Goal: Task Accomplishment & Management: Complete application form

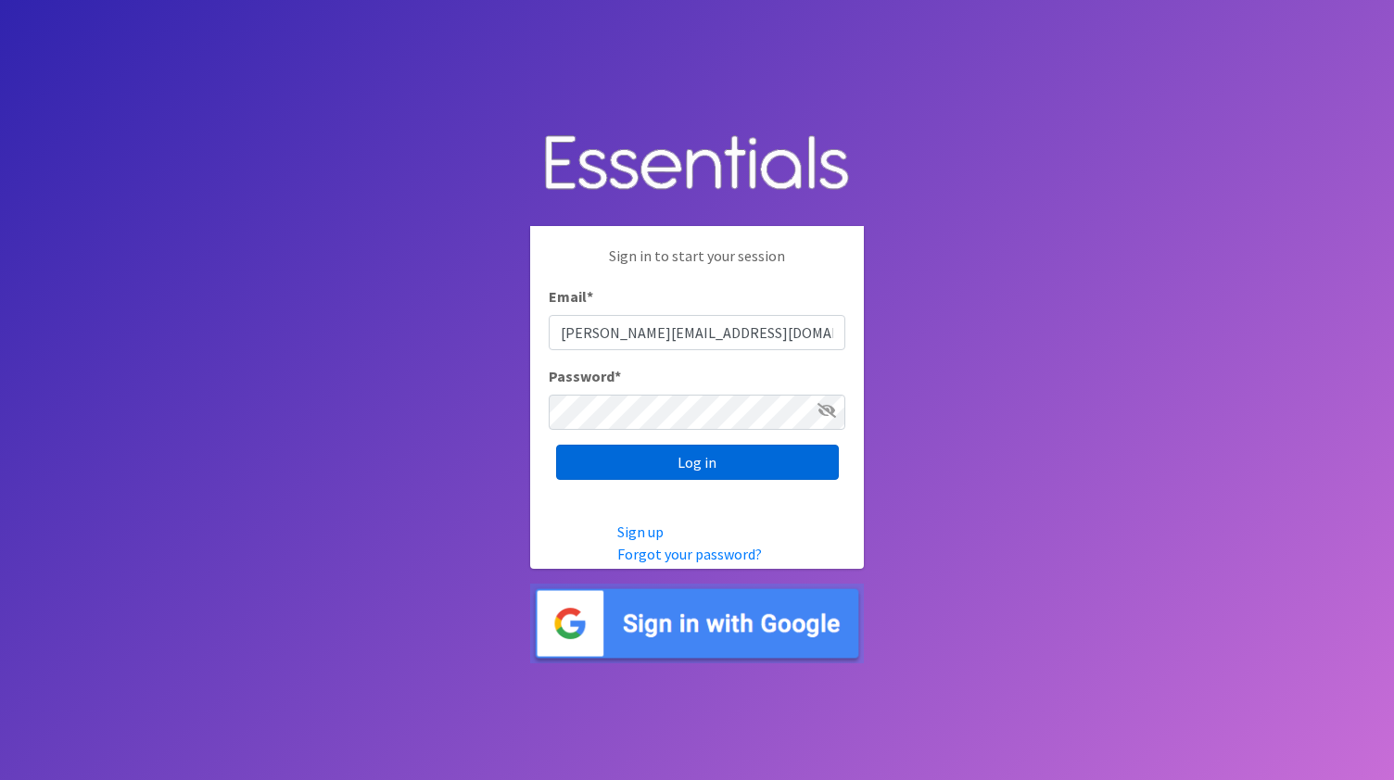
type input "lisa@sbfrc.org"
click at [708, 472] on input "Log in" at bounding box center [697, 462] width 283 height 35
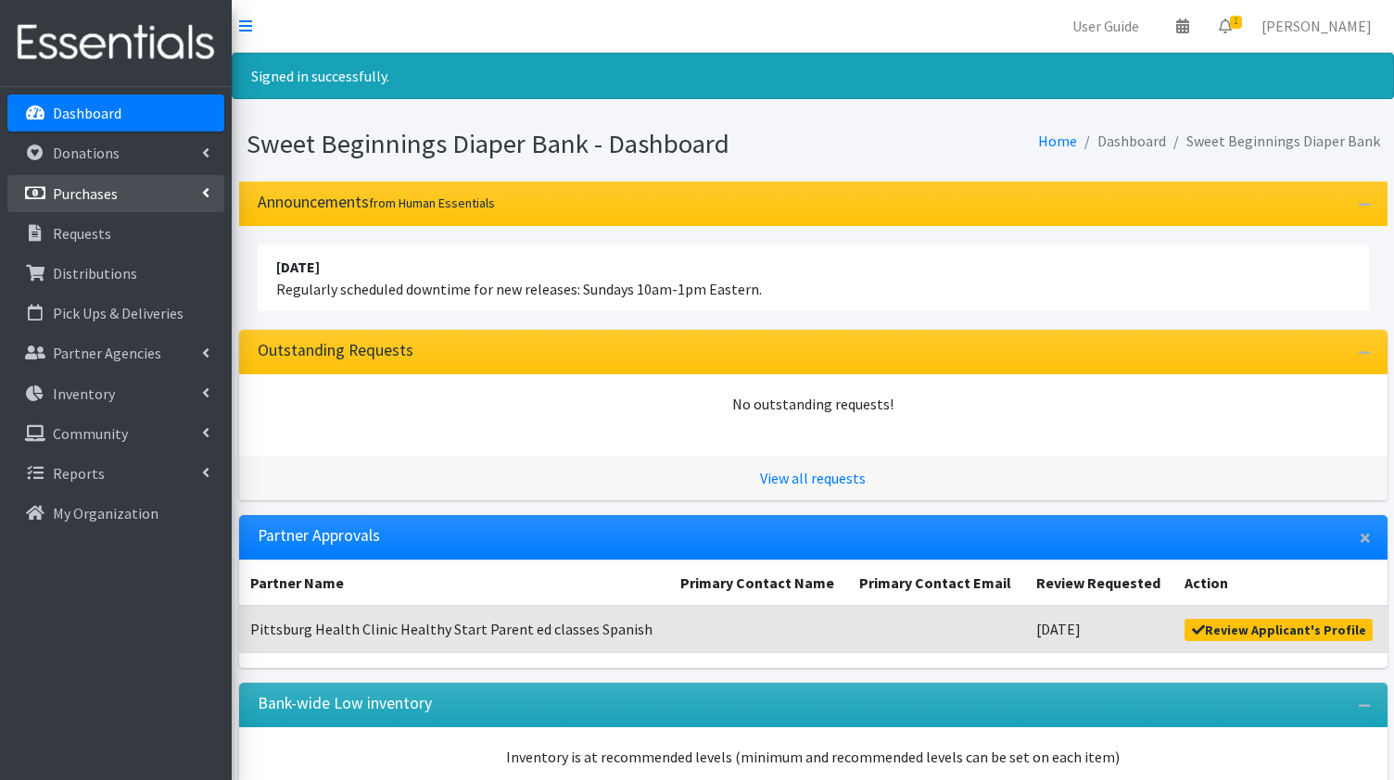
click at [97, 190] on p "Purchases" at bounding box center [85, 193] width 65 height 19
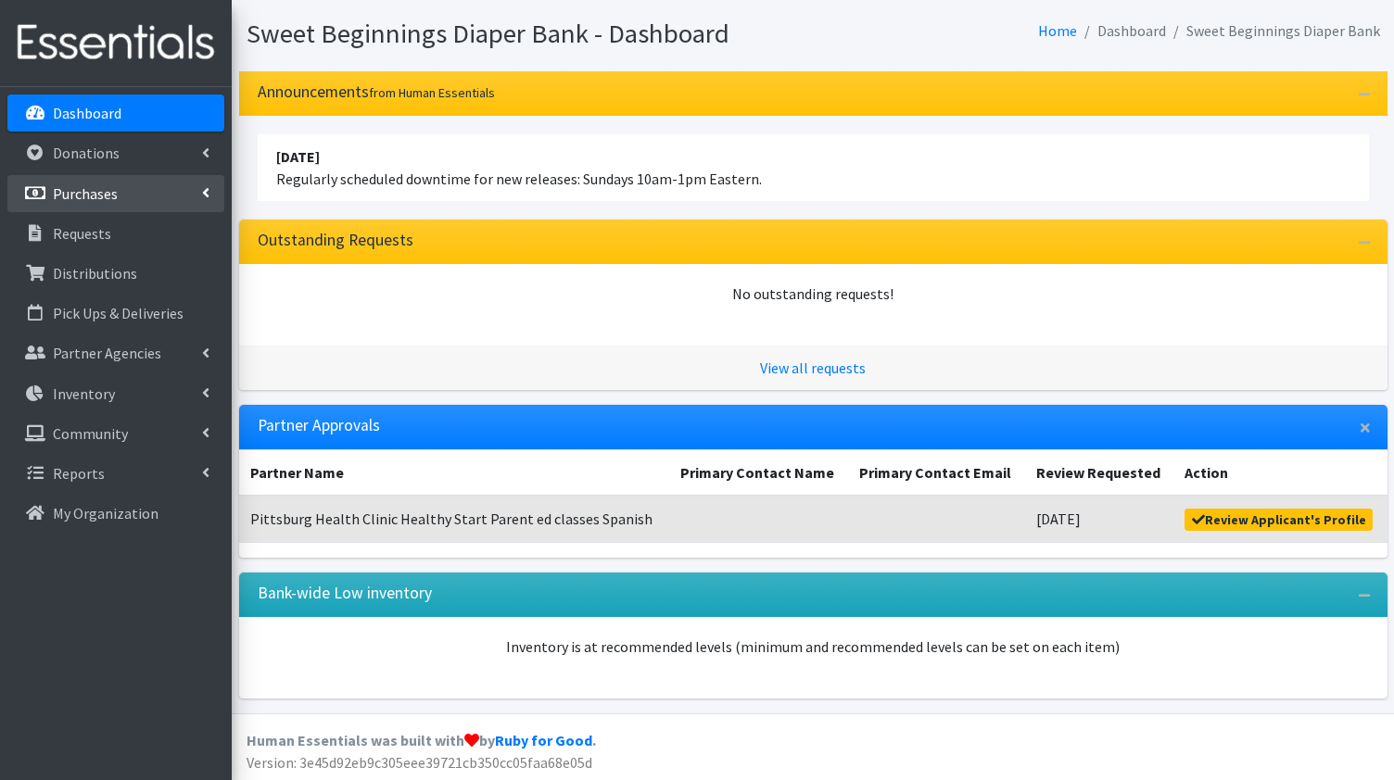
scroll to position [17, 0]
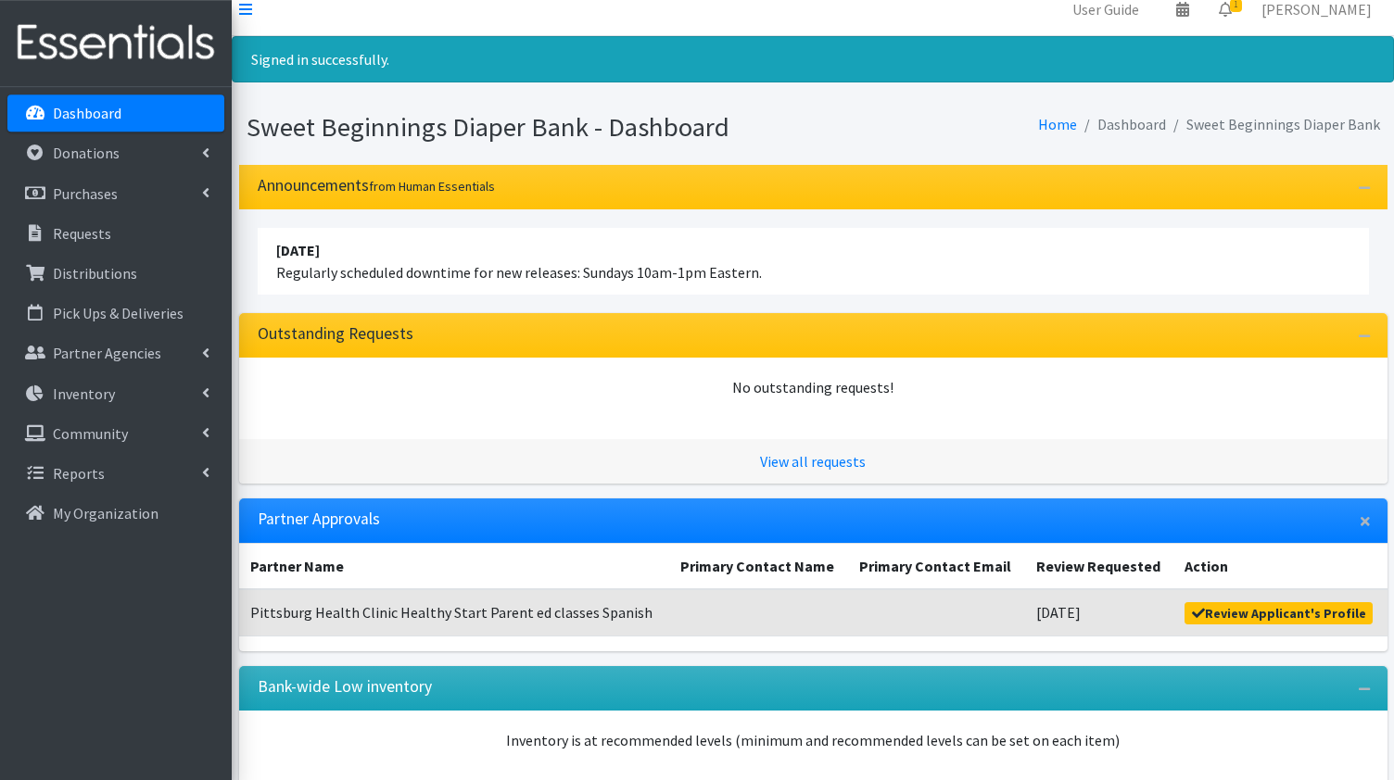
click at [94, 111] on p "Dashboard" at bounding box center [87, 113] width 69 height 19
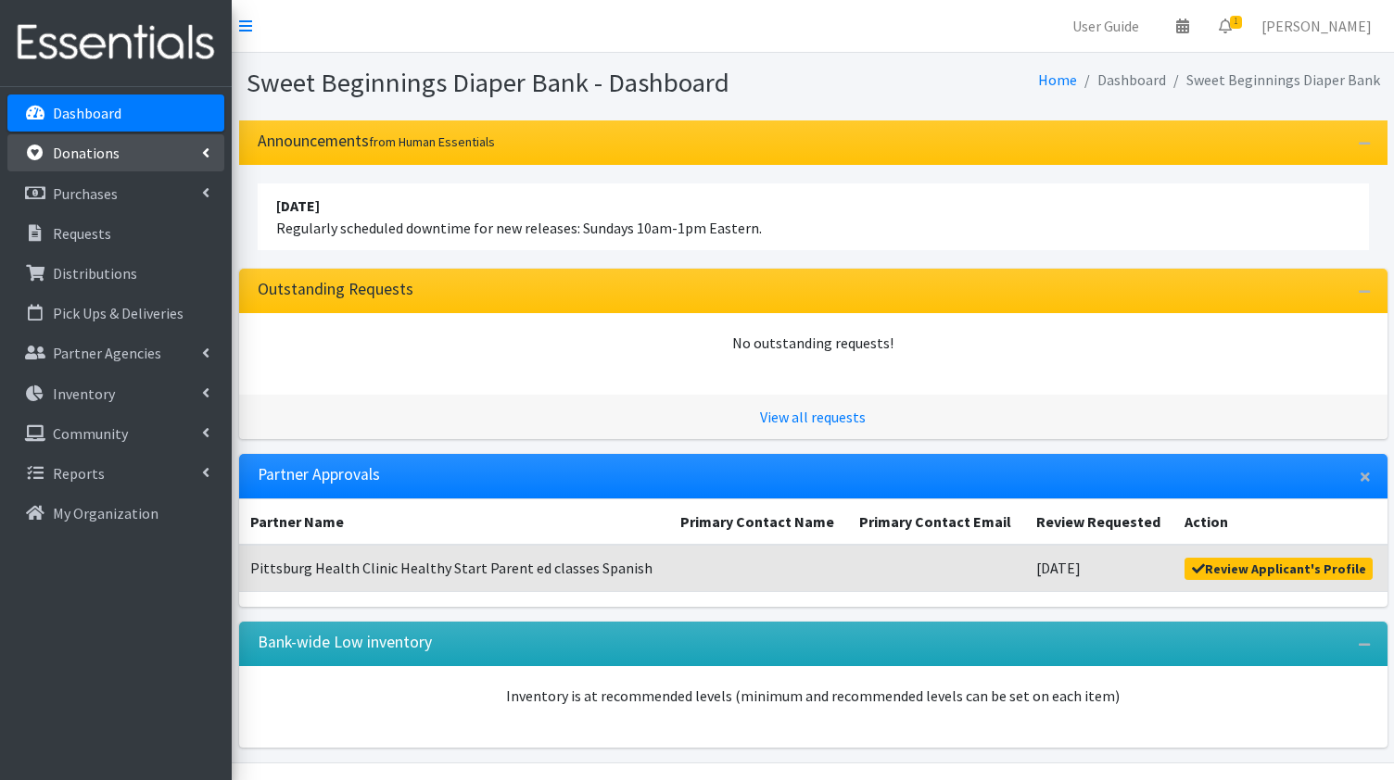
click at [94, 148] on p "Donations" at bounding box center [86, 153] width 67 height 19
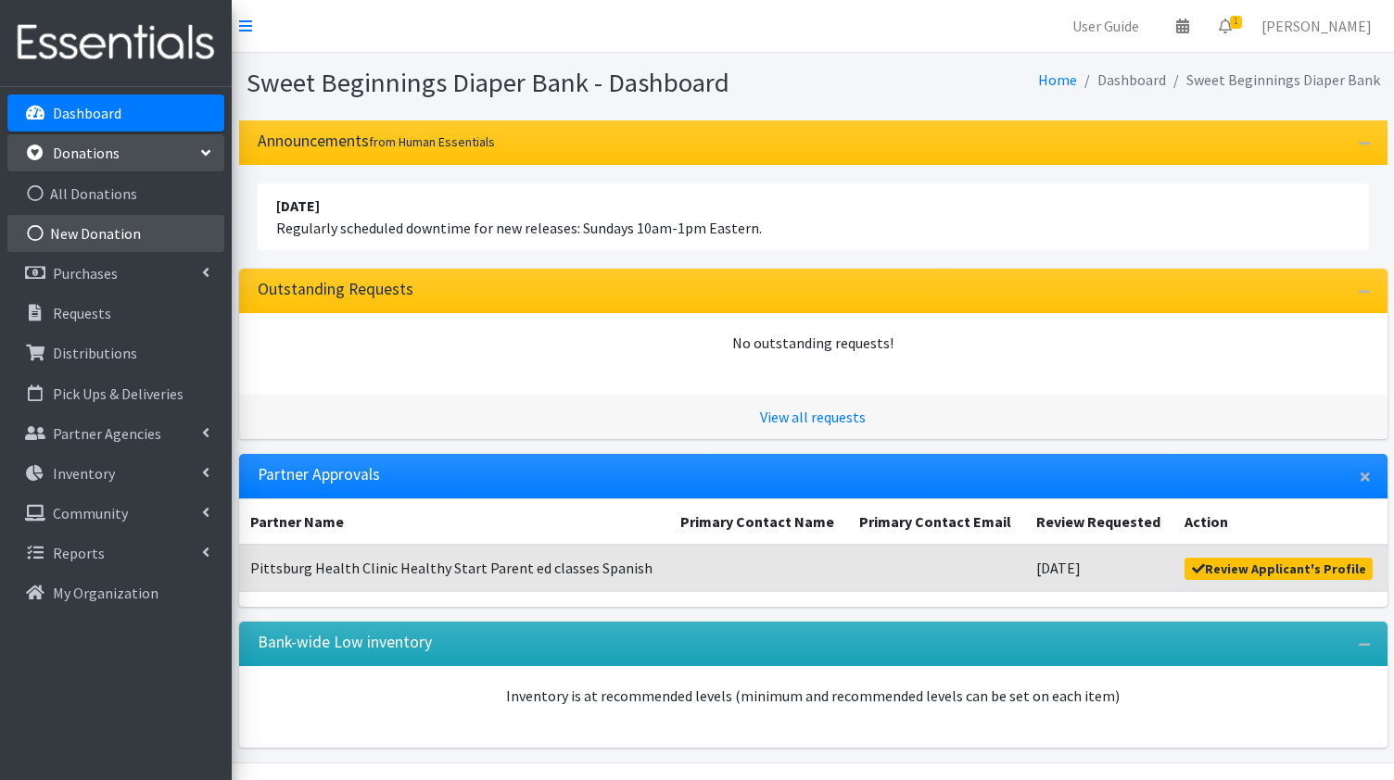
click at [92, 231] on link "New Donation" at bounding box center [115, 233] width 217 height 37
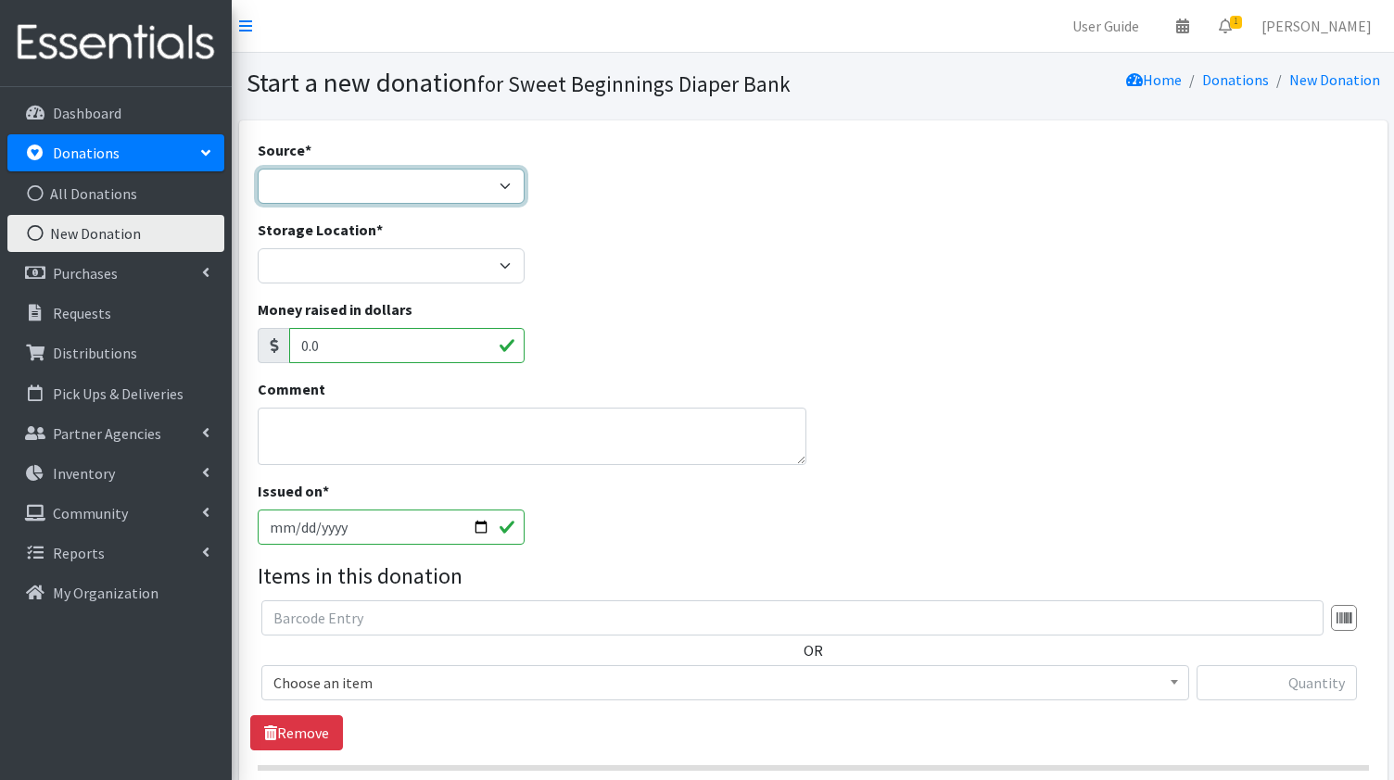
select select "Misc. Donation"
click option "Misc. Donation" at bounding box center [0, 0] width 0 height 0
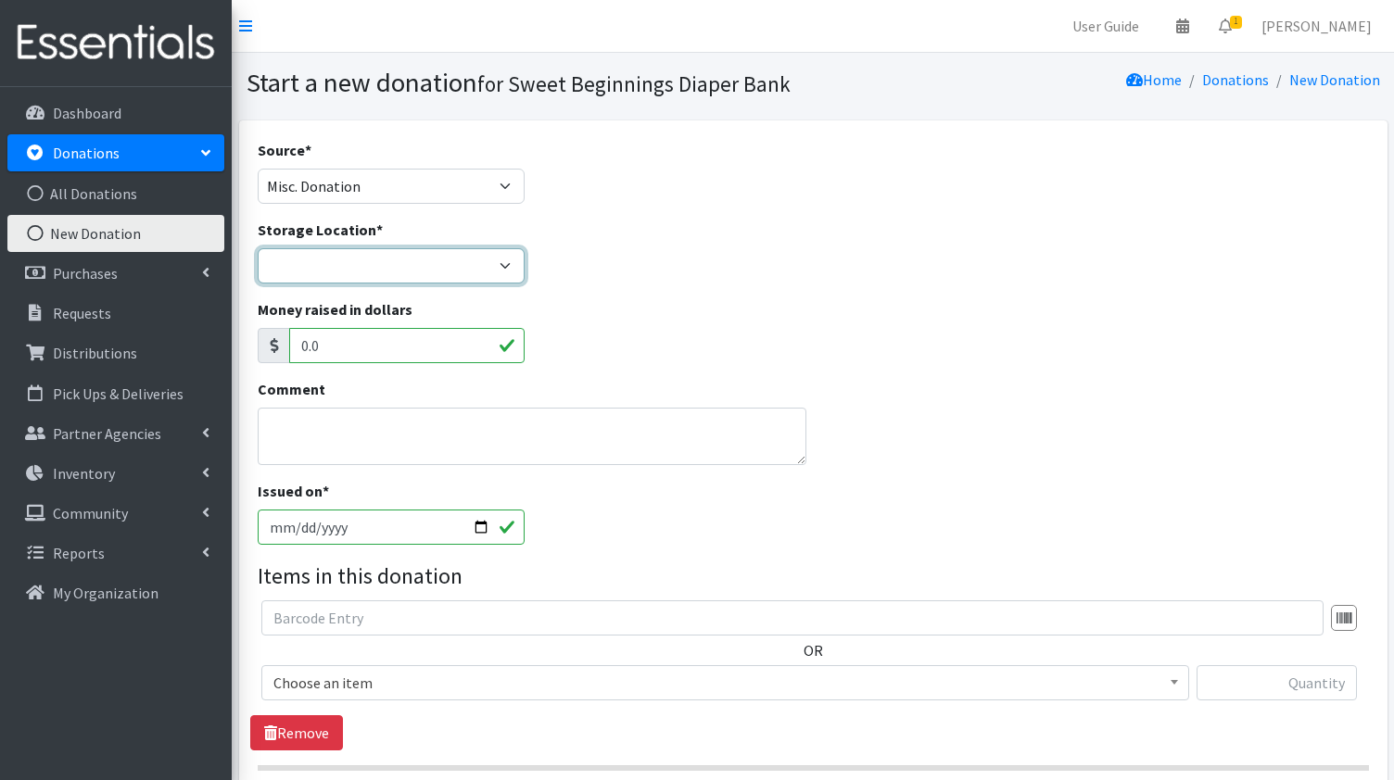
select select "10"
click option "Diaper Bank" at bounding box center [0, 0] width 0 height 0
click at [326, 431] on textarea "Comment" at bounding box center [532, 436] width 549 height 57
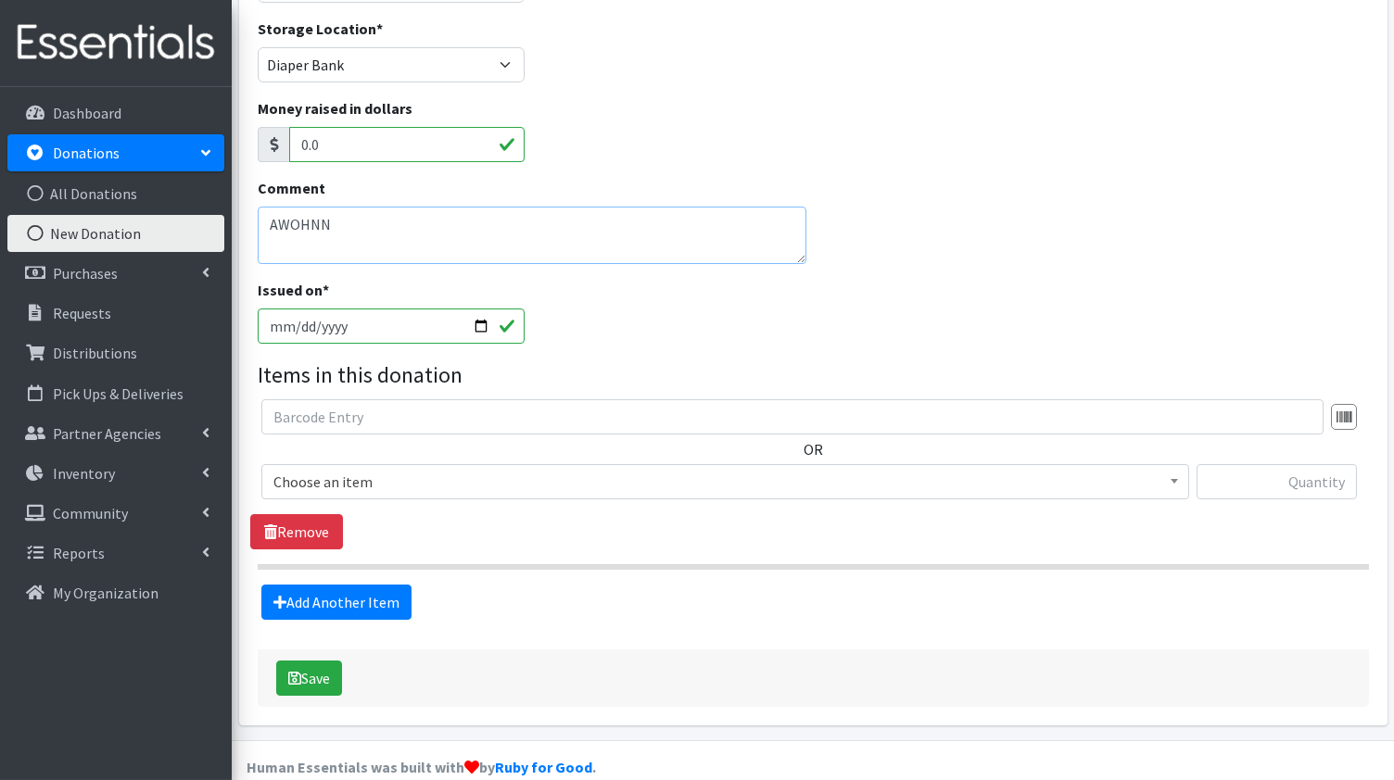
scroll to position [203, 0]
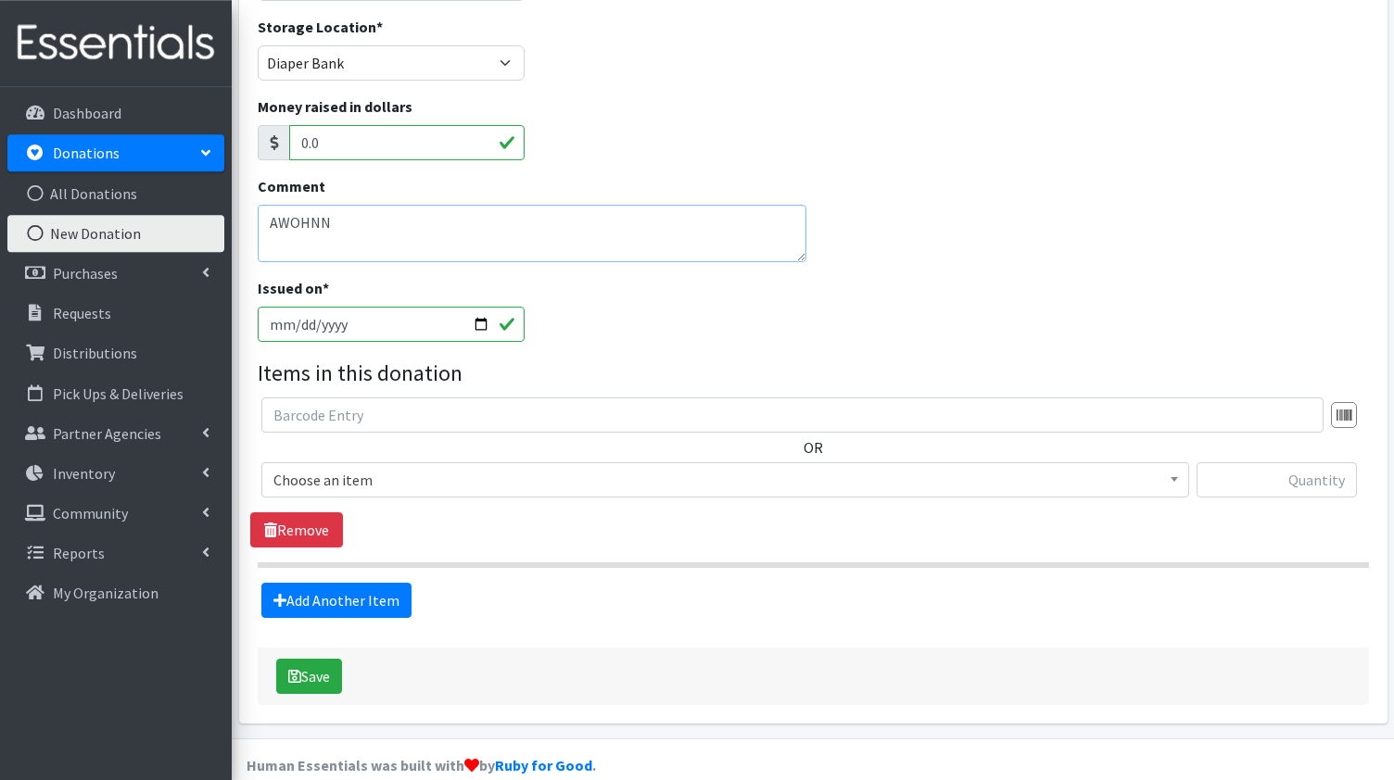
type textarea "AWOHNN"
click at [1180, 477] on span at bounding box center [1174, 477] width 19 height 29
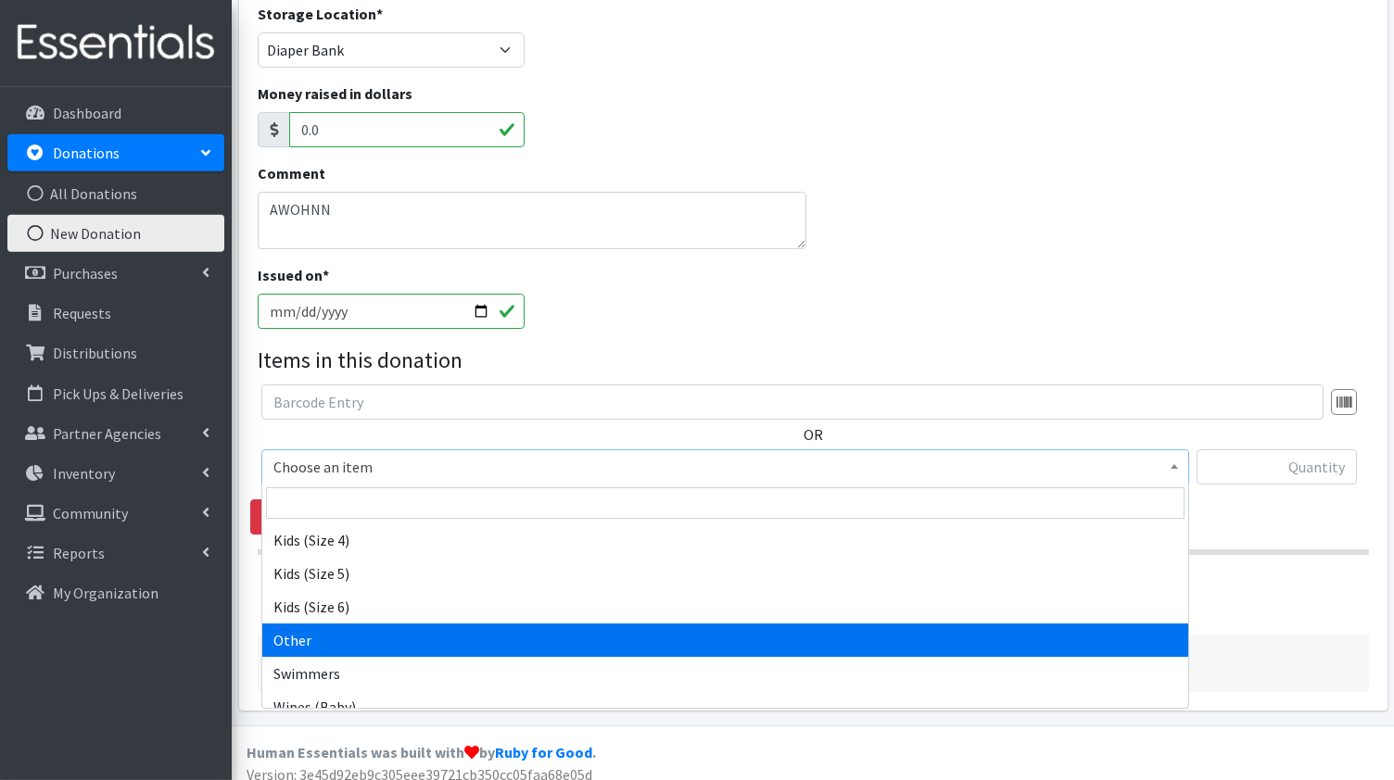
scroll to position [513, 0]
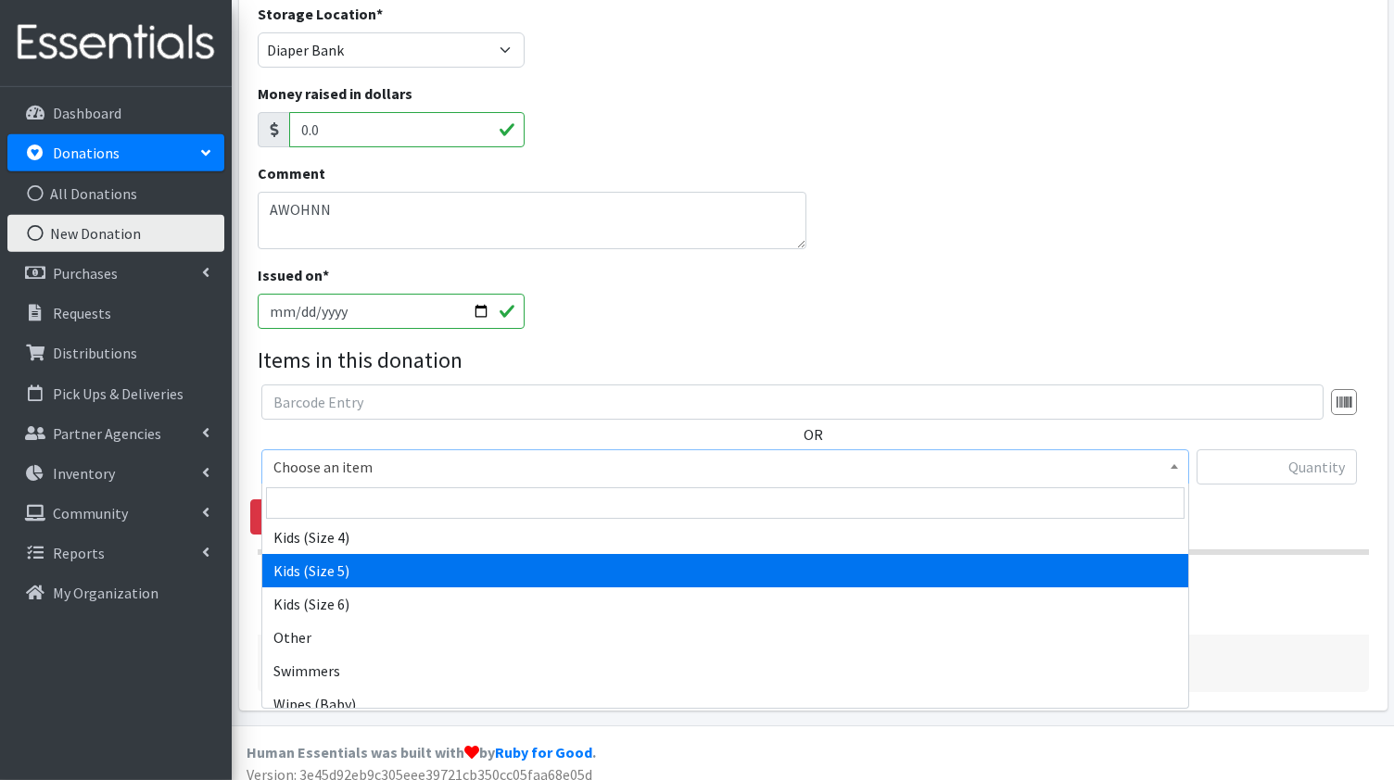
select select "1018"
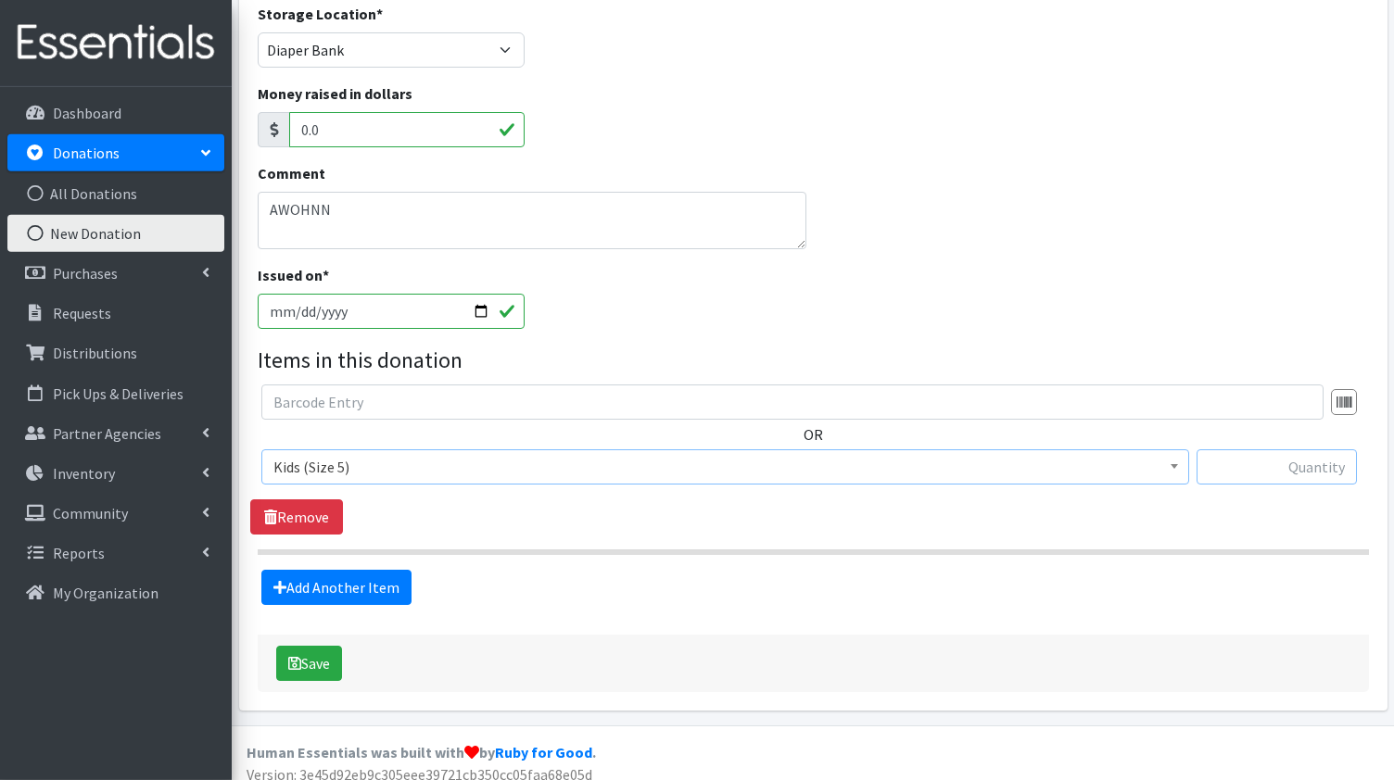
click at [1321, 466] on input "text" at bounding box center [1277, 467] width 160 height 35
click at [1269, 469] on input "text" at bounding box center [1277, 467] width 160 height 35
type input "25"
click at [320, 655] on button "Save" at bounding box center [309, 663] width 66 height 35
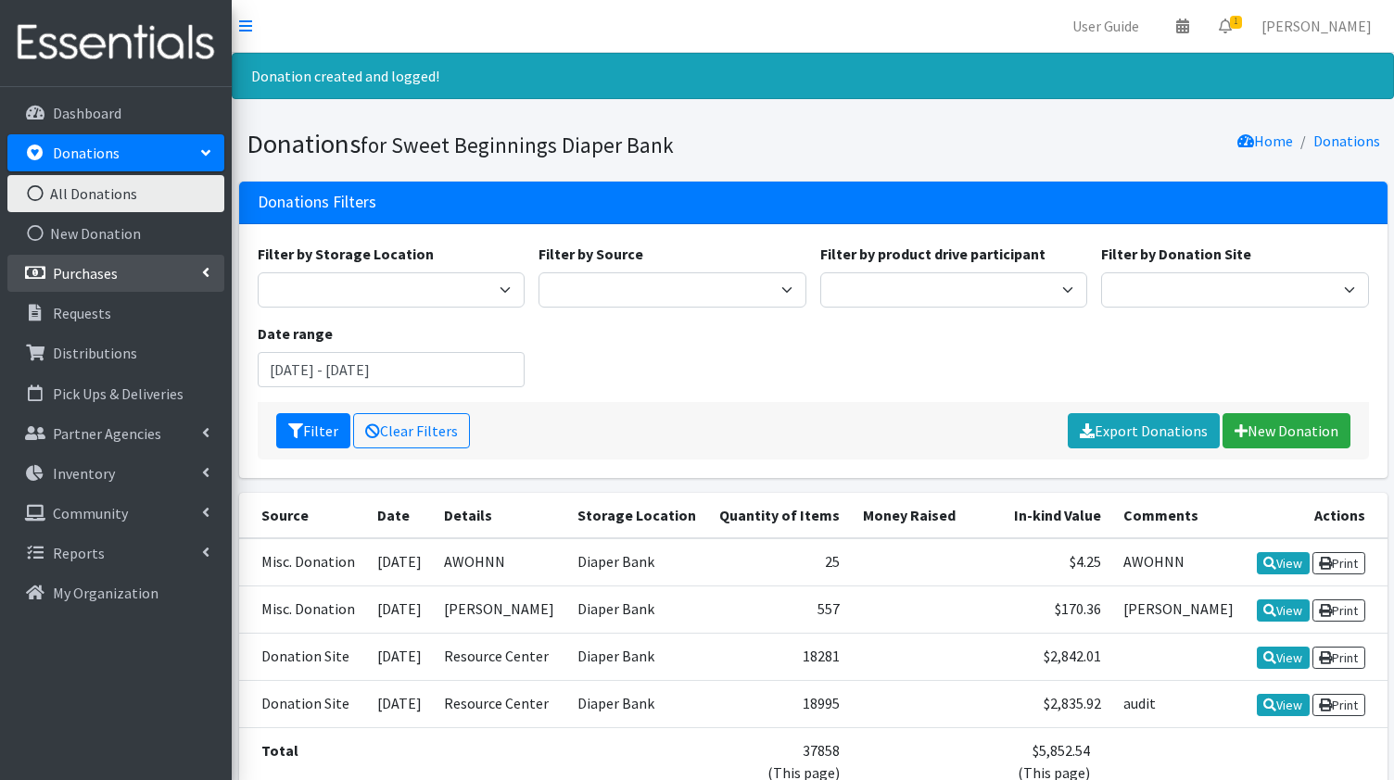
click at [90, 273] on p "Purchases" at bounding box center [85, 273] width 65 height 19
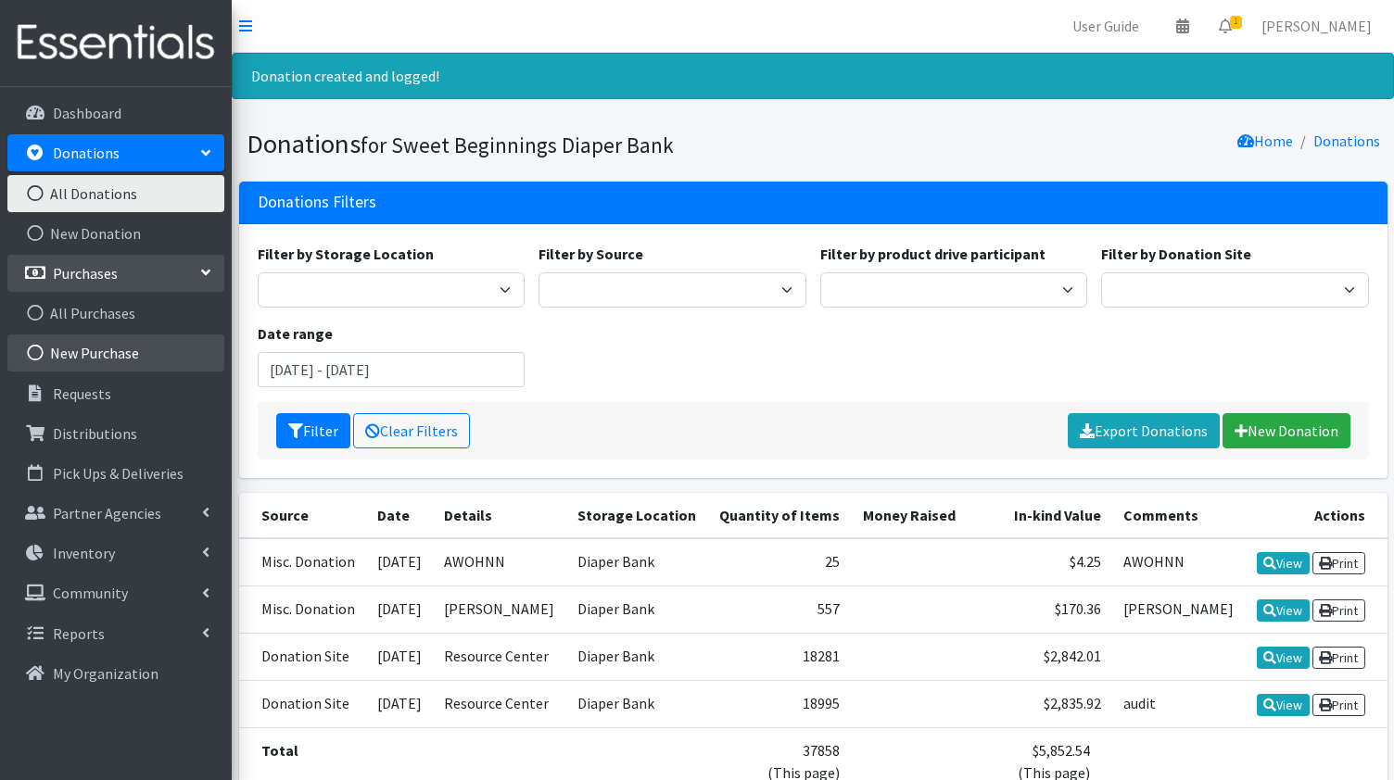
click at [79, 348] on link "New Purchase" at bounding box center [115, 353] width 217 height 37
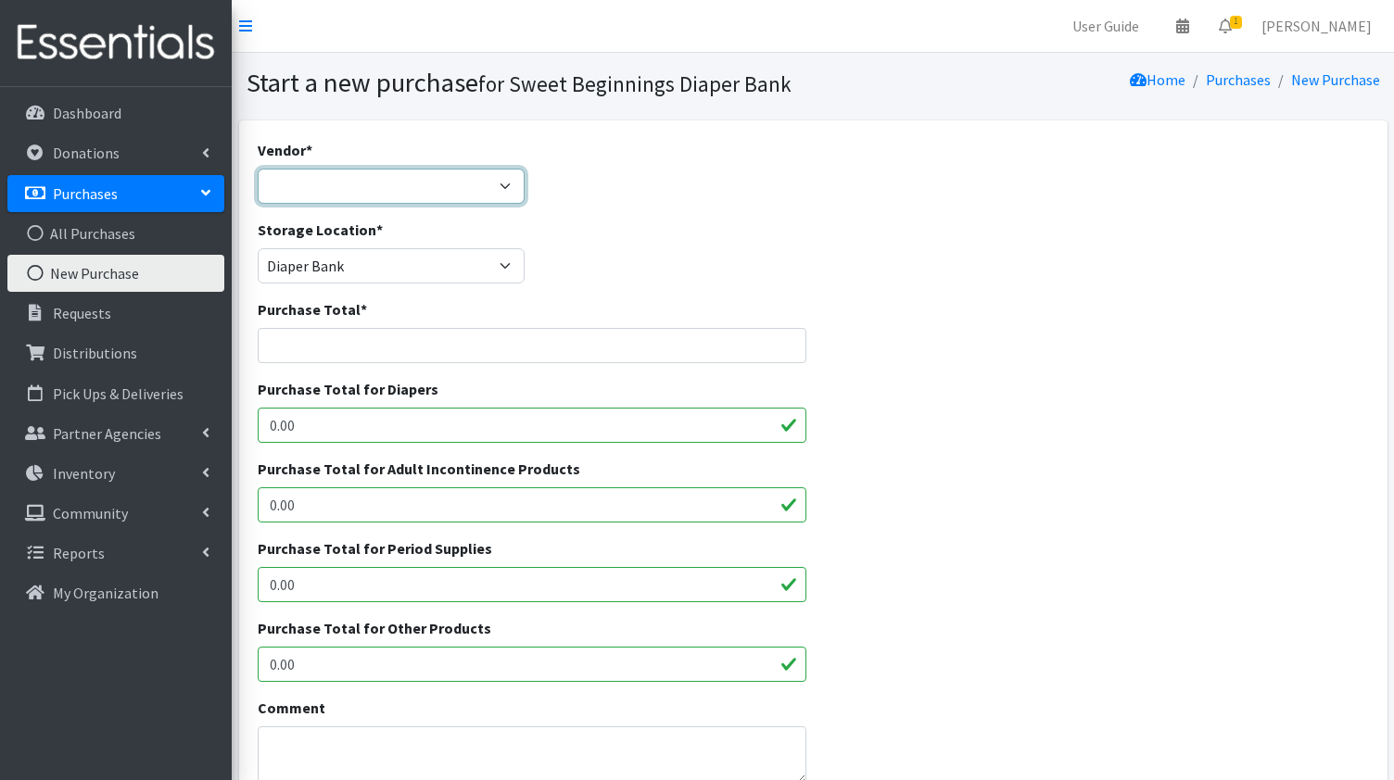
select select "650"
click option "Walmart" at bounding box center [0, 0] width 0 height 0
click at [371, 336] on input "Purchase Total *" at bounding box center [532, 345] width 549 height 35
type input "676.83"
click at [329, 418] on input "0.00" at bounding box center [532, 425] width 549 height 35
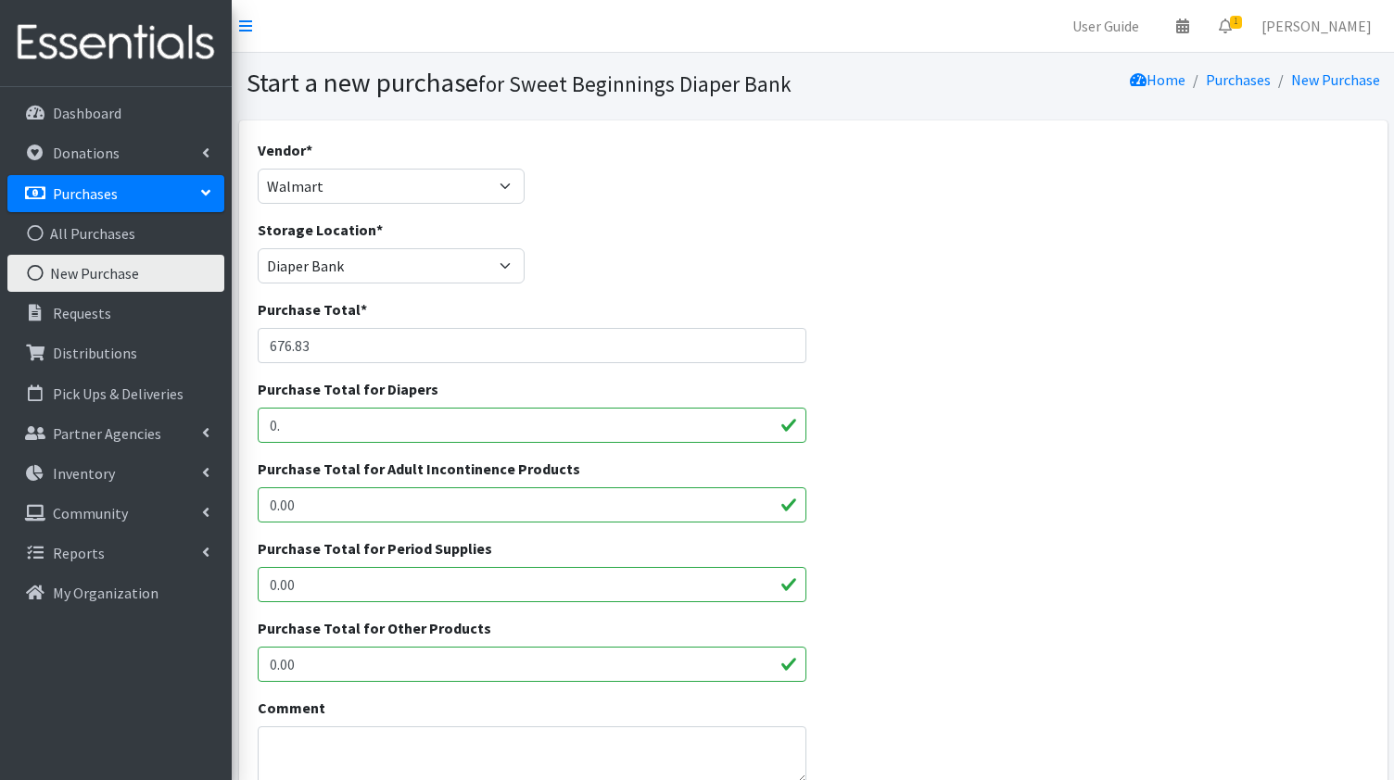
type input "0"
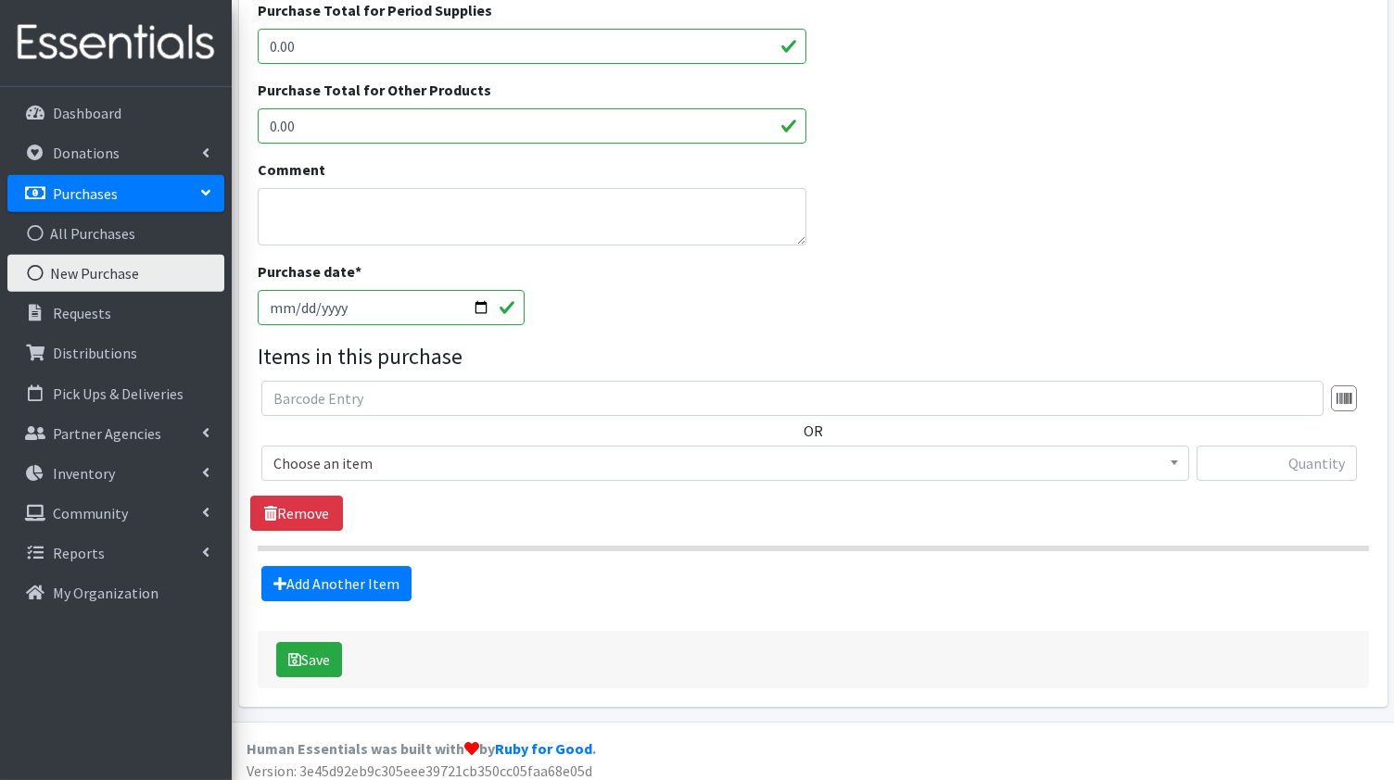
scroll to position [539, 0]
type input "676.83"
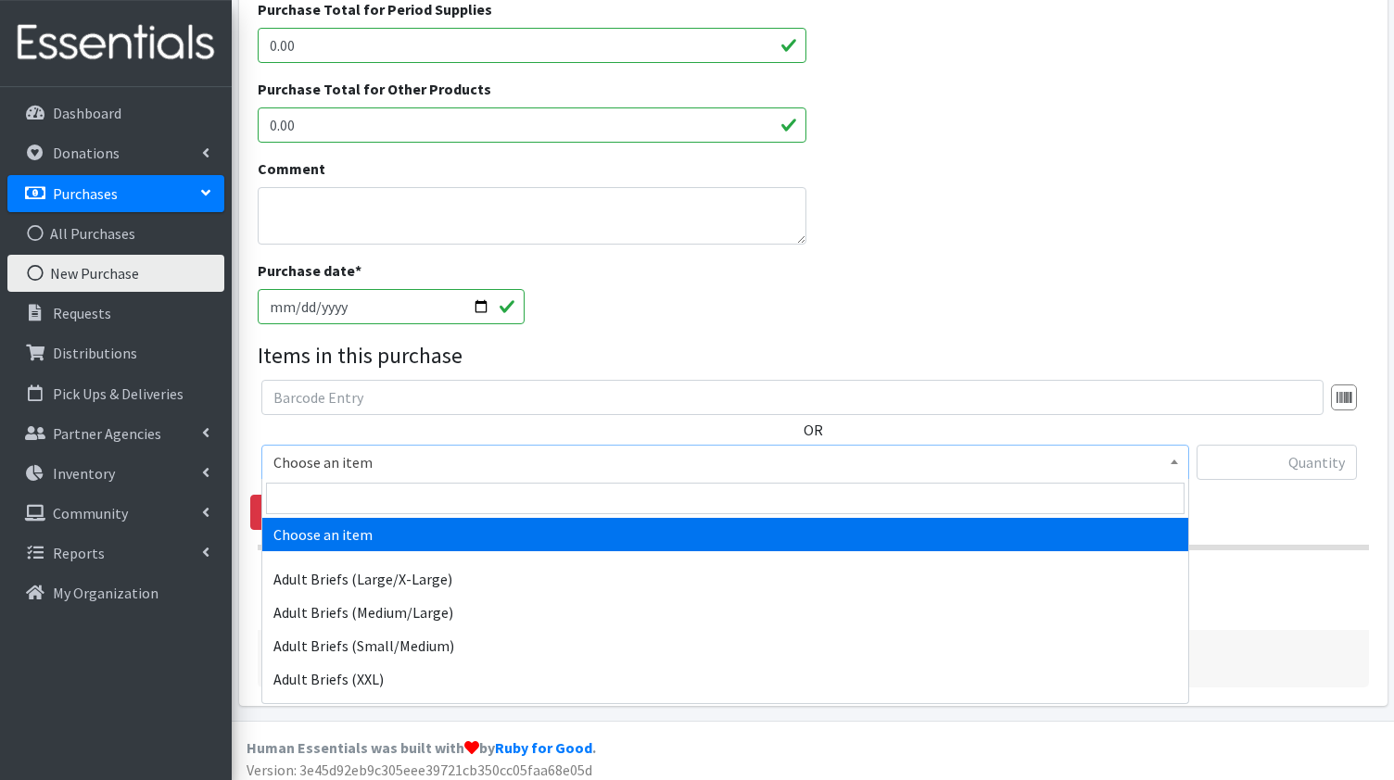
click at [1175, 461] on b at bounding box center [1174, 462] width 7 height 5
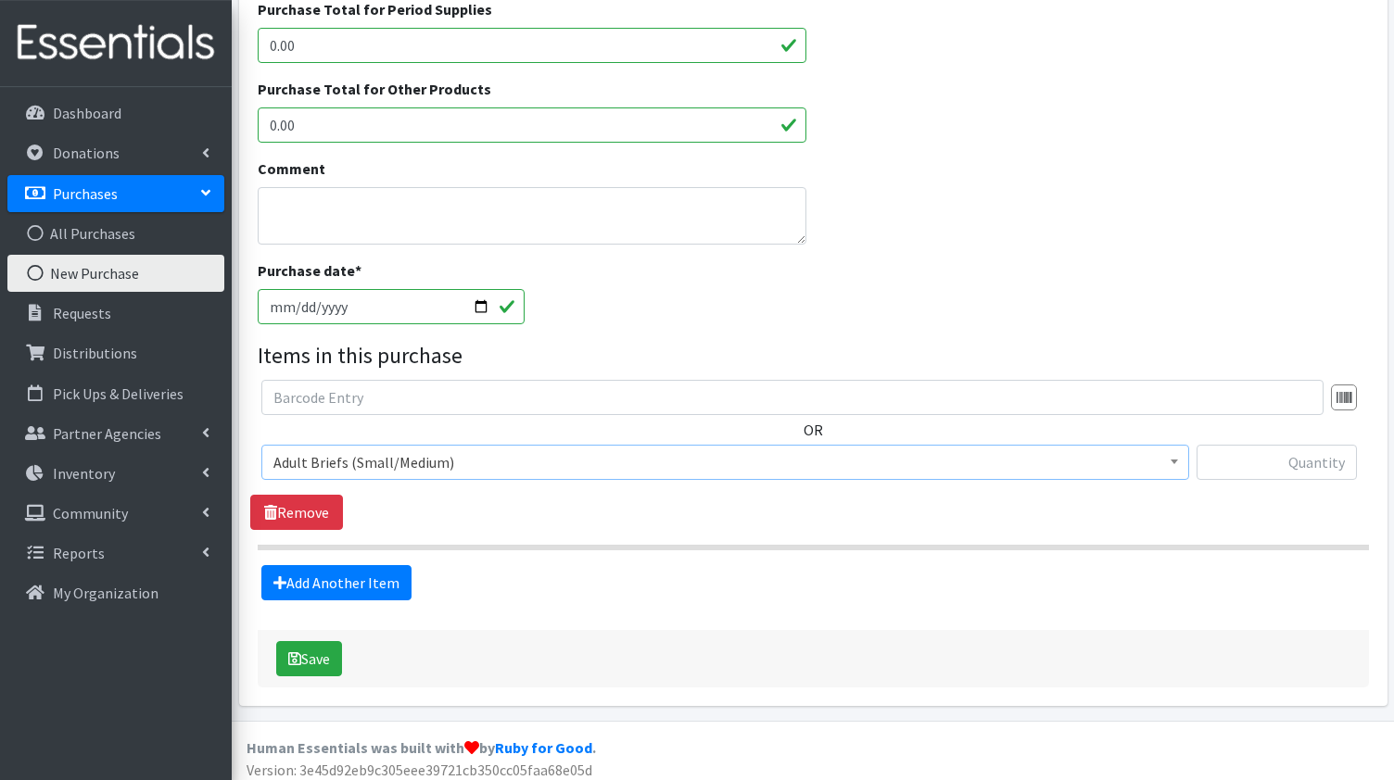
click at [1174, 462] on b at bounding box center [1174, 462] width 7 height 5
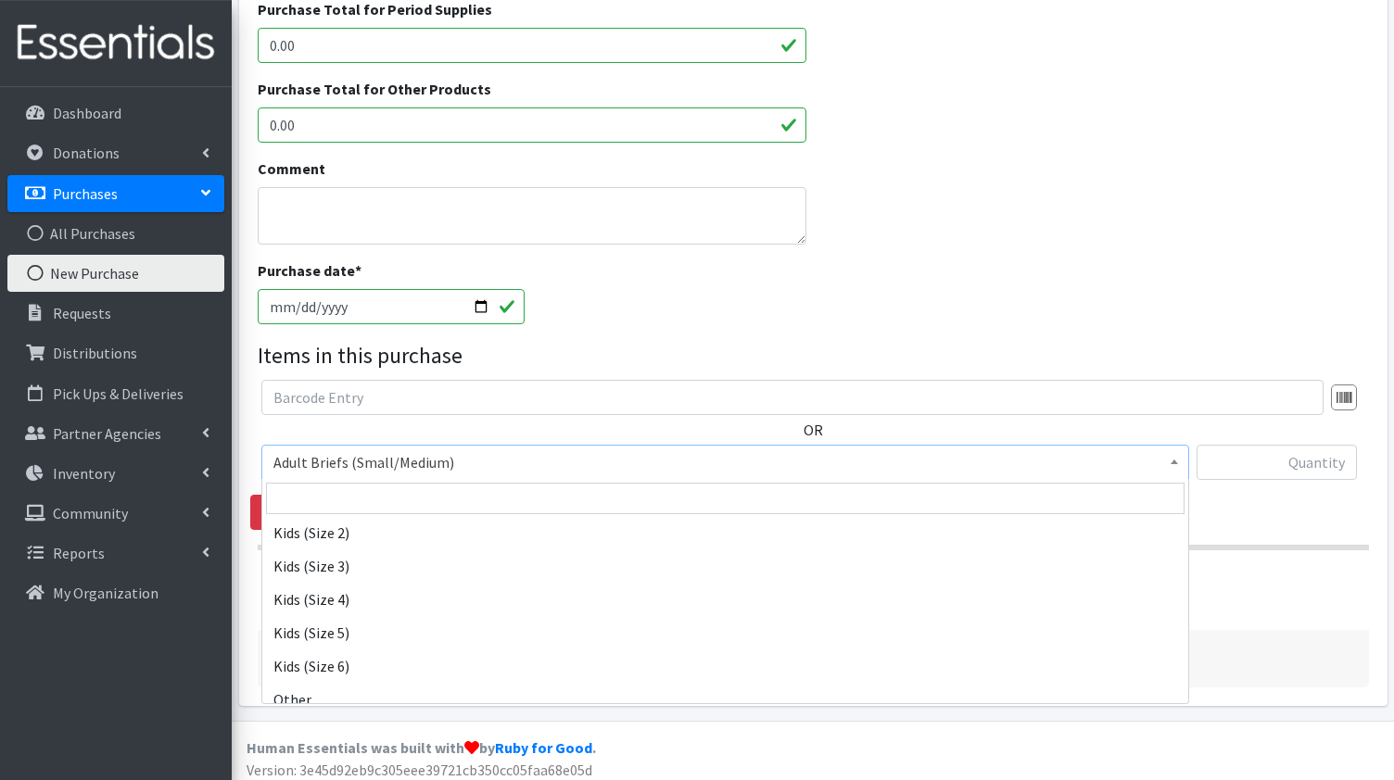
scroll to position [454, 0]
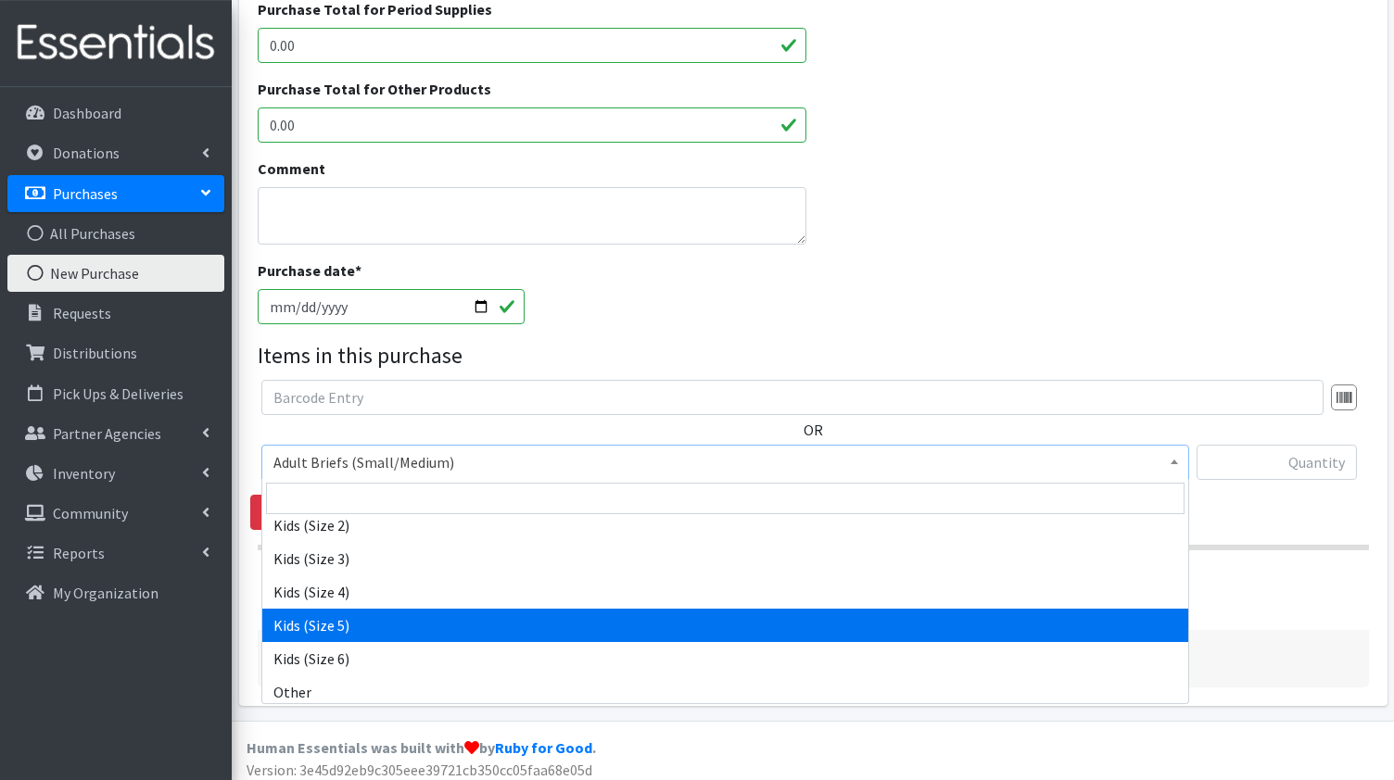
select select "1018"
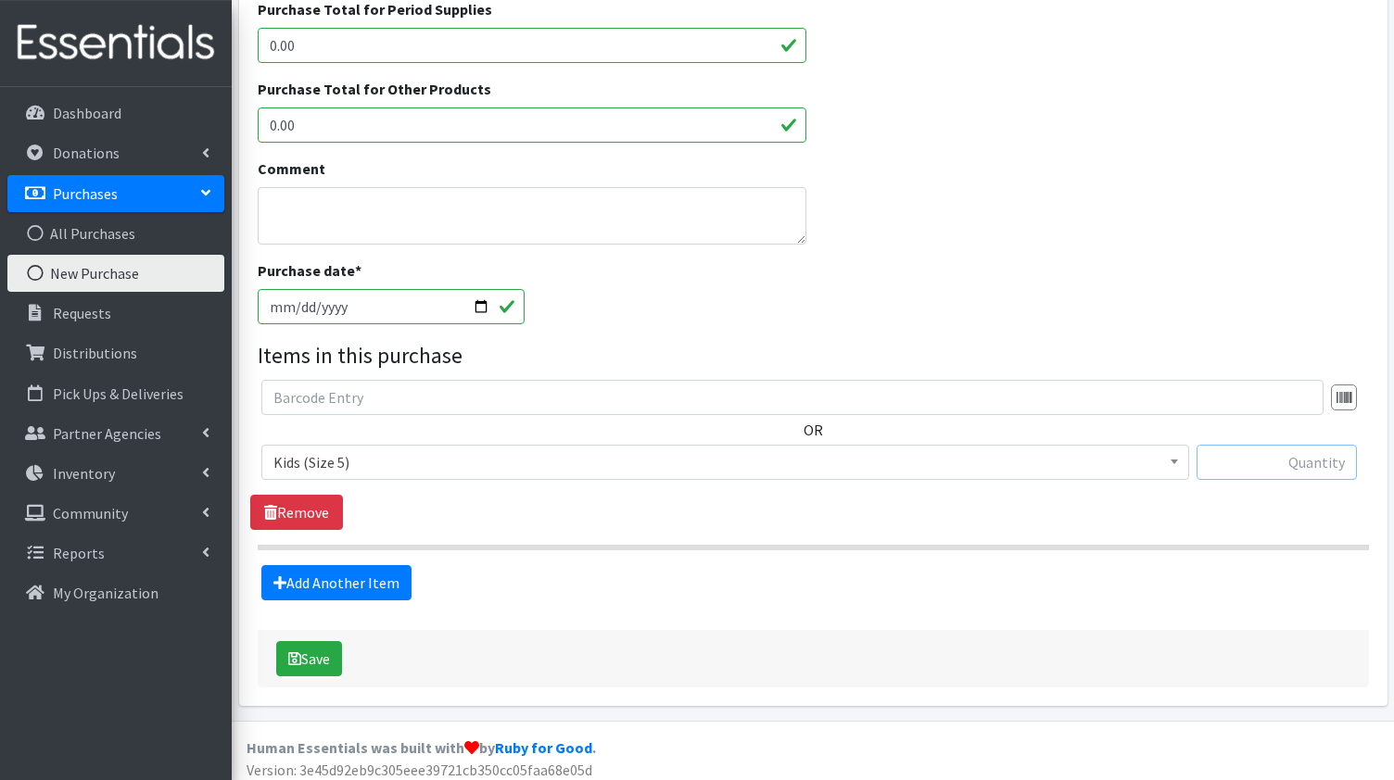
click at [1252, 459] on input "text" at bounding box center [1277, 462] width 160 height 35
type input "1584"
click at [328, 576] on link "Add Another Item" at bounding box center [336, 582] width 150 height 35
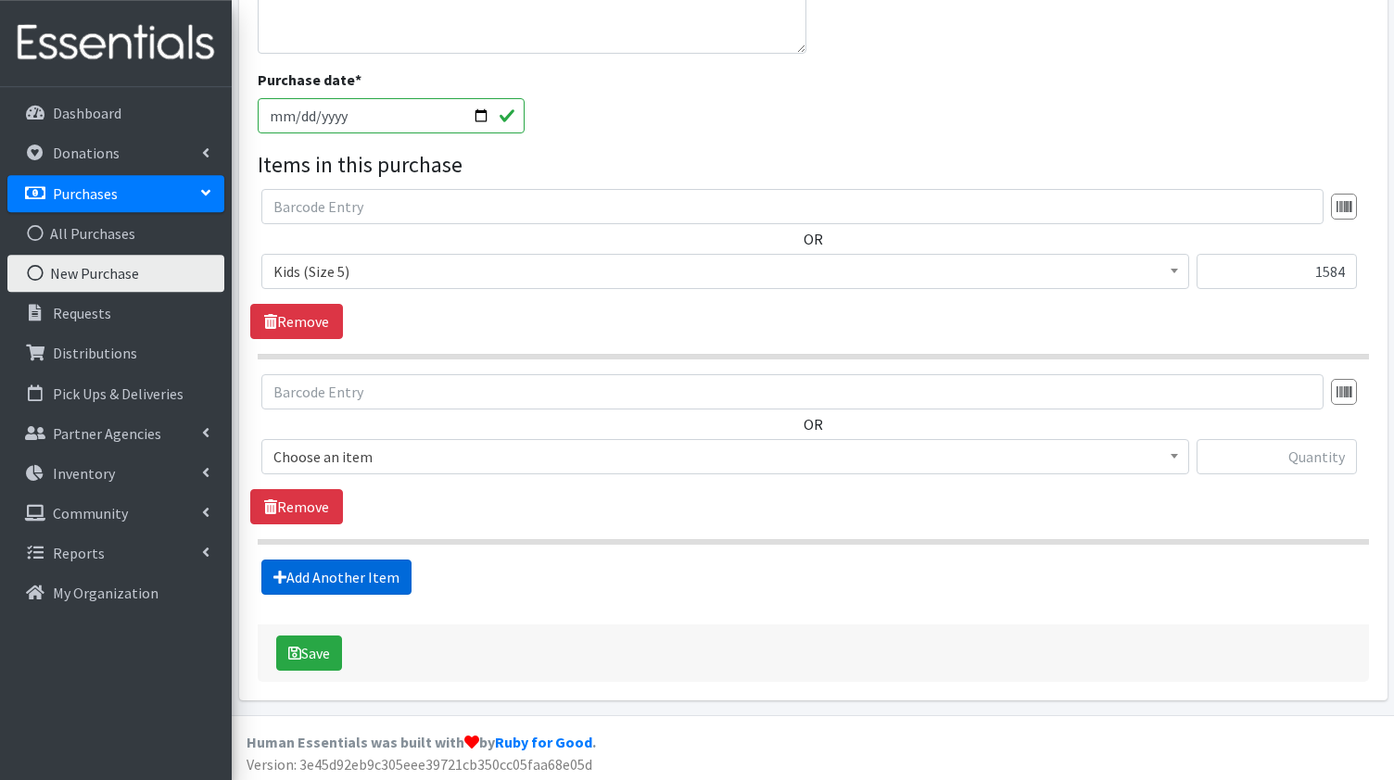
scroll to position [730, 0]
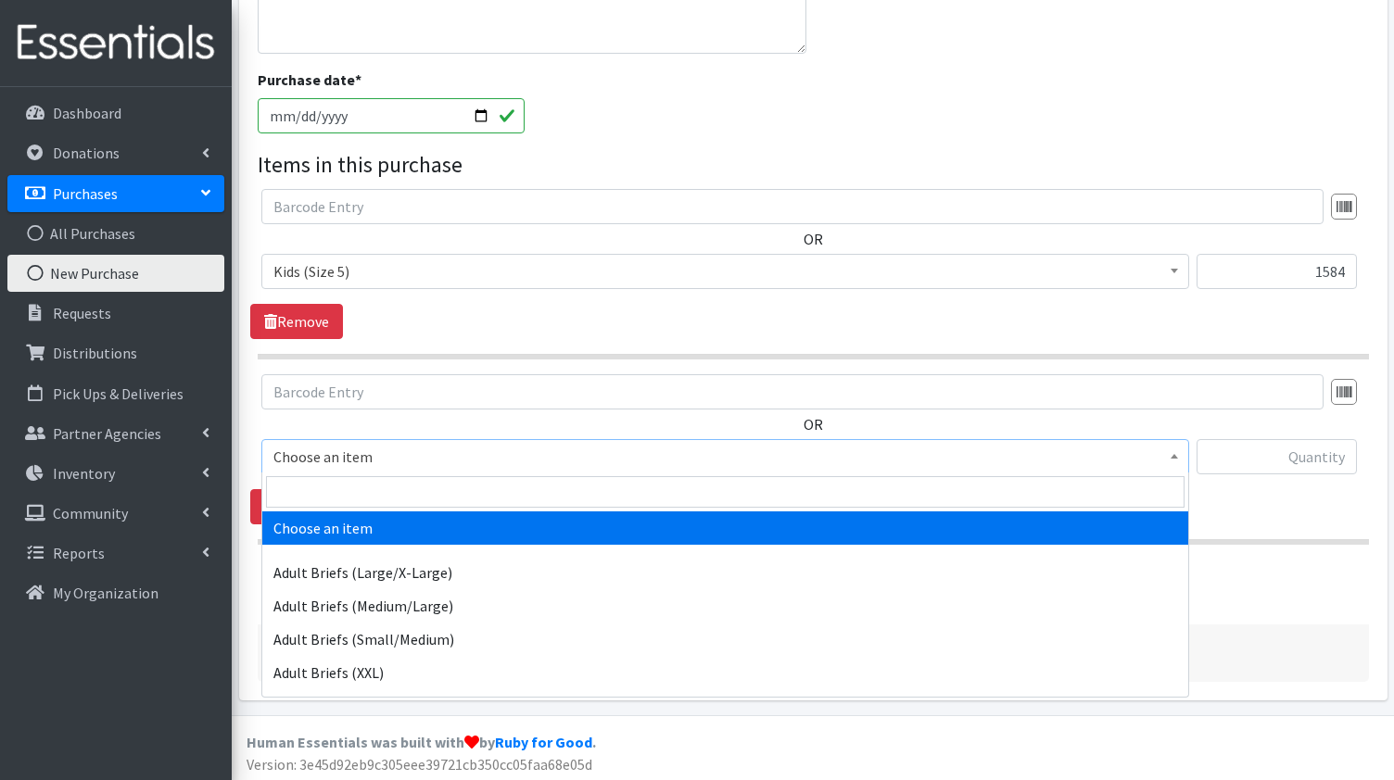
click at [1175, 450] on span at bounding box center [1174, 454] width 19 height 29
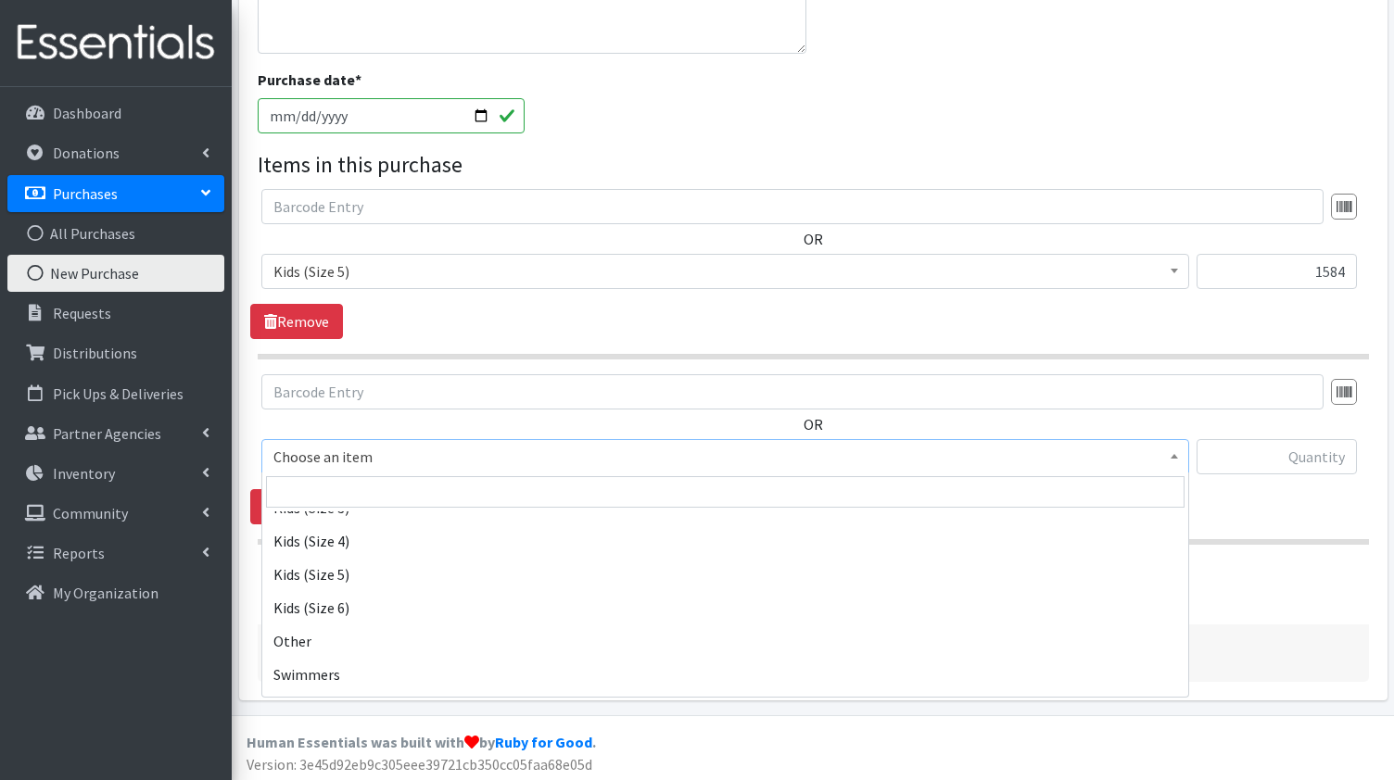
scroll to position [497, 0]
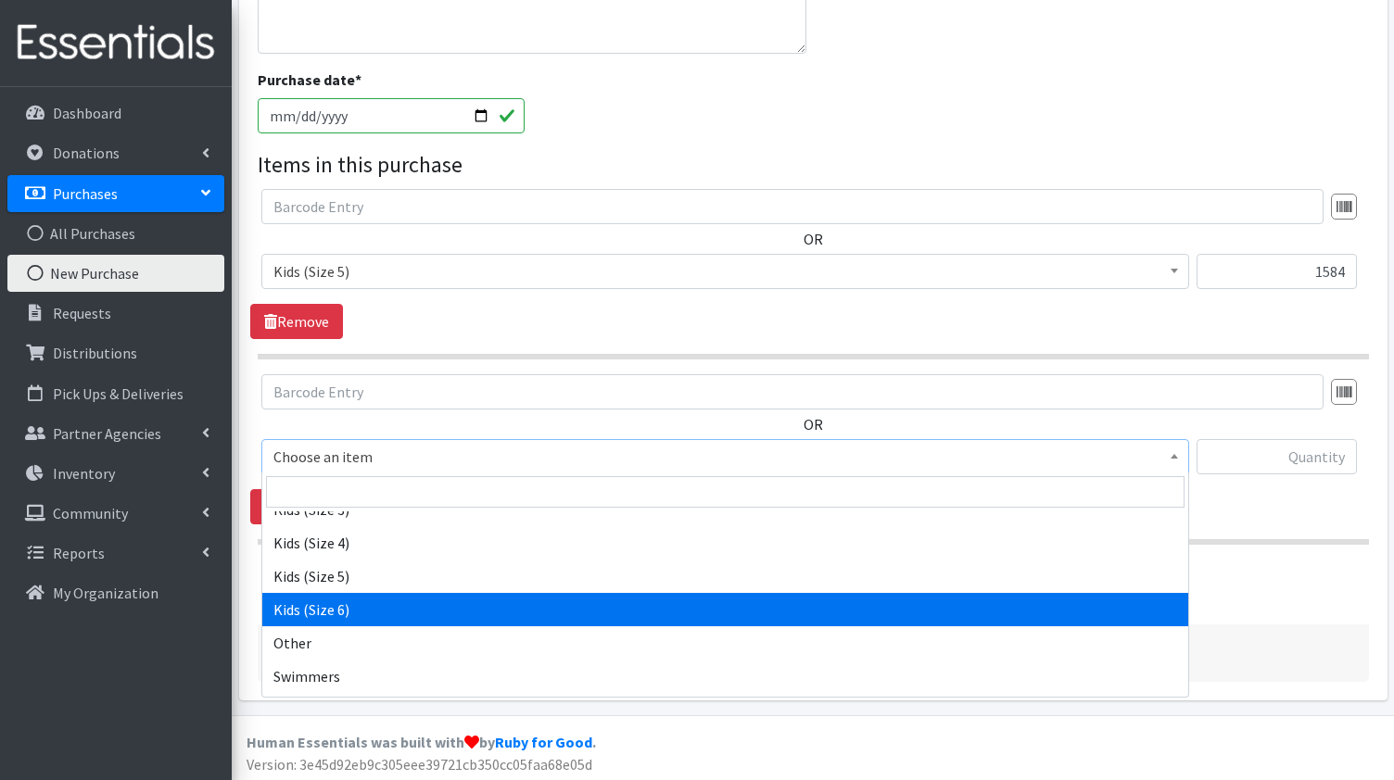
select select "1020"
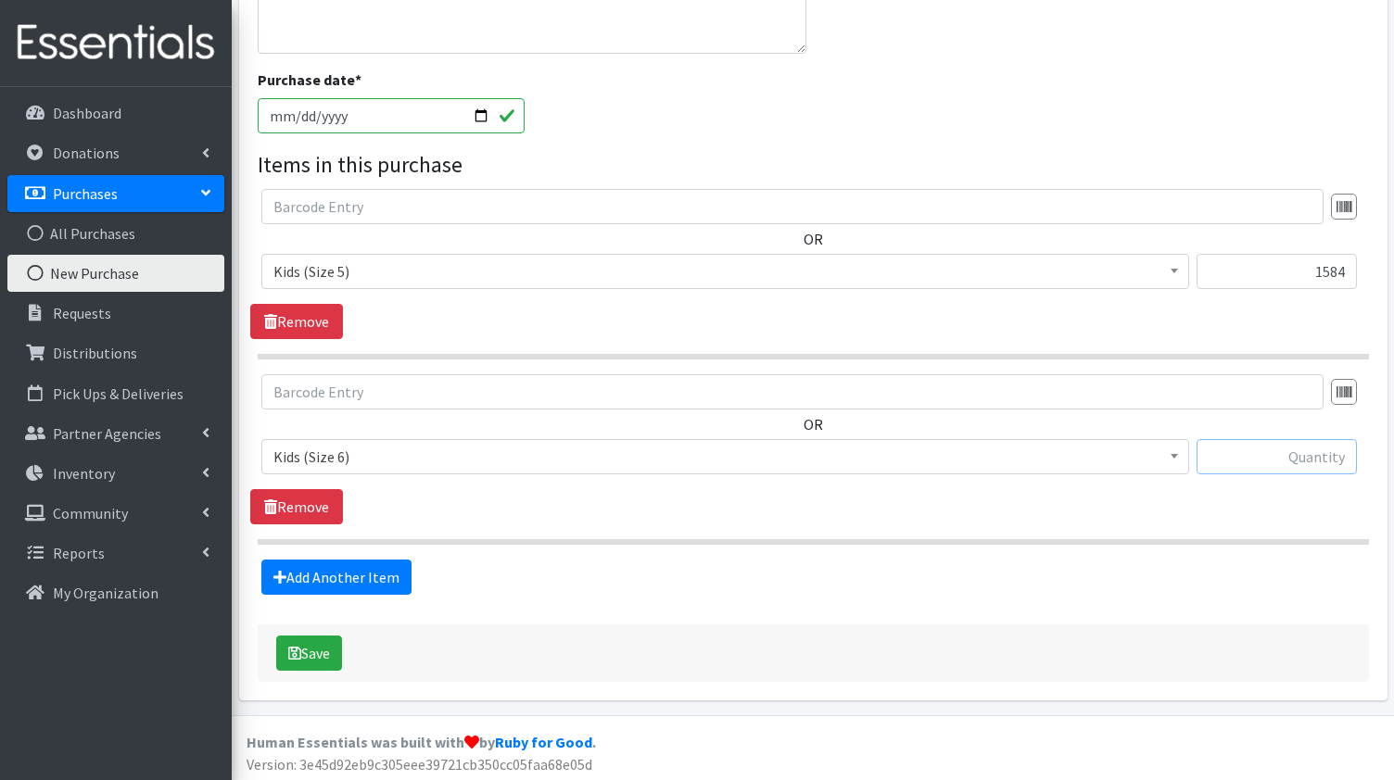
click at [1279, 456] on input "text" at bounding box center [1277, 456] width 160 height 35
click at [1315, 272] on input "1584" at bounding box center [1277, 271] width 160 height 35
type input "4"
type input "1944"
click at [1328, 459] on input "text" at bounding box center [1277, 456] width 160 height 35
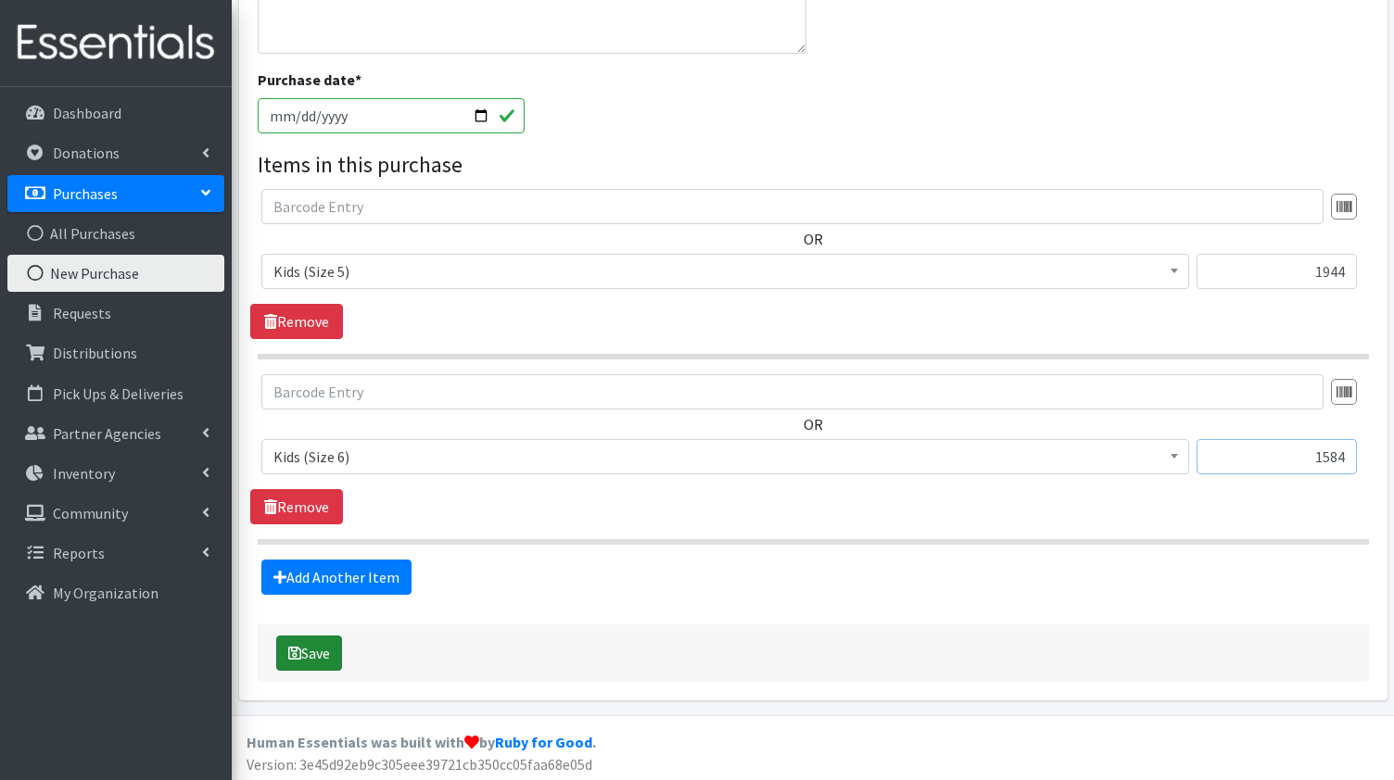
type input "1584"
click at [305, 651] on button "Save" at bounding box center [309, 653] width 66 height 35
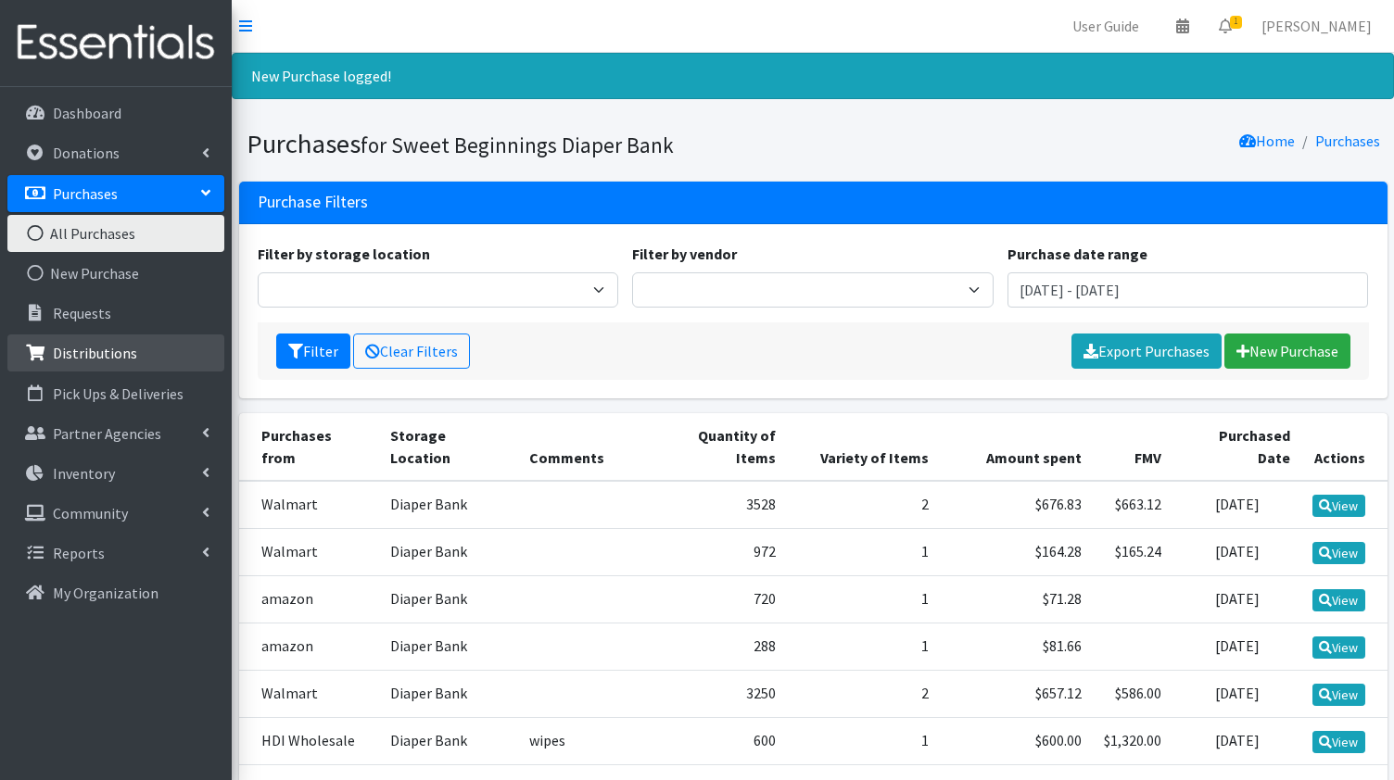
click at [99, 349] on p "Distributions" at bounding box center [95, 353] width 84 height 19
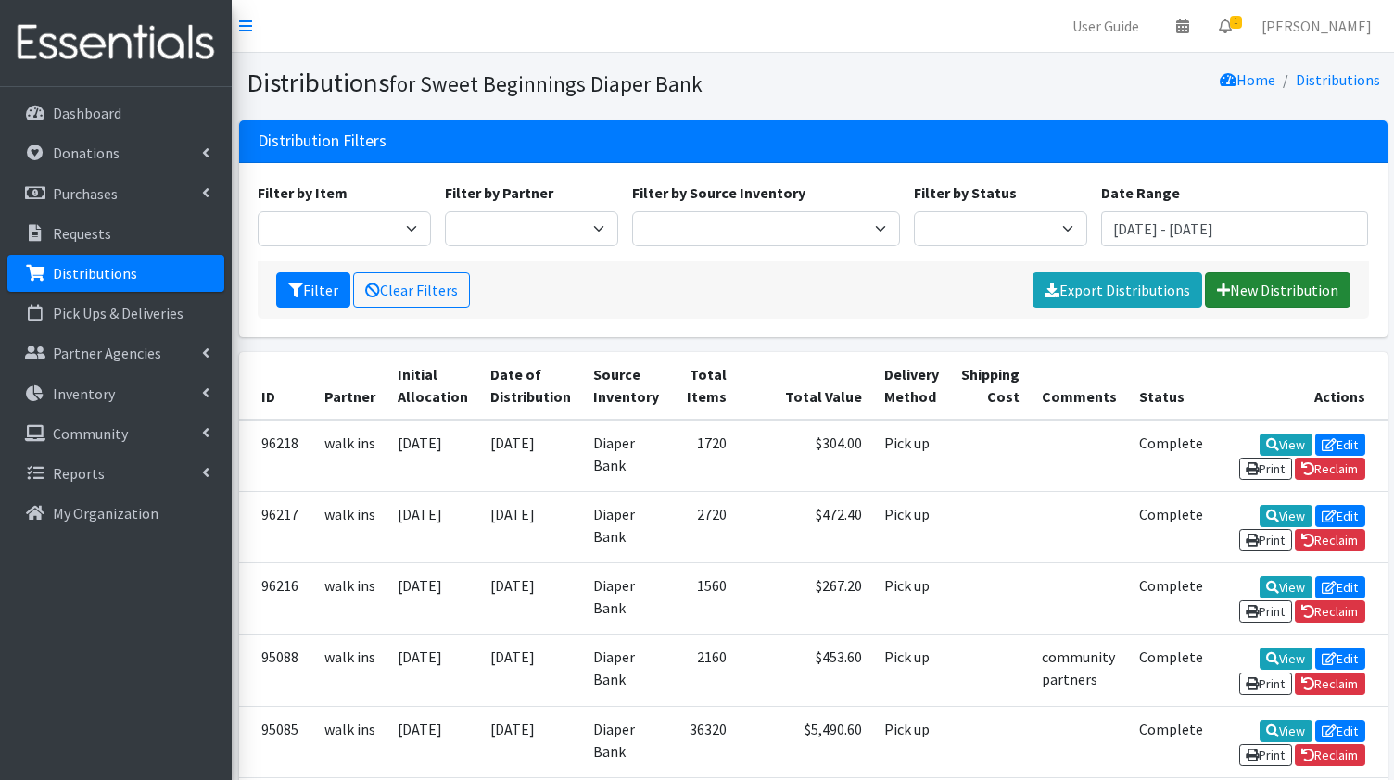
click at [1248, 288] on link "New Distribution" at bounding box center [1278, 289] width 146 height 35
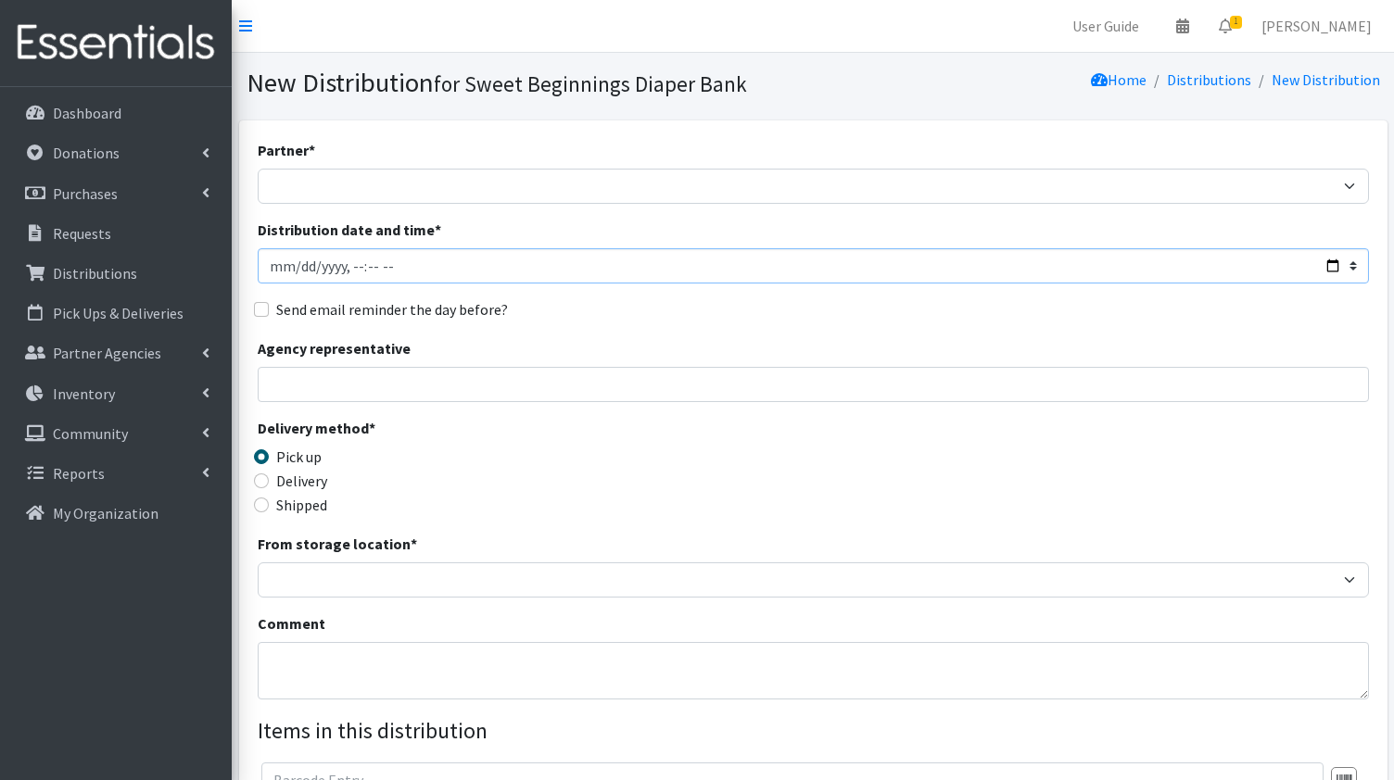
click at [1331, 264] on input "Distribution date and time *" at bounding box center [813, 265] width 1111 height 35
type input "[DATE]T23:59"
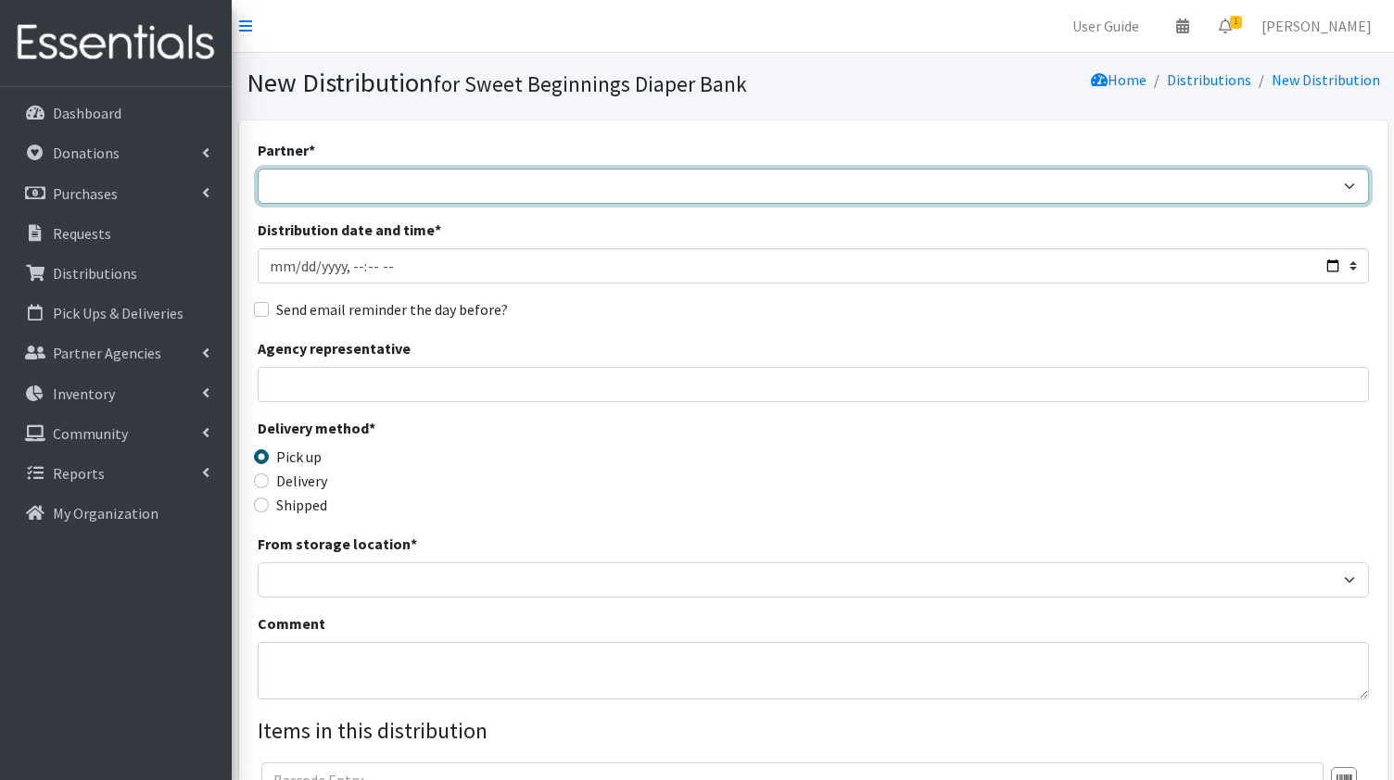
select select "568"
click option "walk ins" at bounding box center [0, 0] width 0 height 0
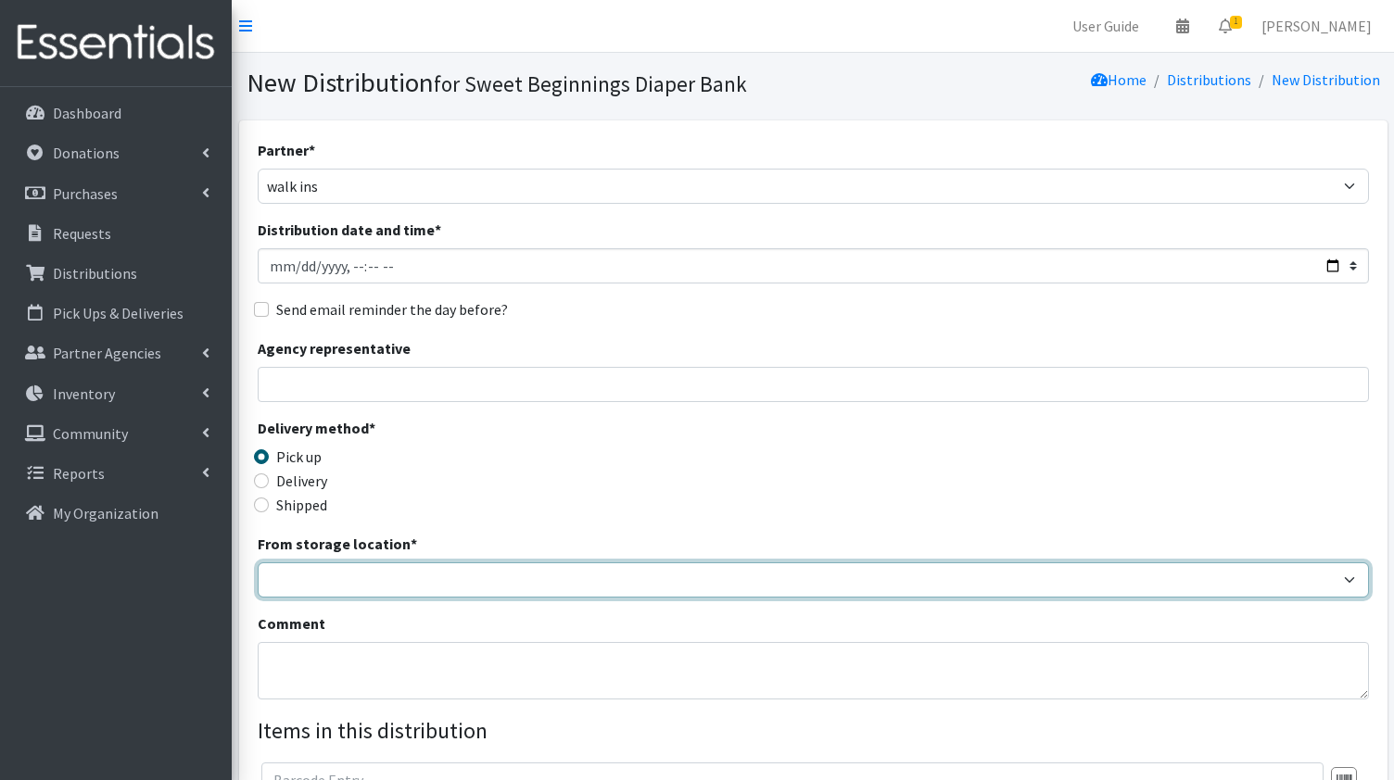
select select "10"
click option "Diaper Bank" at bounding box center [0, 0] width 0 height 0
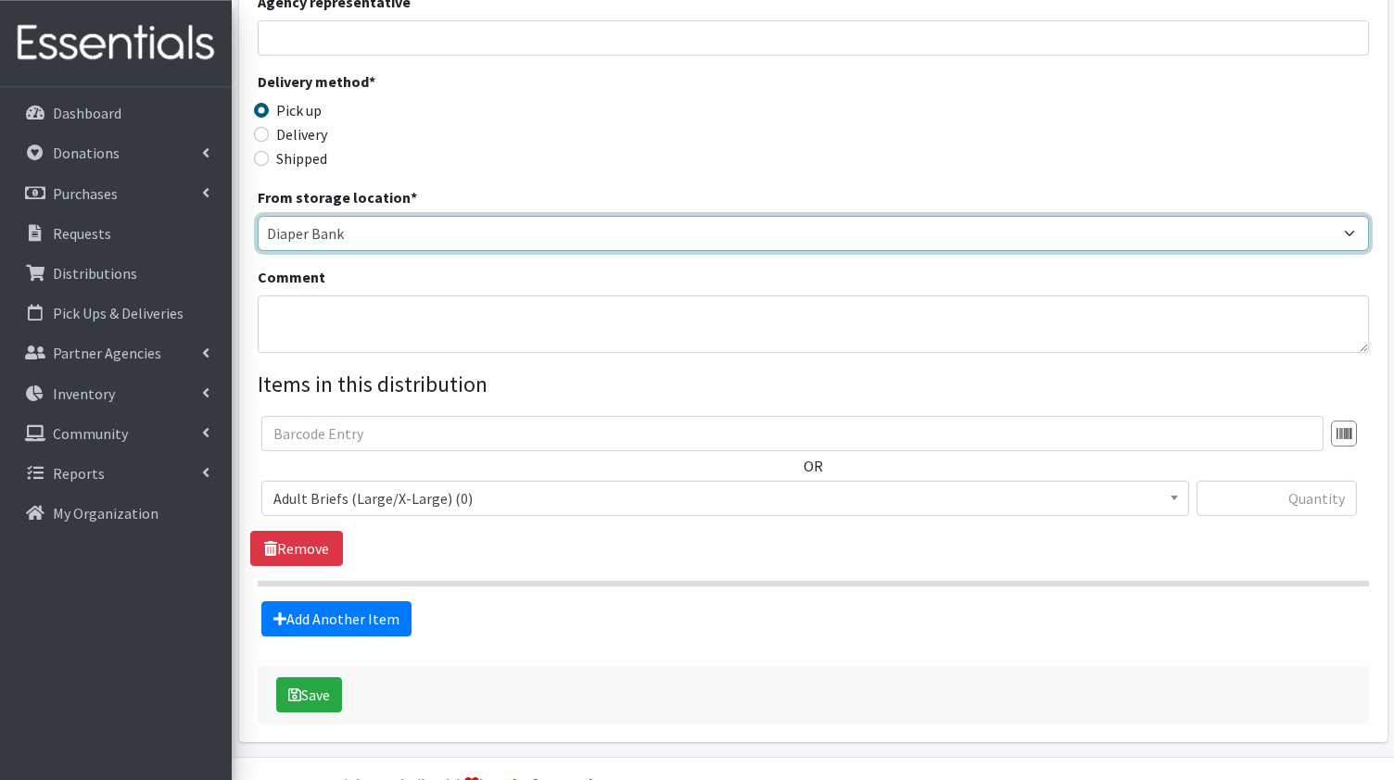
scroll to position [389, 0]
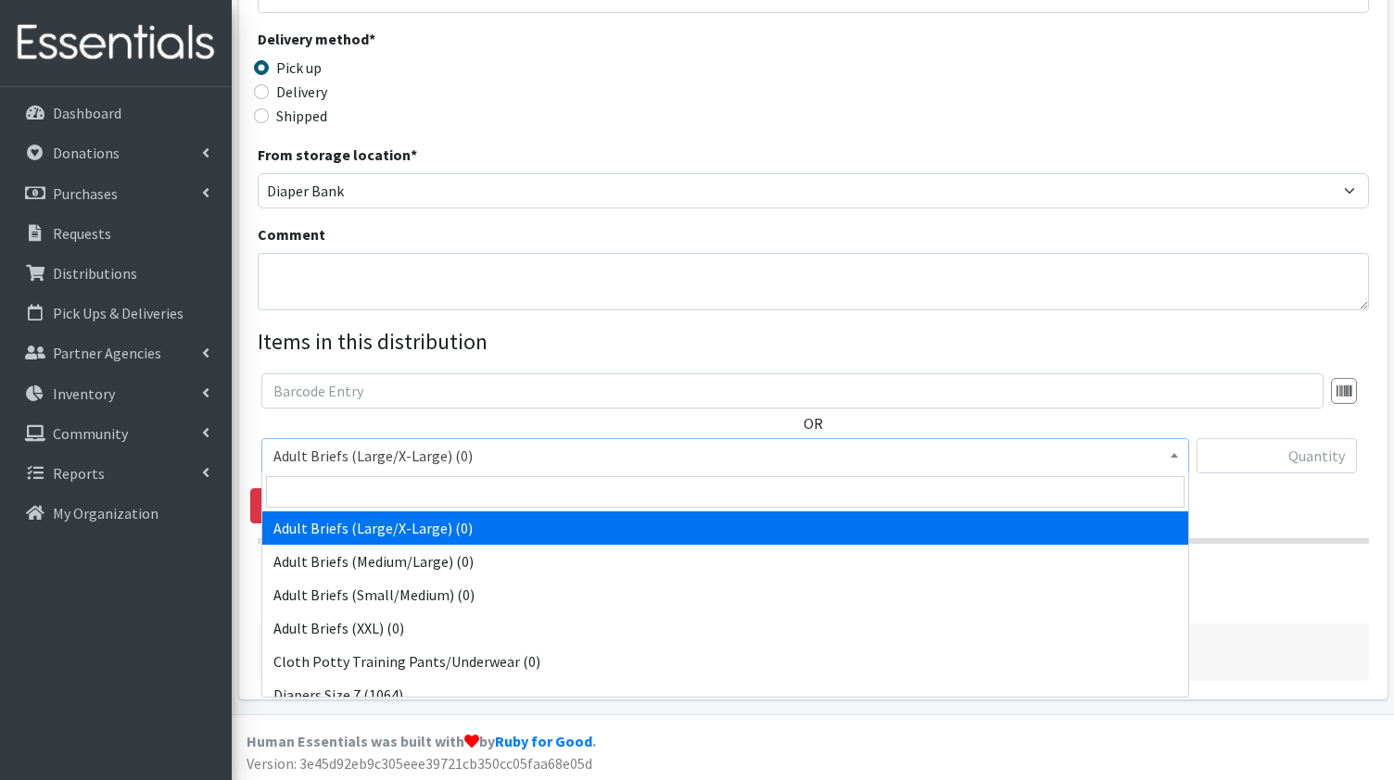
click at [1174, 455] on b at bounding box center [1174, 455] width 7 height 5
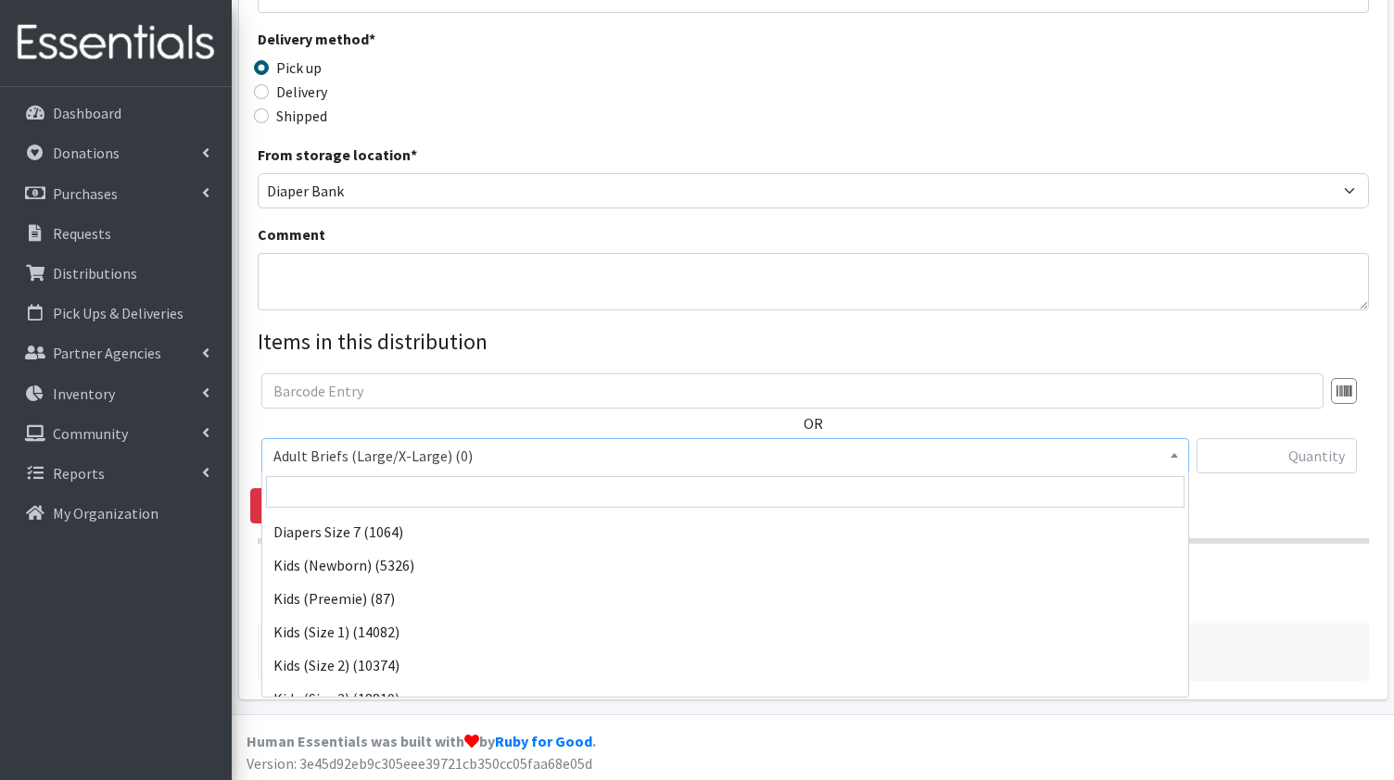
scroll to position [169, 0]
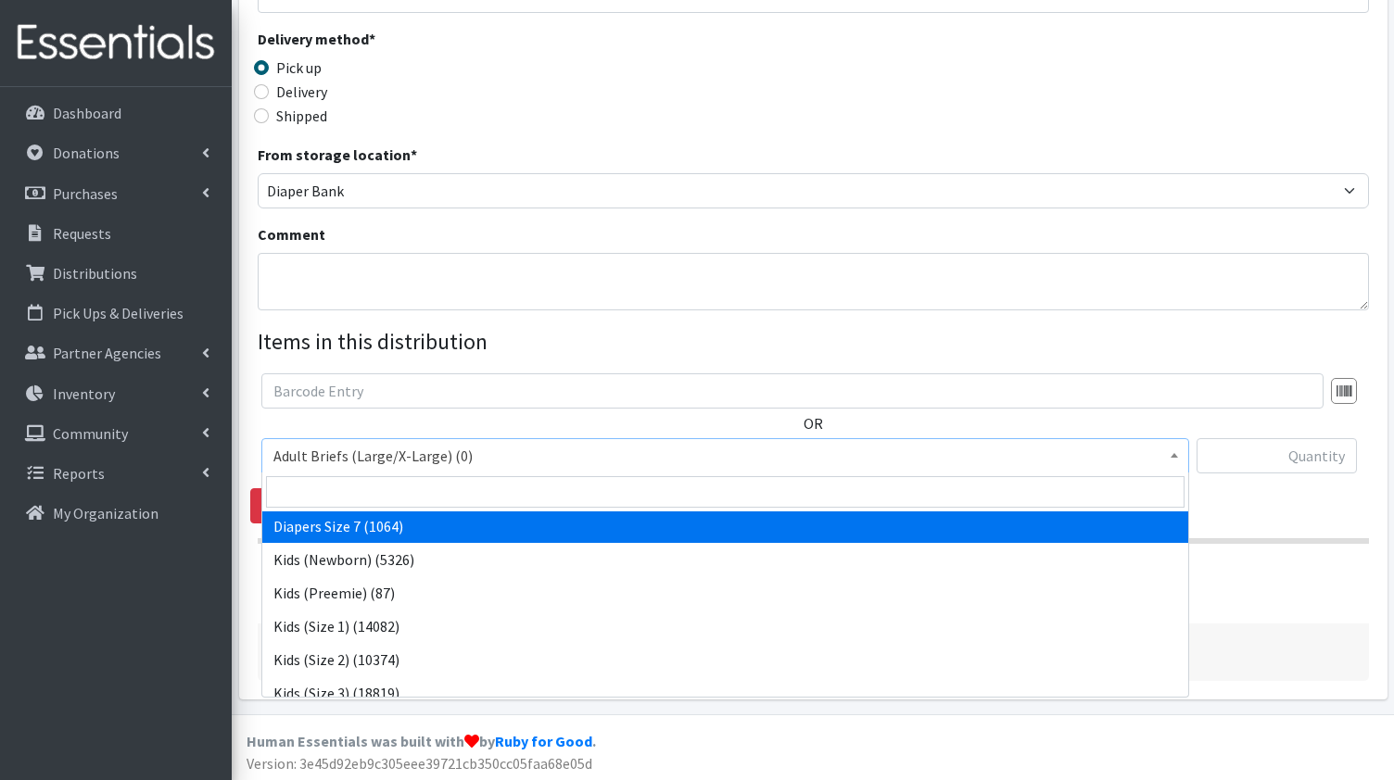
select select "15230"
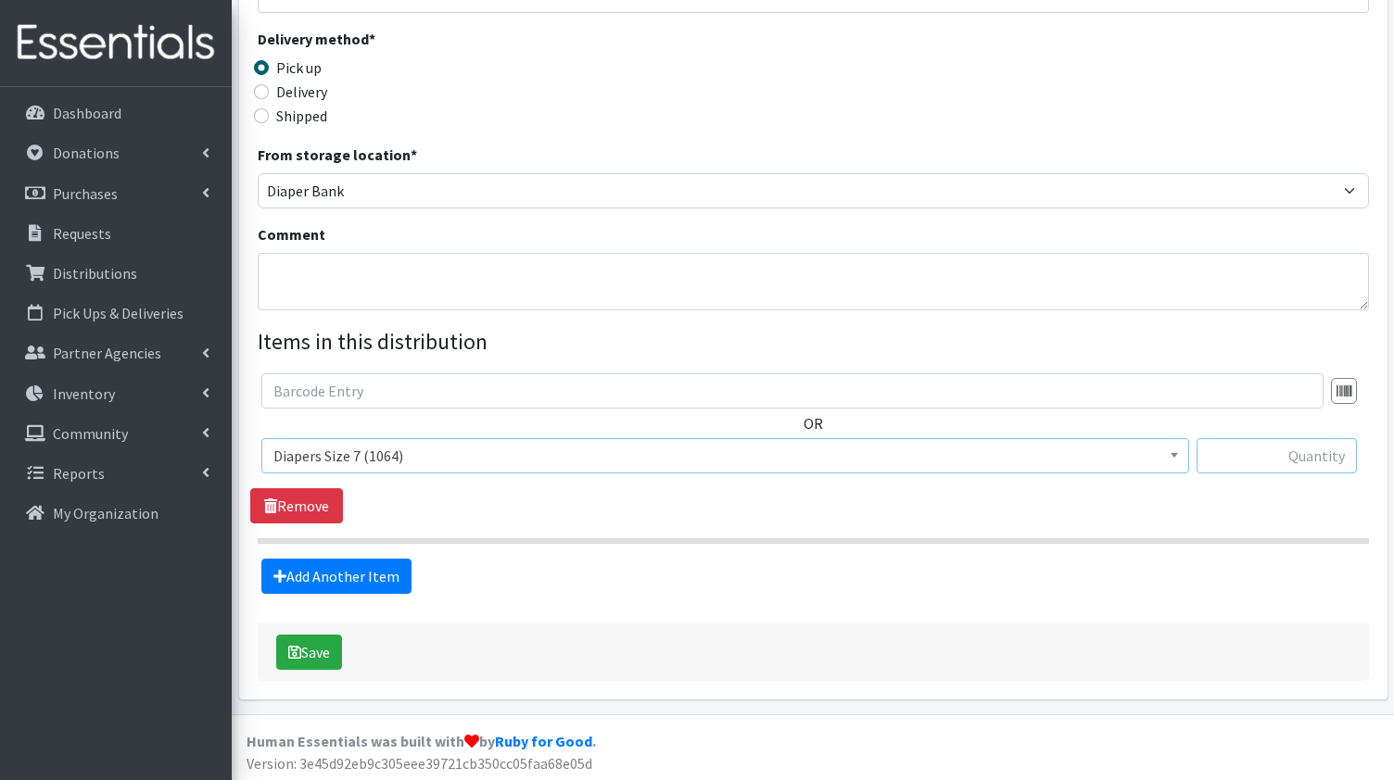
click at [1304, 461] on input "text" at bounding box center [1277, 455] width 160 height 35
type input "160"
click at [335, 568] on link "Add Another Item" at bounding box center [336, 576] width 150 height 35
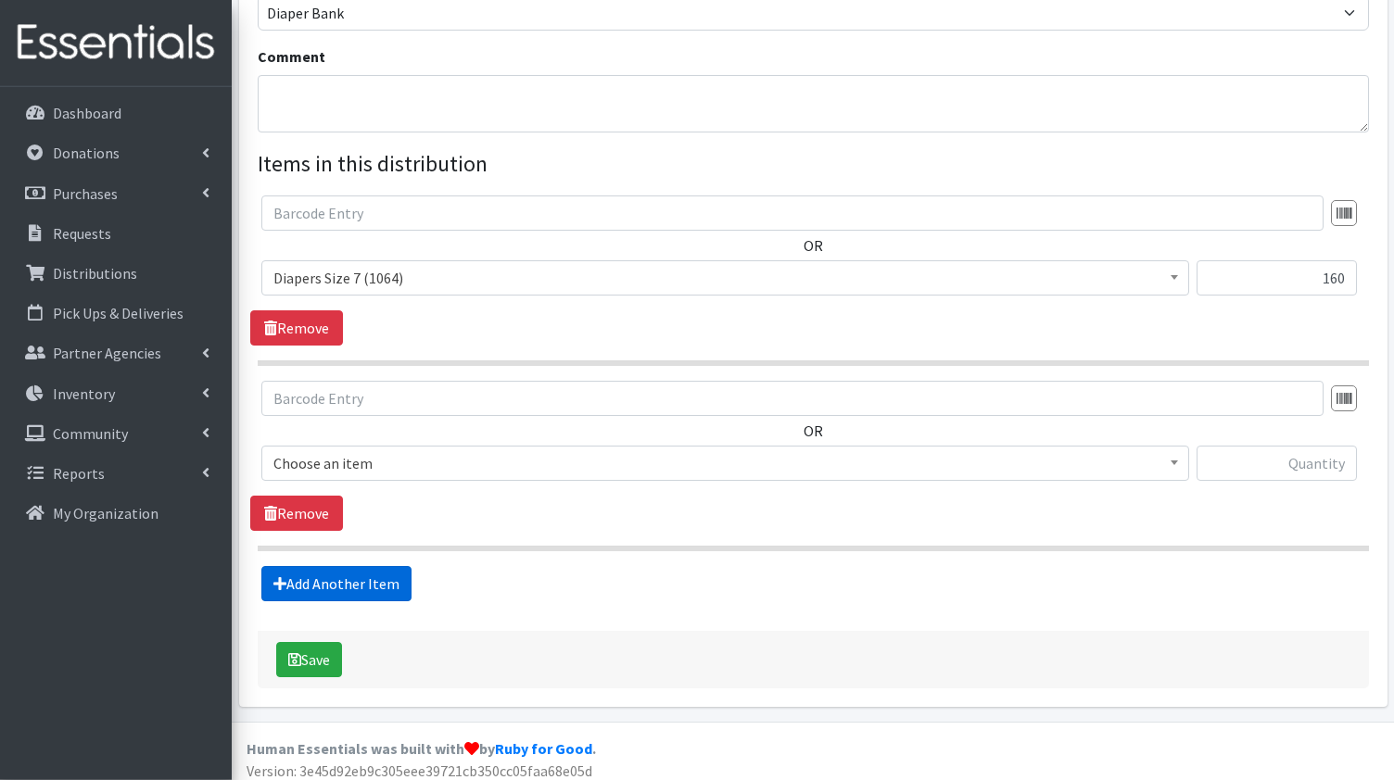
scroll to position [574, 0]
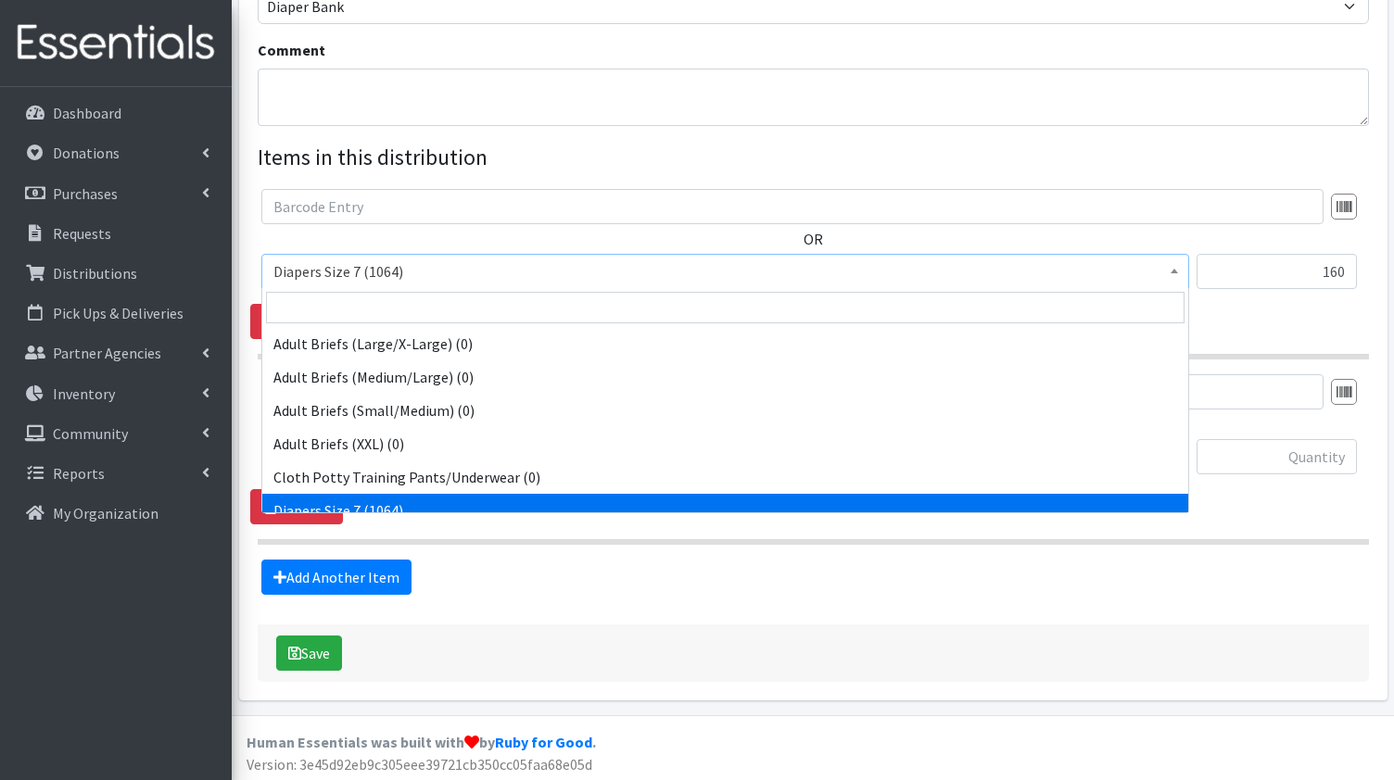
click at [1178, 272] on b at bounding box center [1174, 271] width 7 height 5
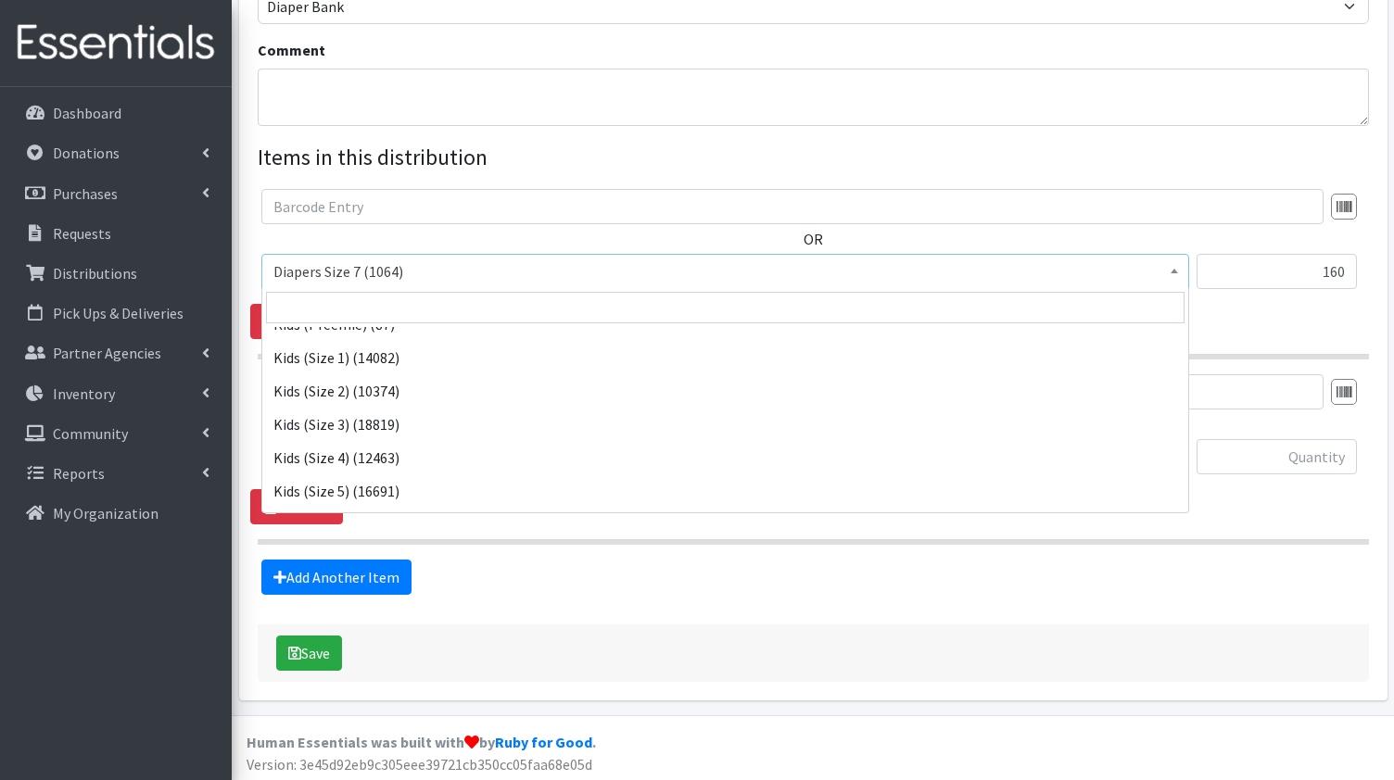
scroll to position [254, 0]
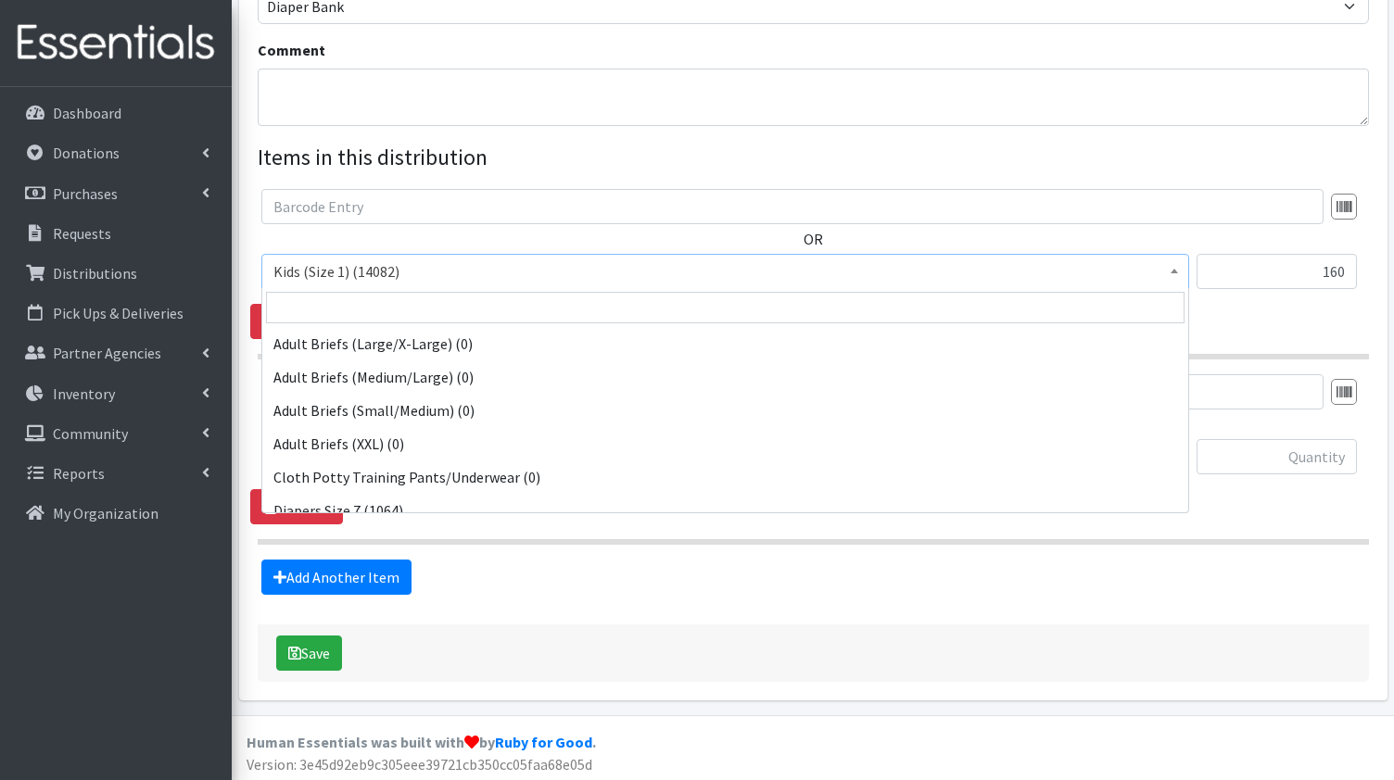
click at [551, 262] on span "Kids (Size 1) (14082)" at bounding box center [725, 272] width 904 height 26
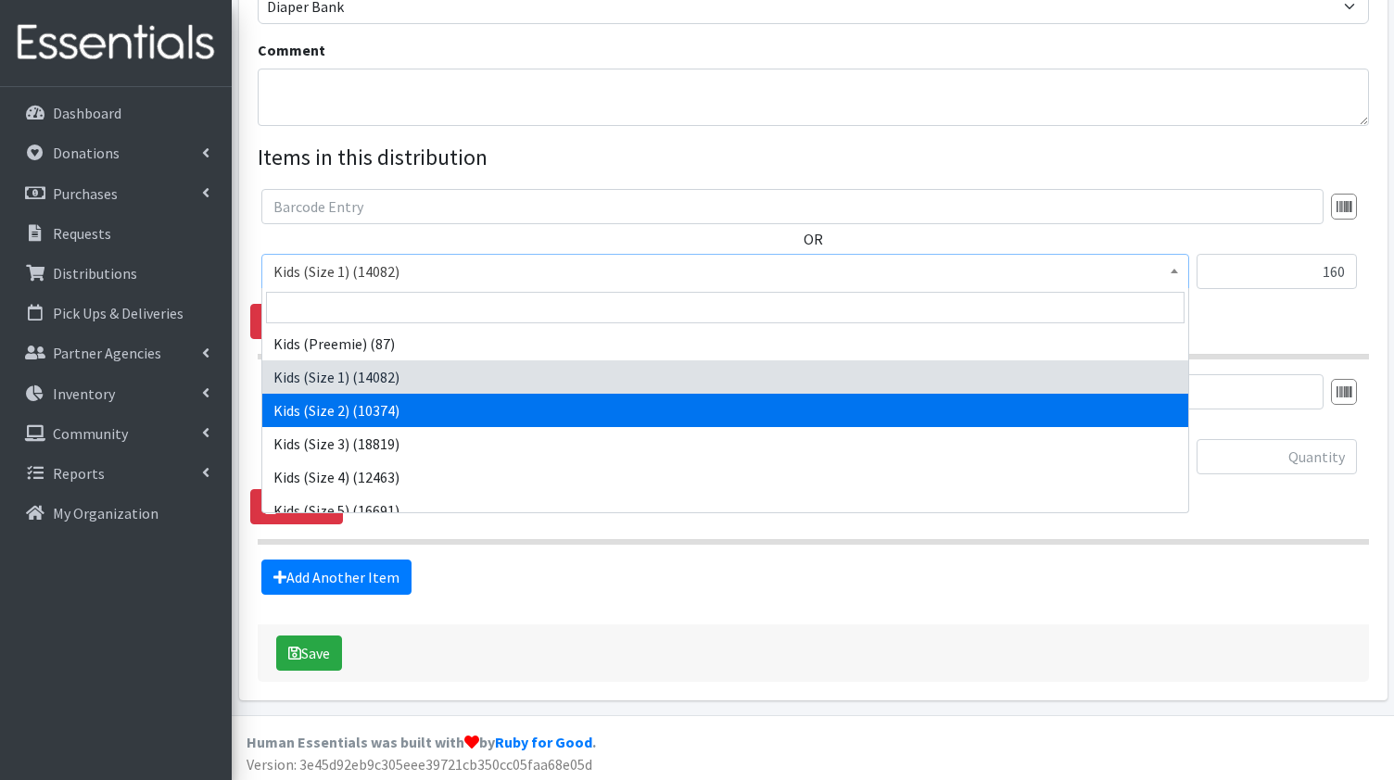
select select "1027"
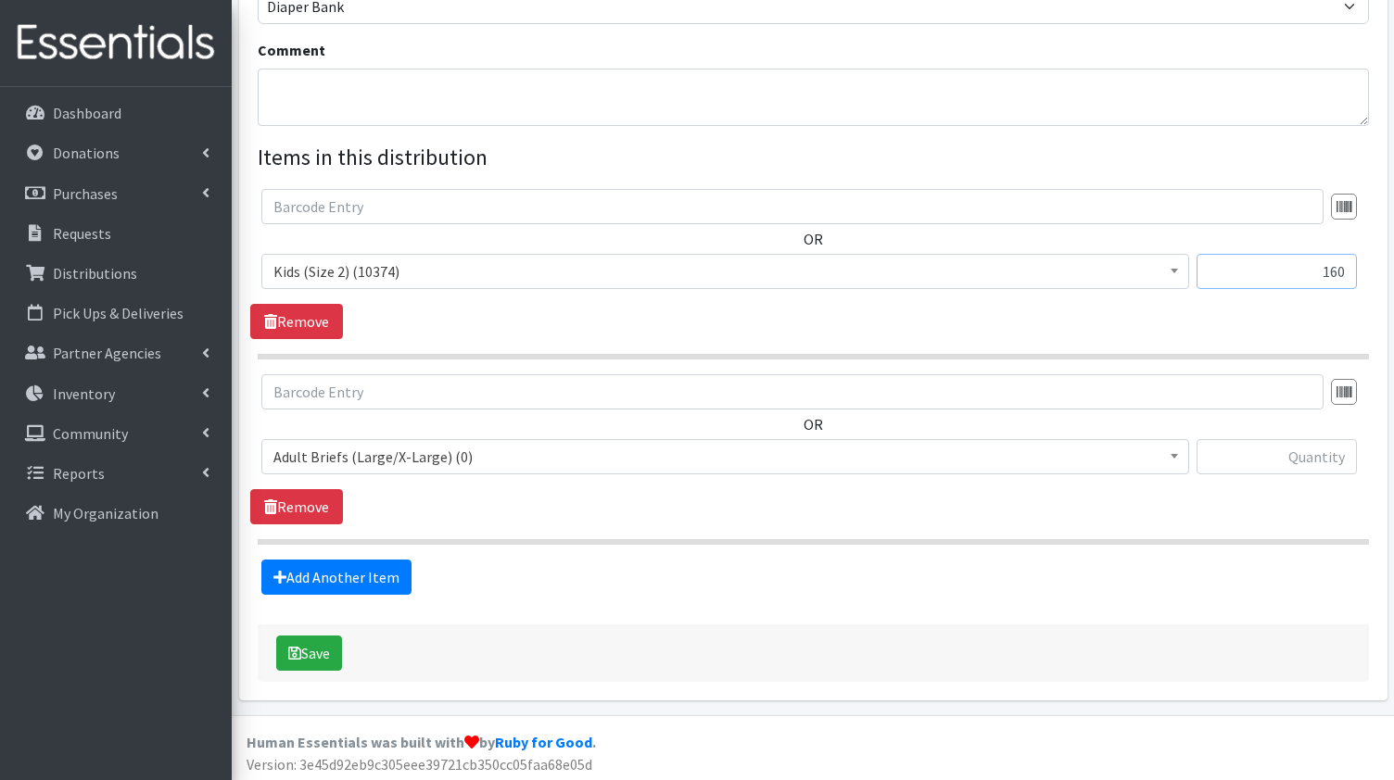
drag, startPoint x: 1319, startPoint y: 272, endPoint x: 1362, endPoint y: 272, distance: 42.6
click at [1357, 272] on input "160" at bounding box center [1277, 271] width 160 height 35
type input "140"
click at [414, 262] on span "Kids (Size 2) (10374)" at bounding box center [725, 272] width 904 height 26
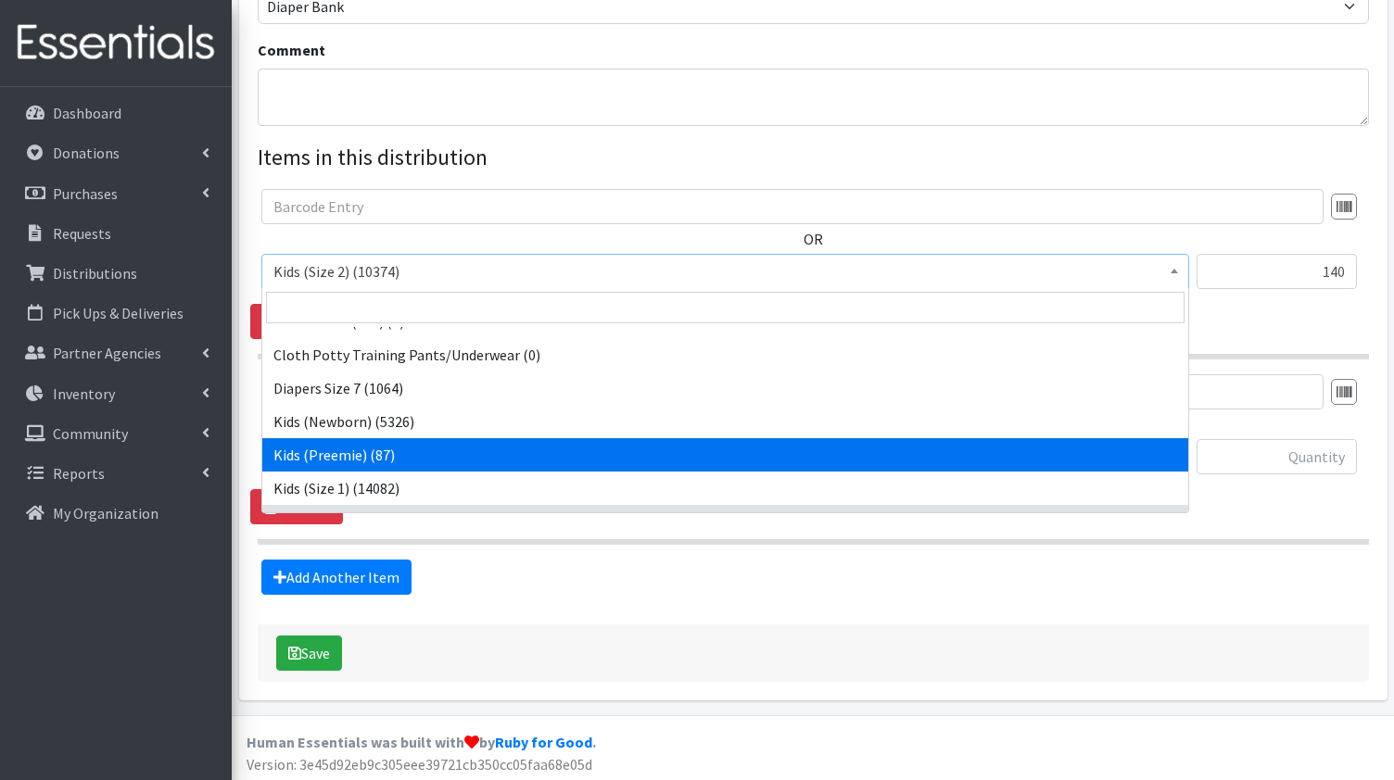
scroll to position [123, 0]
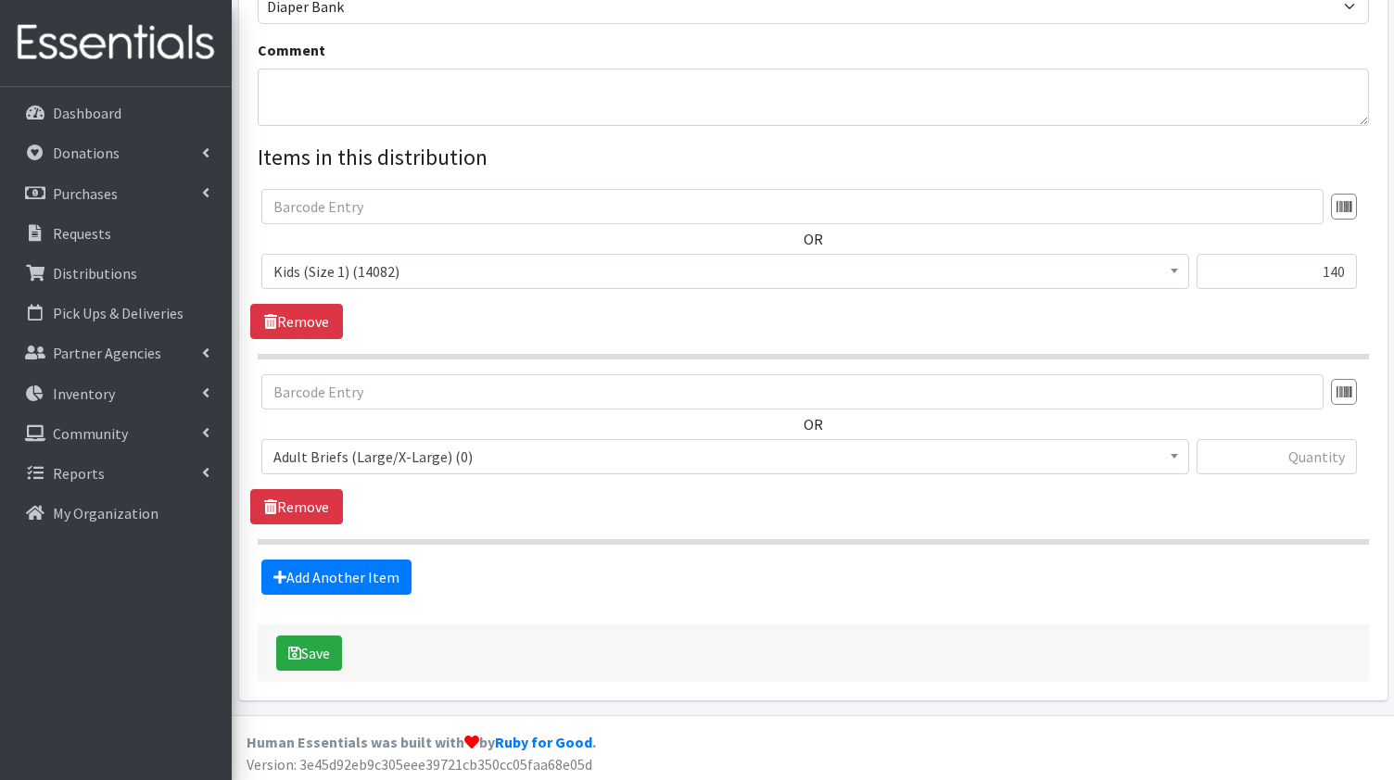
click at [501, 478] on span "Adult Briefs (Large/X-Large) (0) Adult Briefs (Medium/Large) (0) Adult Briefs (…" at bounding box center [725, 464] width 928 height 50
click at [754, 264] on span "Kids (Size 1) (14082)" at bounding box center [725, 272] width 904 height 26
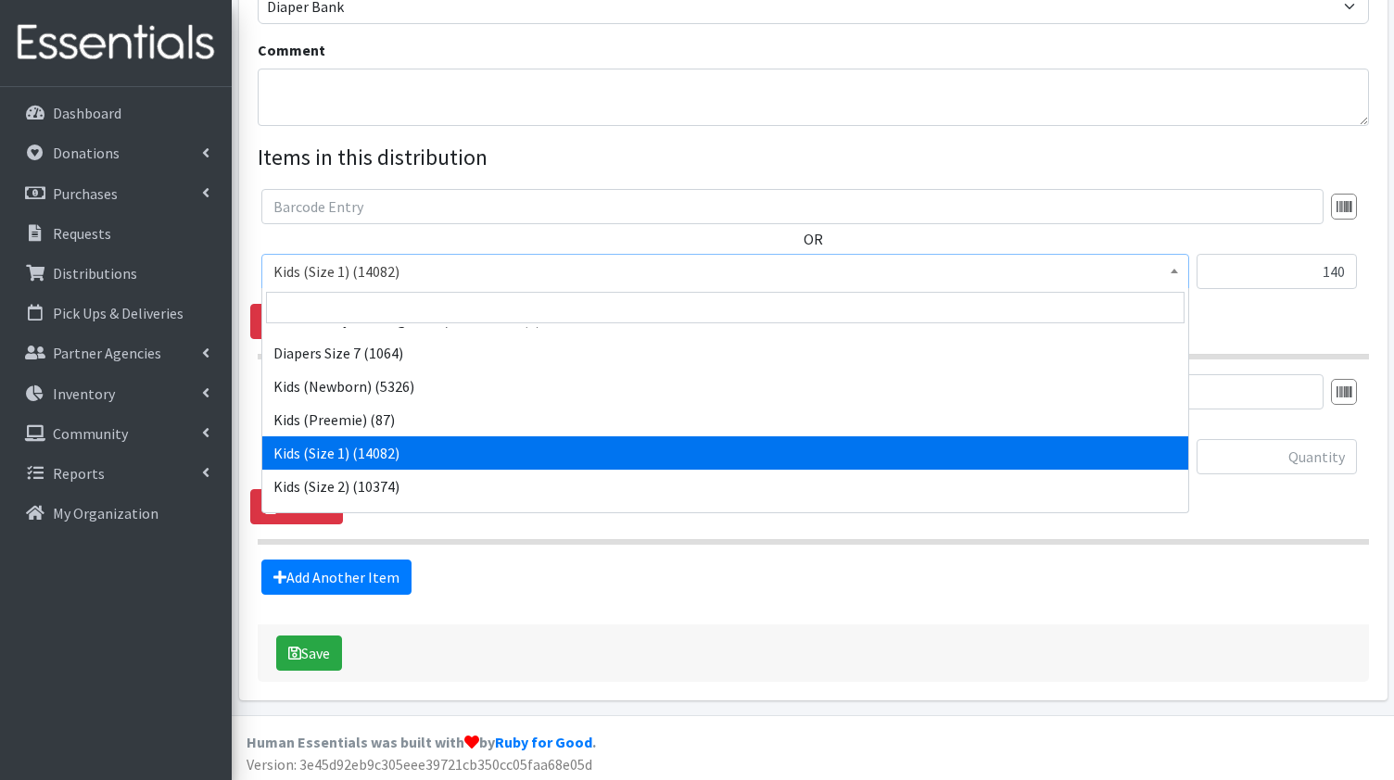
scroll to position [161, 0]
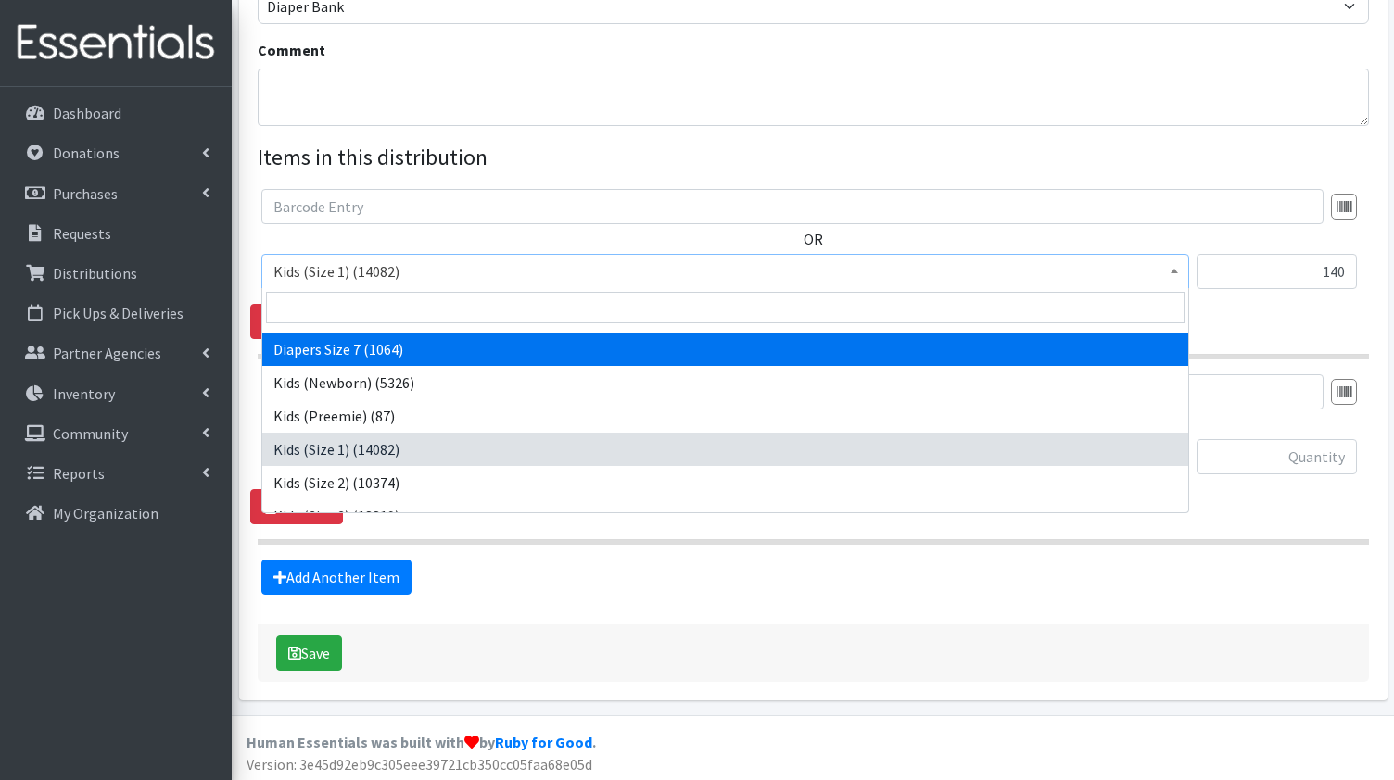
select select "15230"
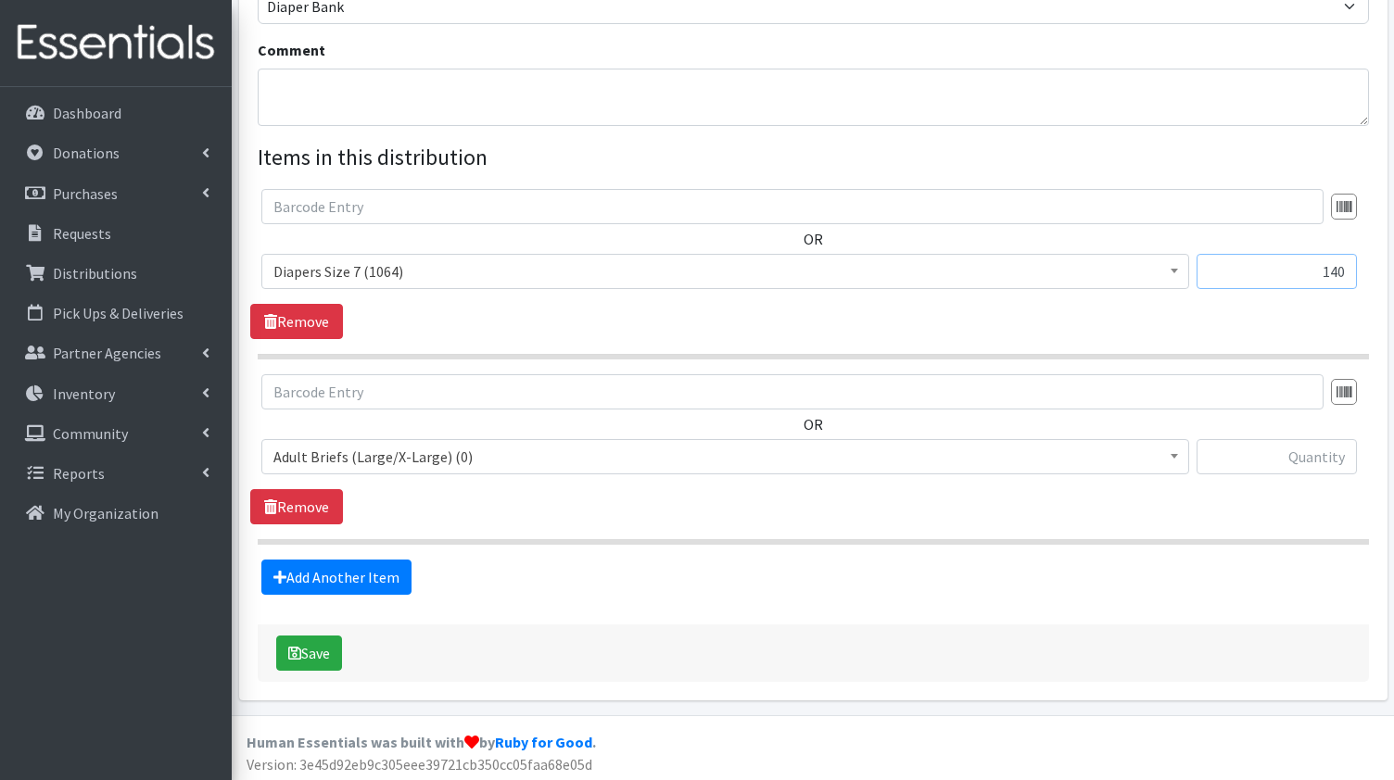
drag, startPoint x: 1350, startPoint y: 268, endPoint x: 1302, endPoint y: 279, distance: 49.5
click at [1302, 279] on input "140" at bounding box center [1277, 271] width 160 height 35
type input "160"
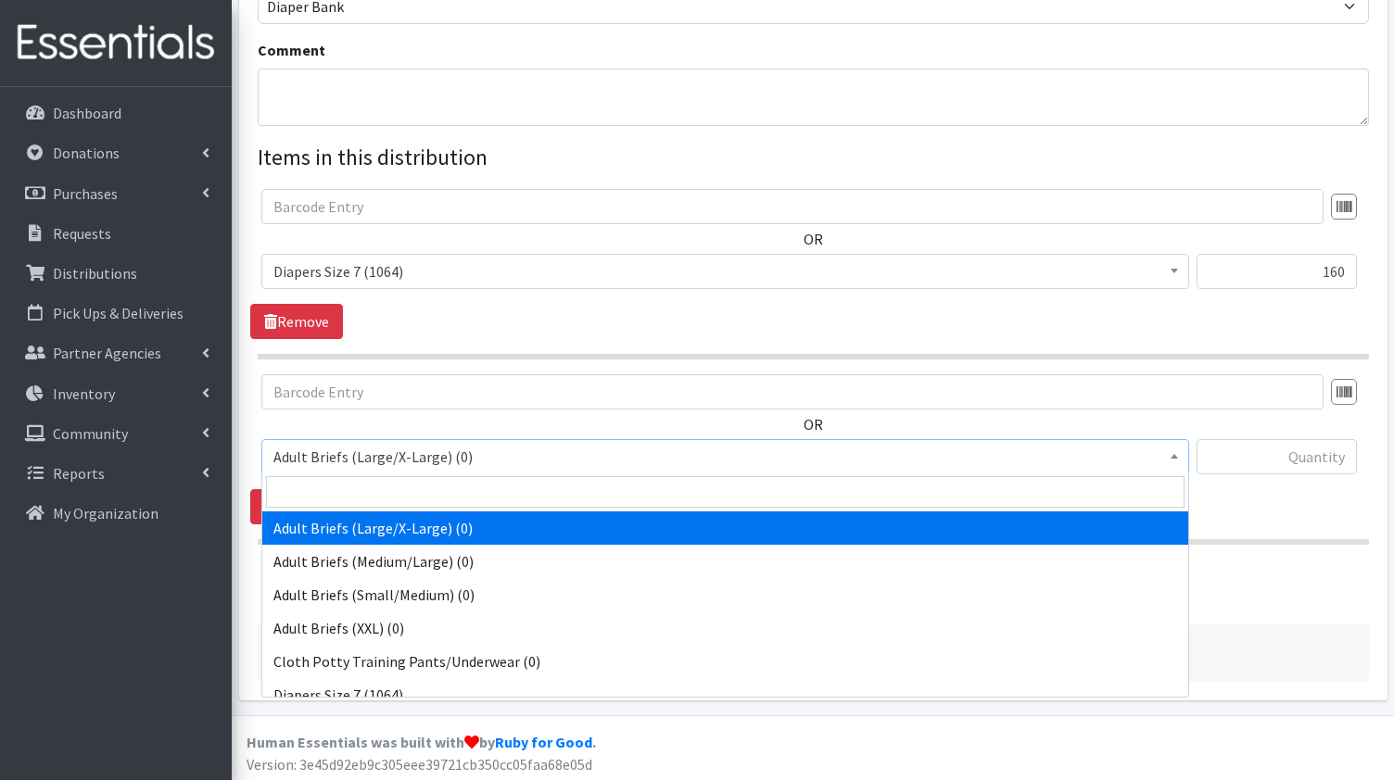
click at [746, 453] on span "Adult Briefs (Large/X-Large) (0)" at bounding box center [725, 457] width 904 height 26
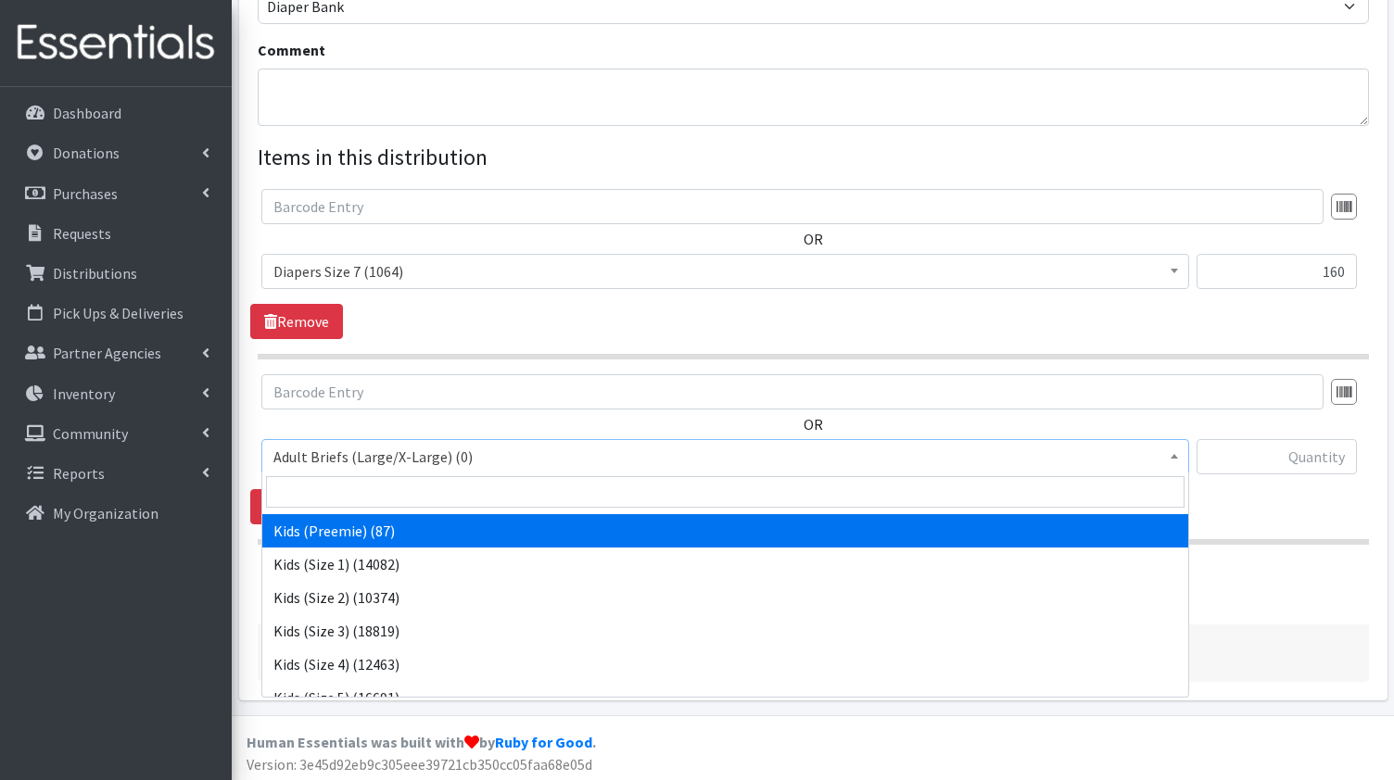
scroll to position [232, 0]
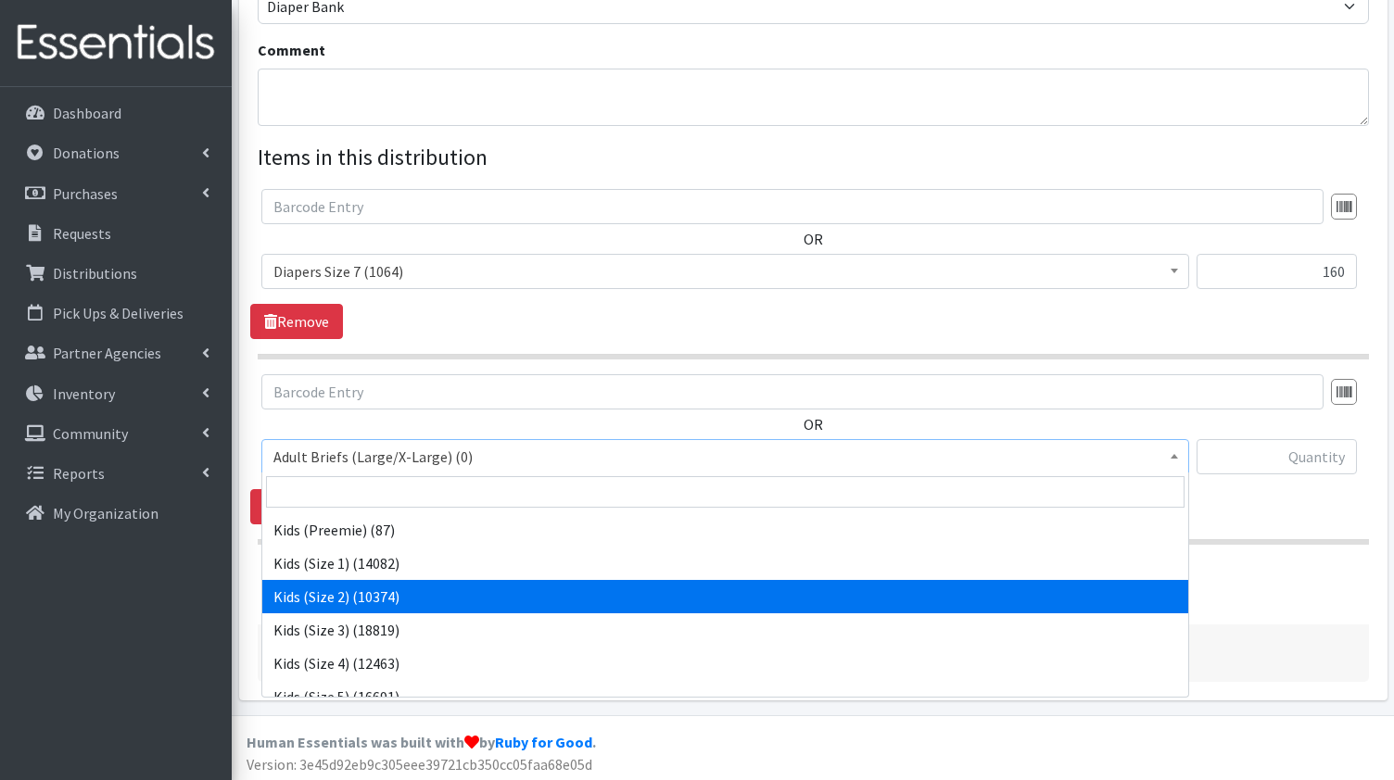
select select "1027"
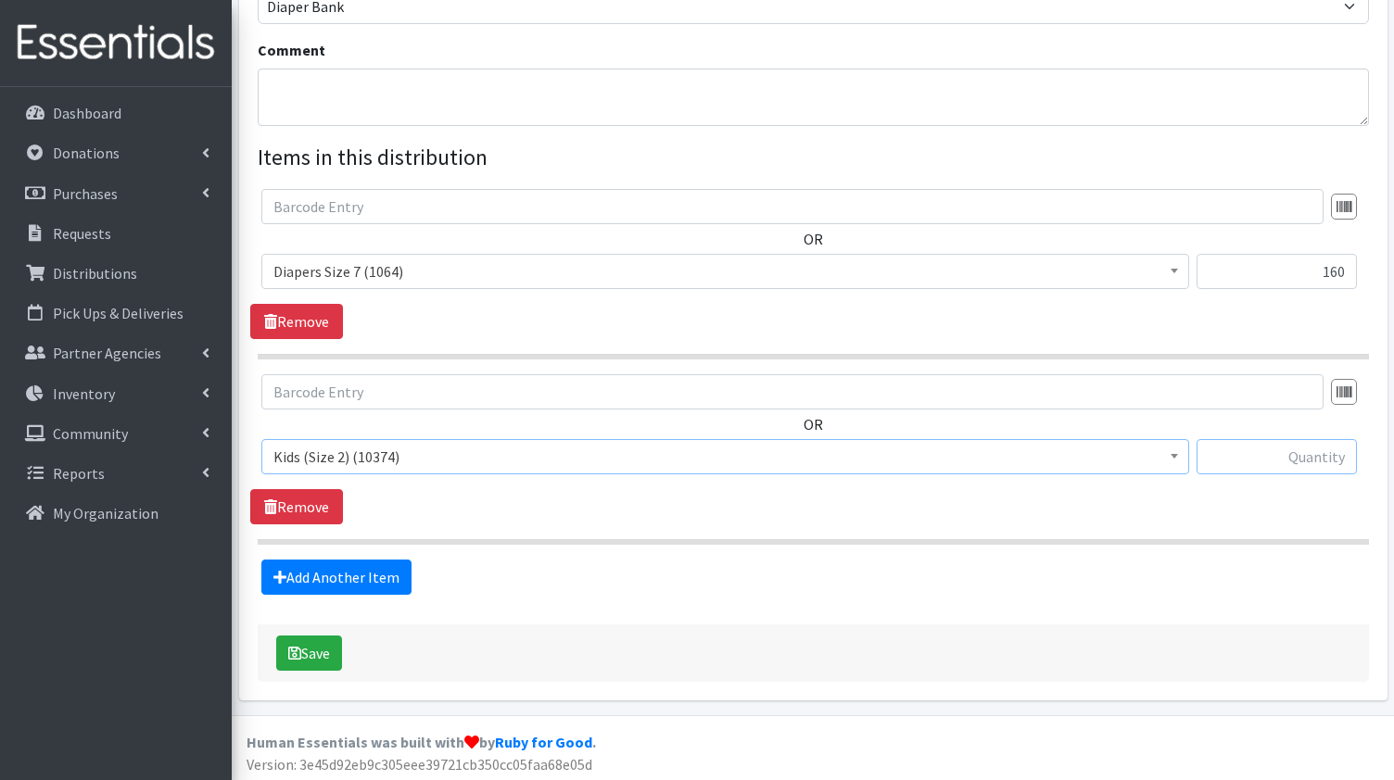
click at [1283, 462] on input "text" at bounding box center [1277, 456] width 160 height 35
type input "140"
click at [323, 572] on link "Add Another Item" at bounding box center [336, 577] width 150 height 35
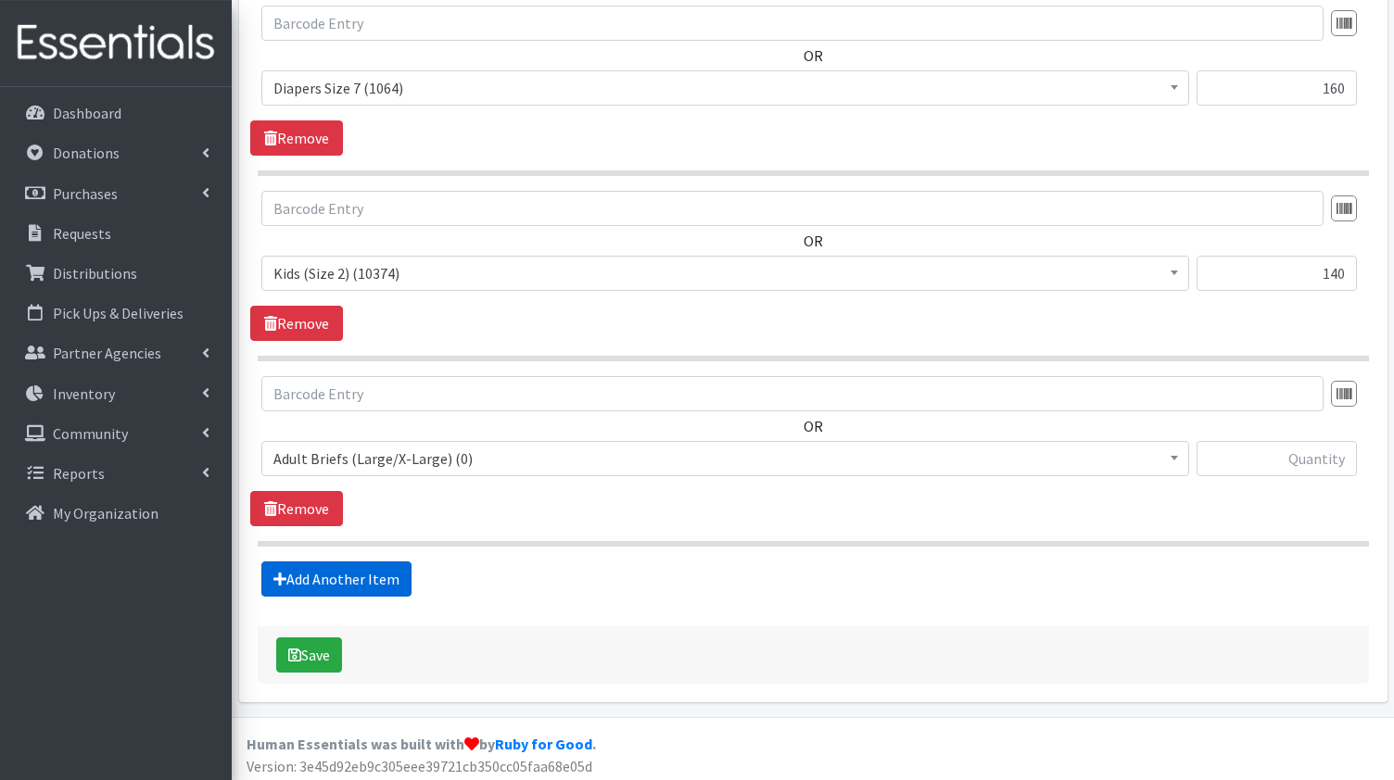
scroll to position [758, 0]
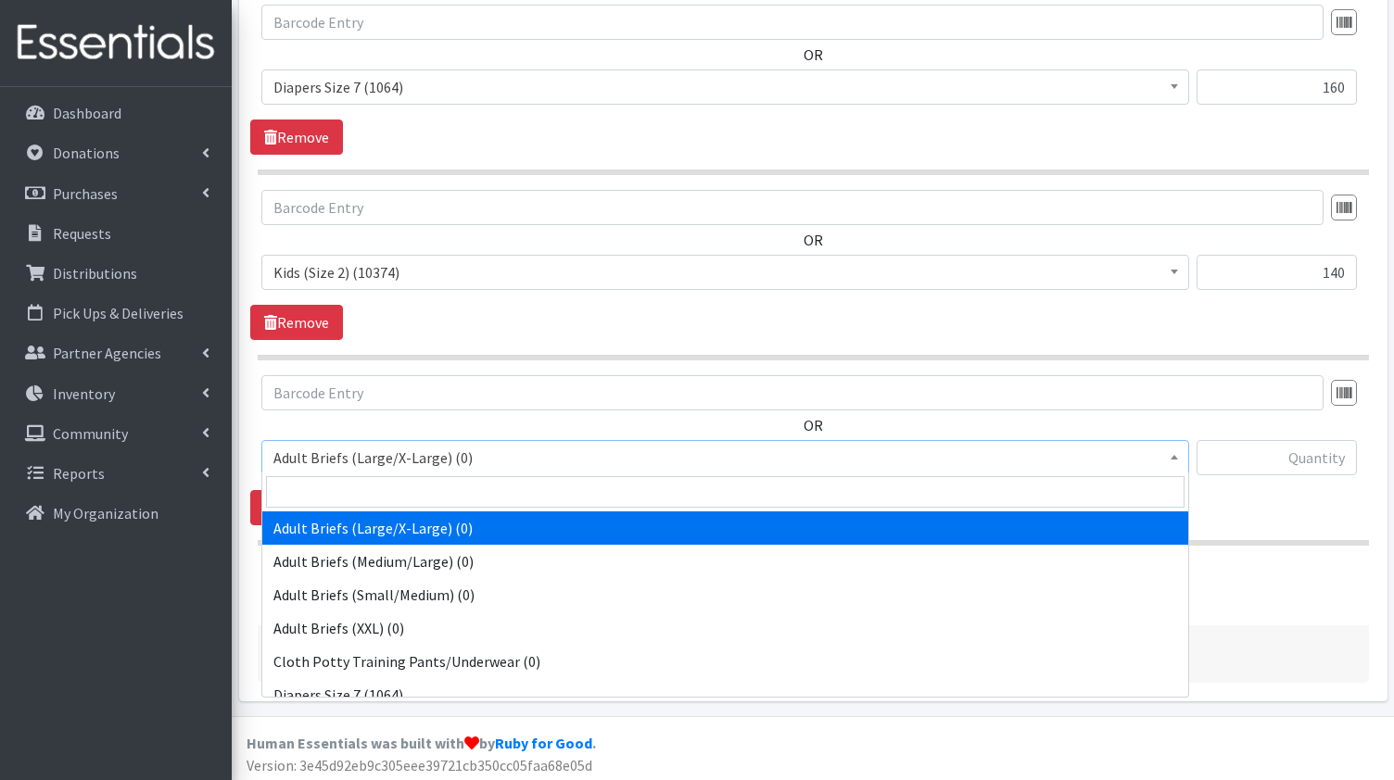
click at [712, 452] on span "Adult Briefs (Large/X-Large) (0)" at bounding box center [725, 458] width 904 height 26
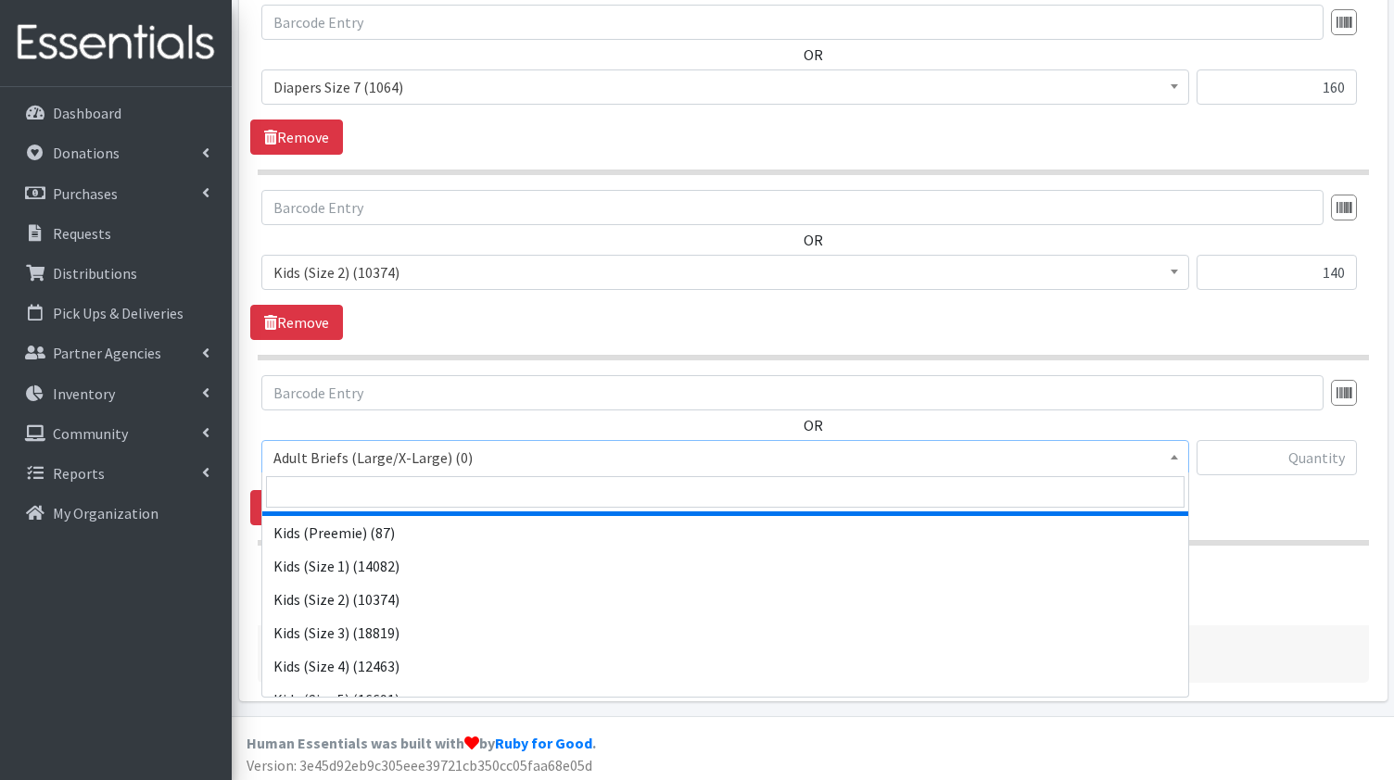
scroll to position [231, 0]
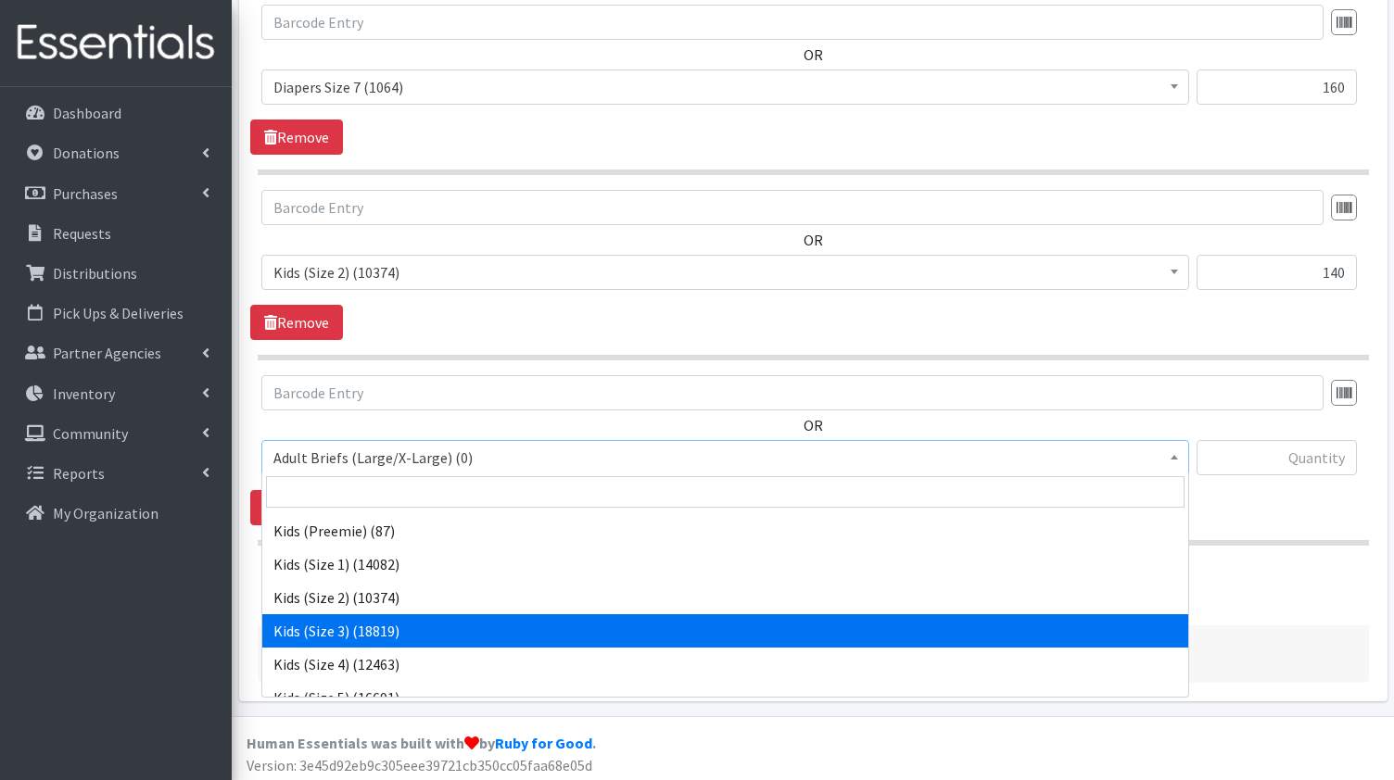
select select "1030"
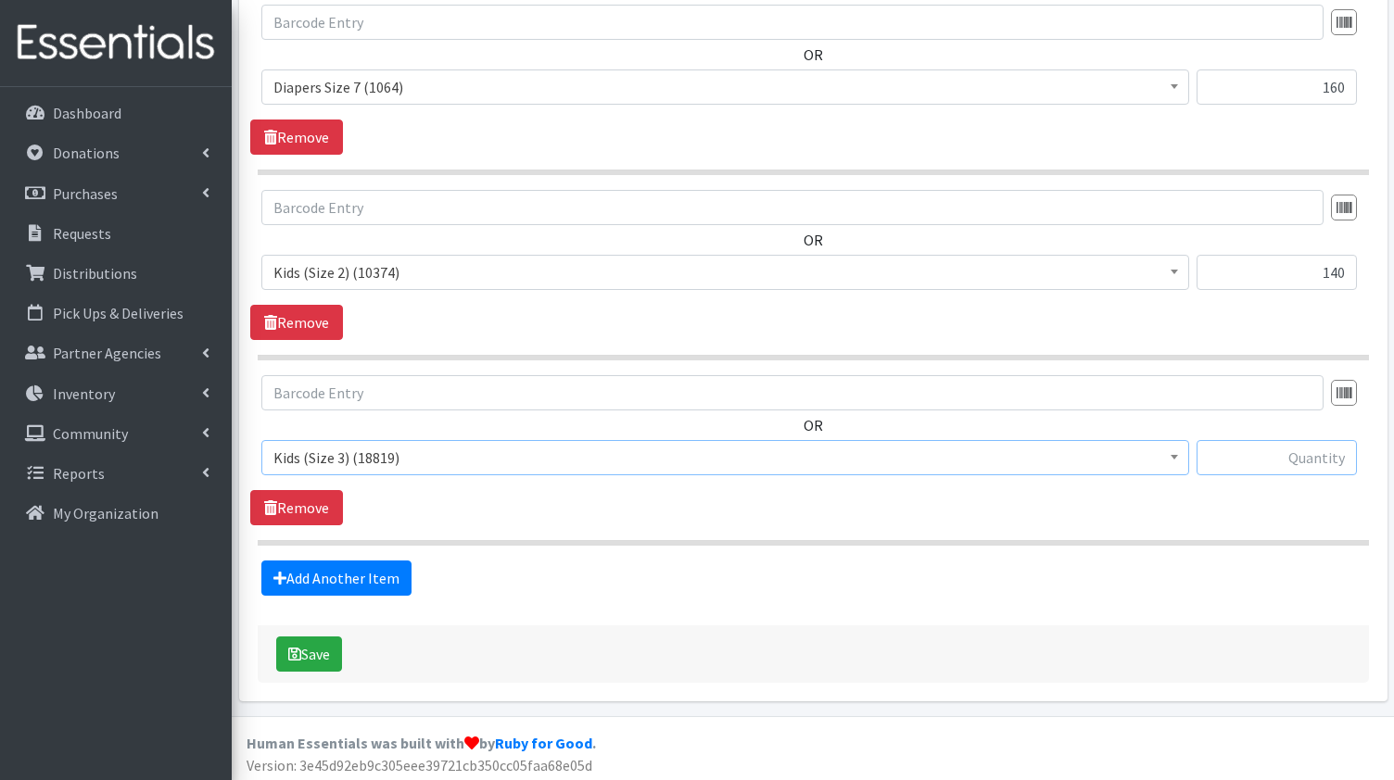
click at [1273, 458] on input "text" at bounding box center [1277, 457] width 160 height 35
type input "200"
click at [324, 577] on link "Add Another Item" at bounding box center [336, 578] width 150 height 35
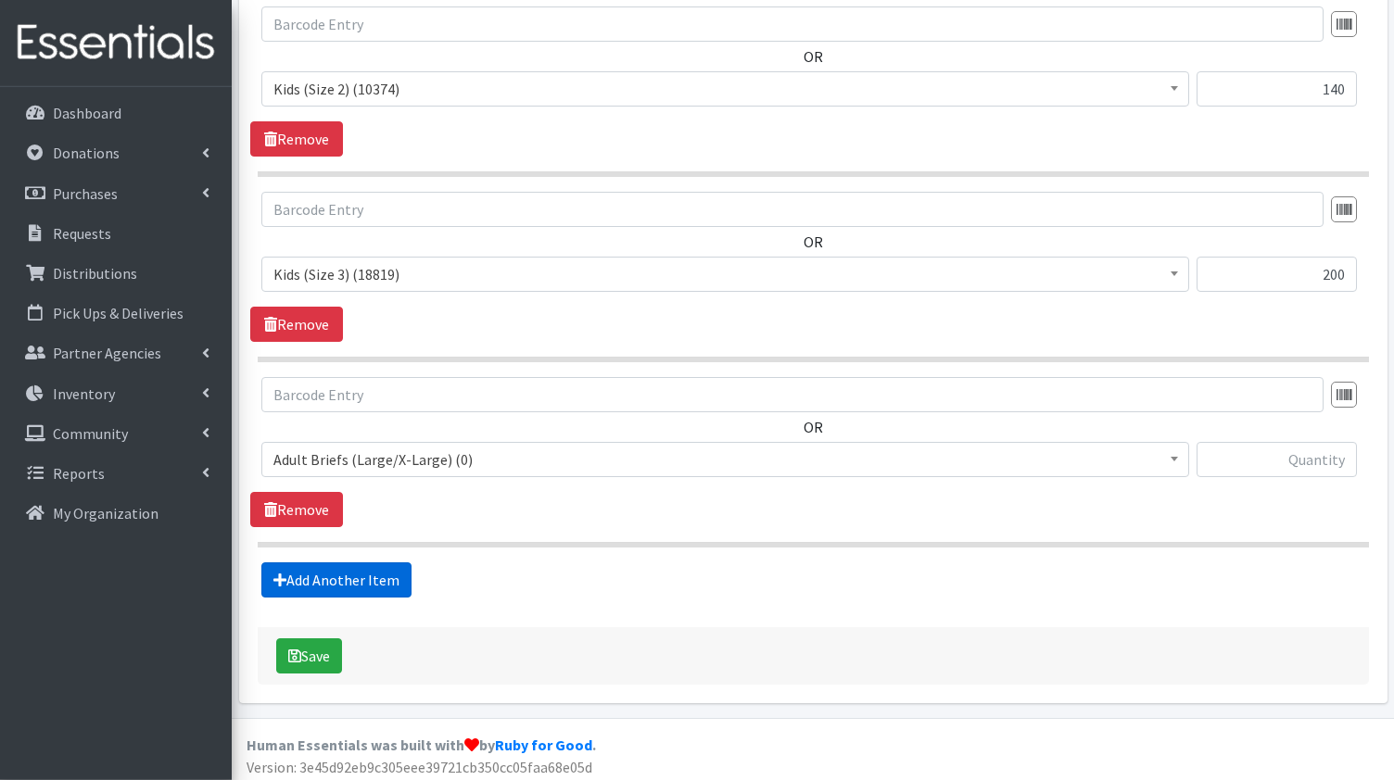
scroll to position [943, 0]
click at [551, 453] on span "Adult Briefs (Large/X-Large) (0)" at bounding box center [725, 459] width 904 height 26
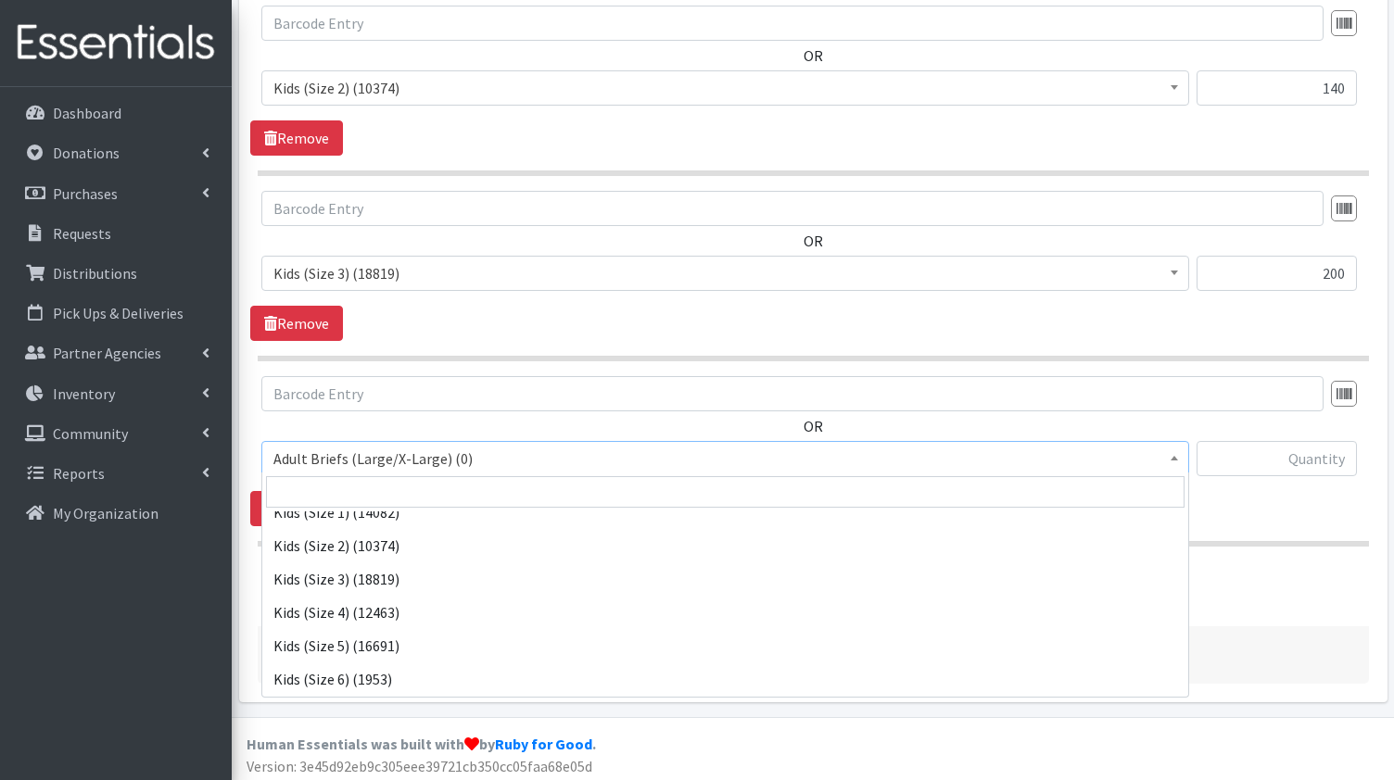
scroll to position [291, 0]
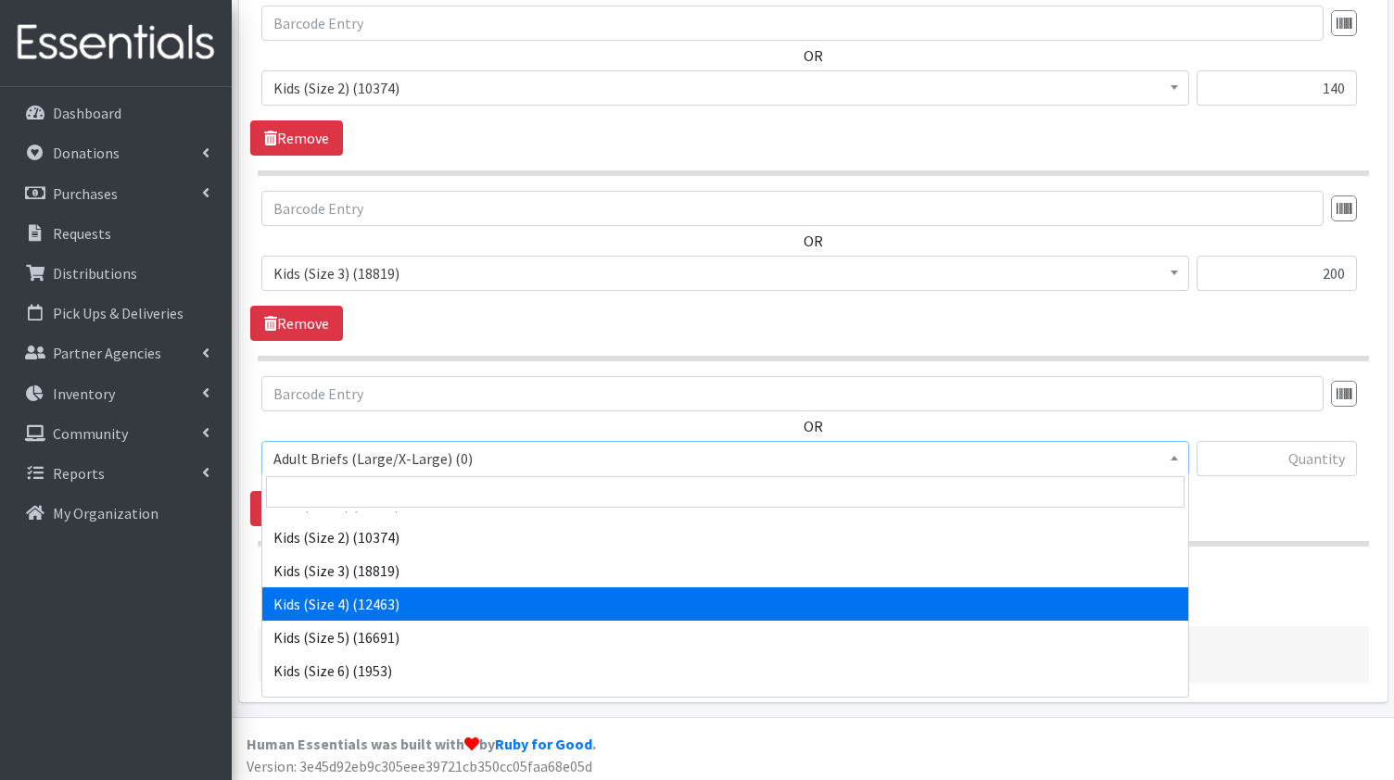
select select "1017"
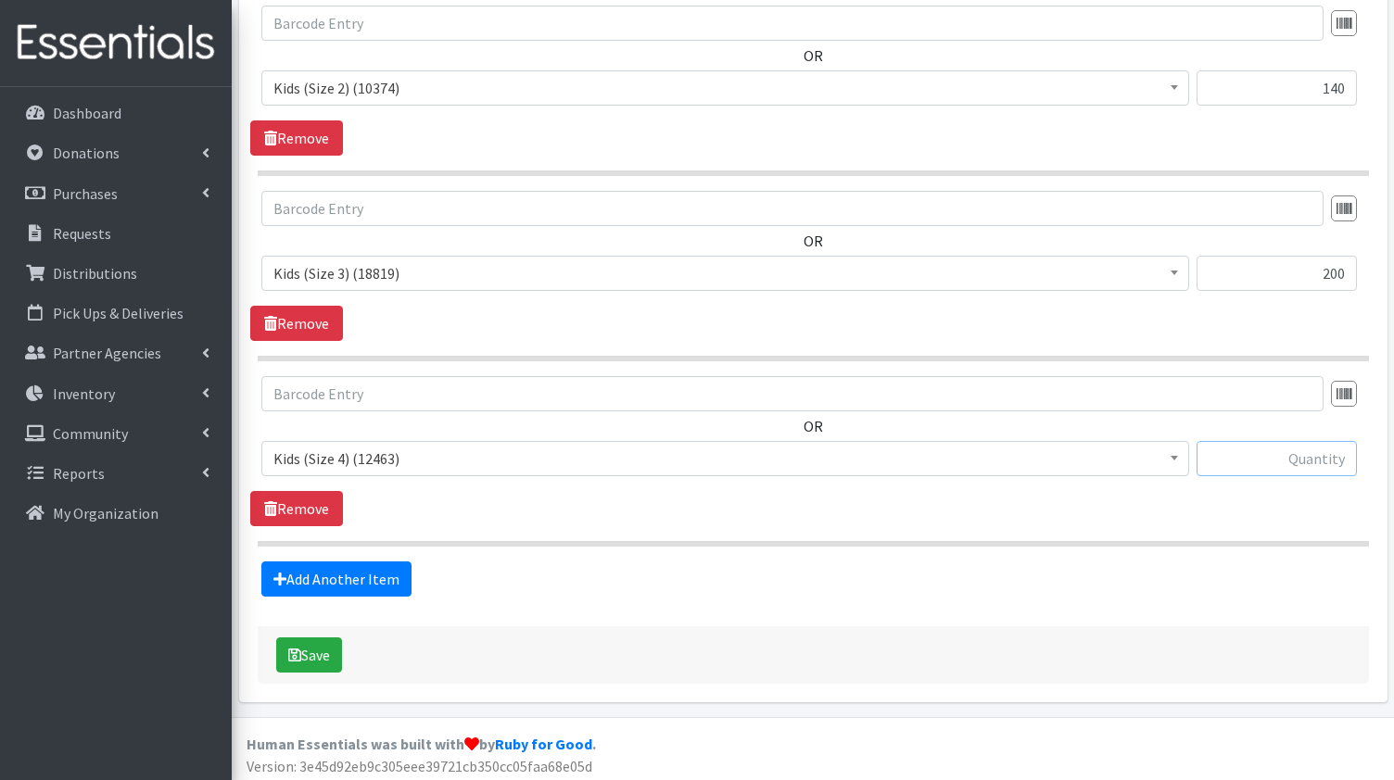
click at [1291, 457] on input "text" at bounding box center [1277, 458] width 160 height 35
type input "360"
click at [318, 579] on link "Add Another Item" at bounding box center [336, 579] width 150 height 35
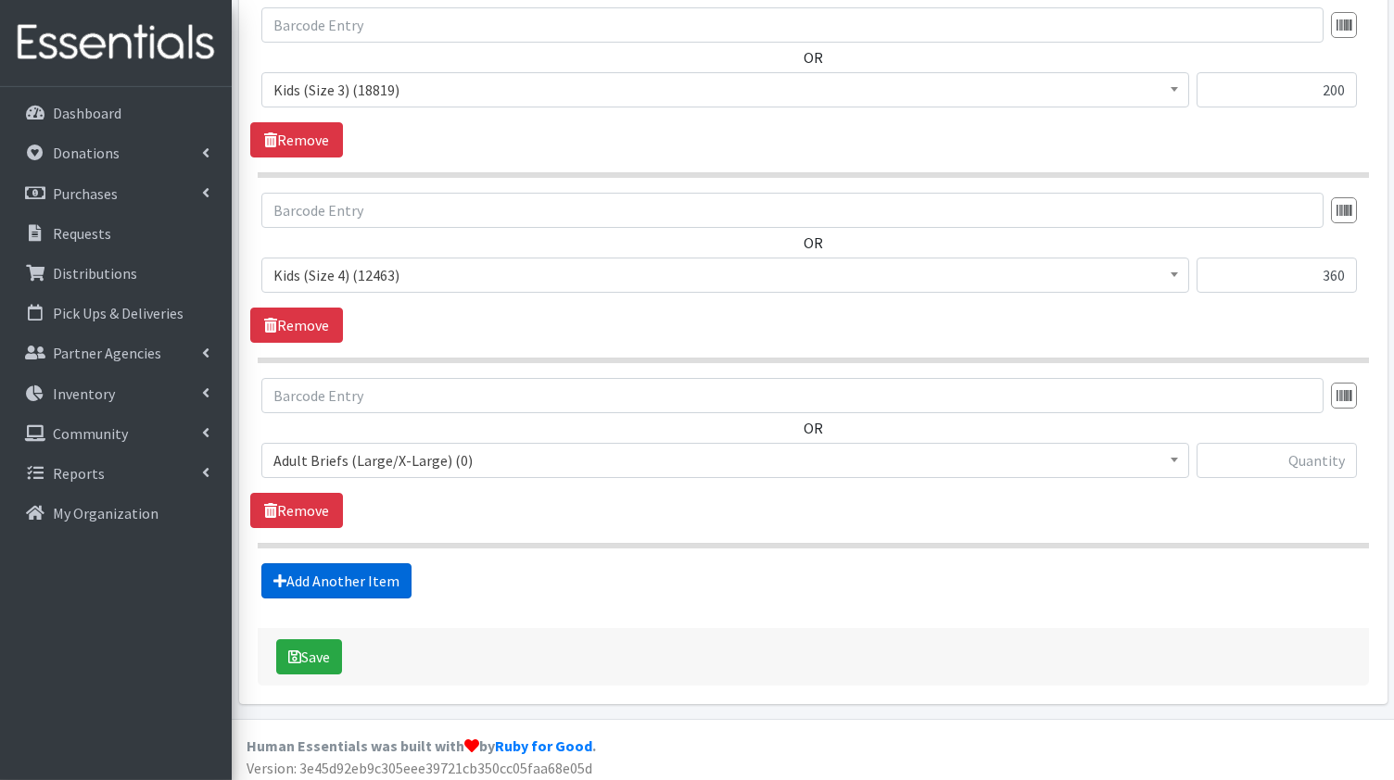
scroll to position [1127, 0]
click at [507, 461] on span "Adult Briefs (Large/X-Large) (0)" at bounding box center [725, 460] width 904 height 26
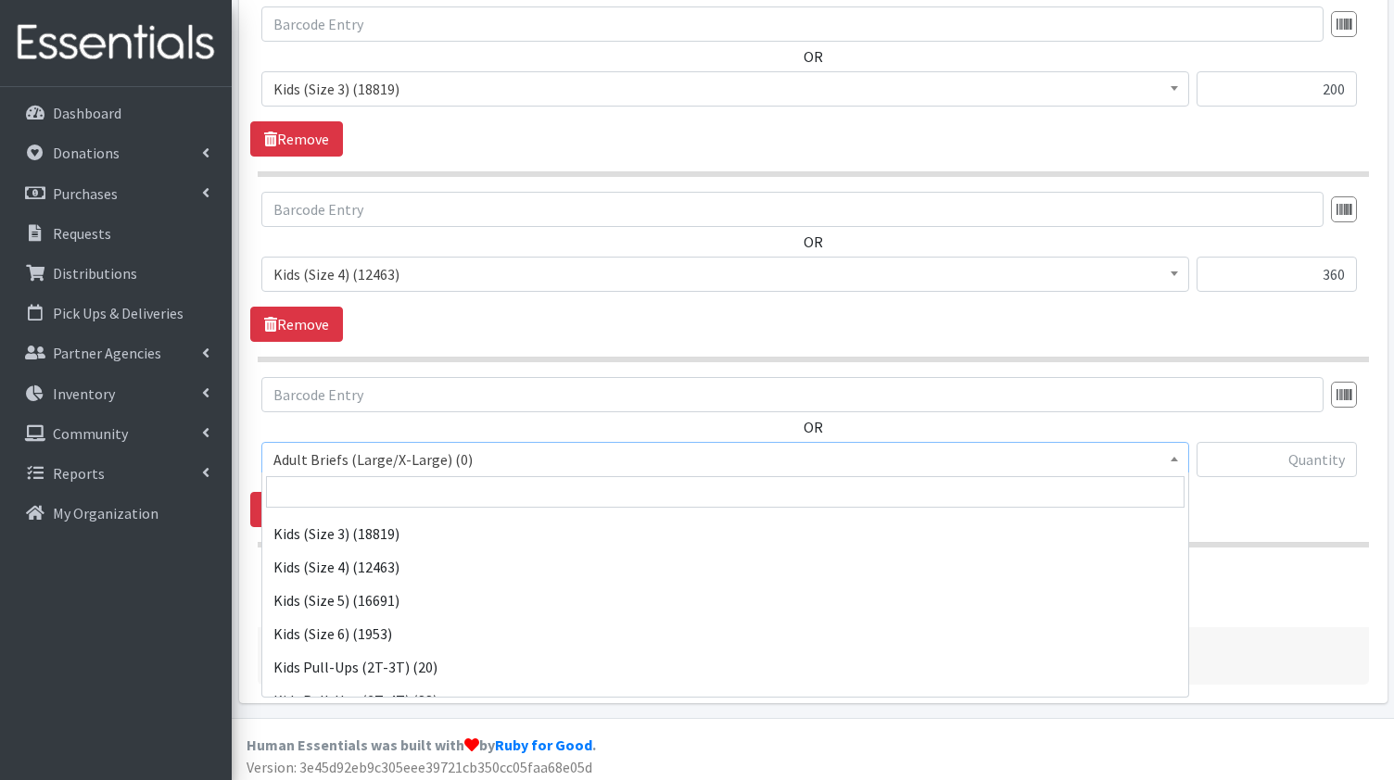
scroll to position [329, 0]
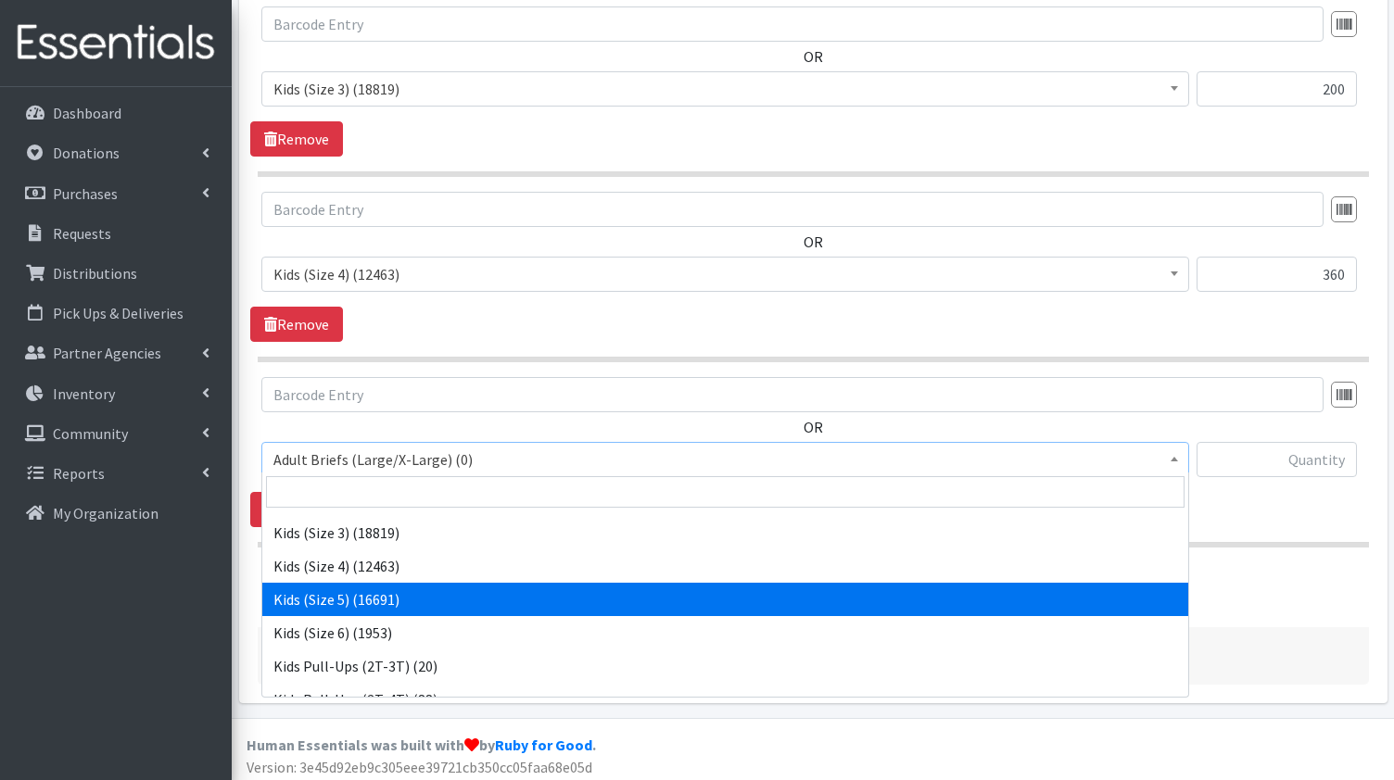
select select "1018"
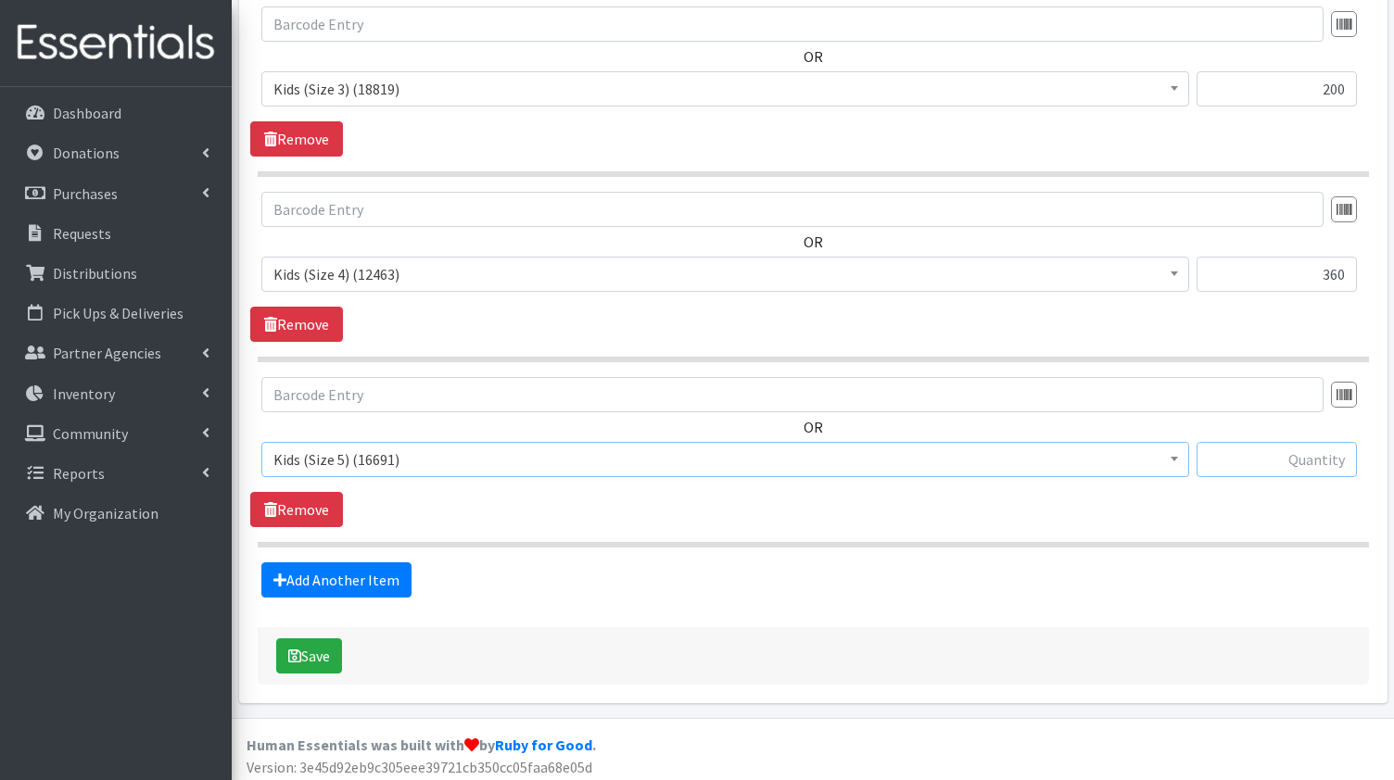
click at [1273, 455] on input "text" at bounding box center [1277, 459] width 160 height 35
type input "600"
click at [338, 568] on link "Add Another Item" at bounding box center [336, 580] width 150 height 35
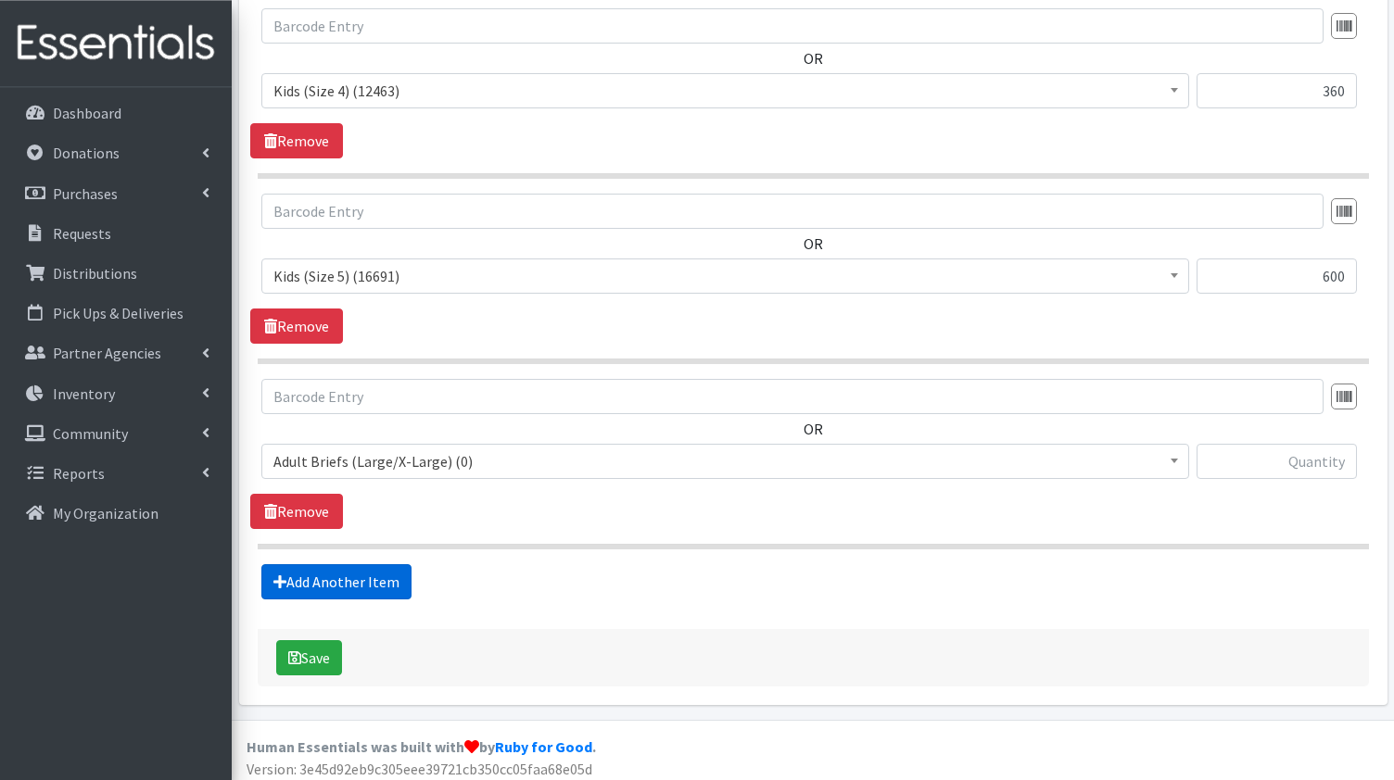
scroll to position [1311, 0]
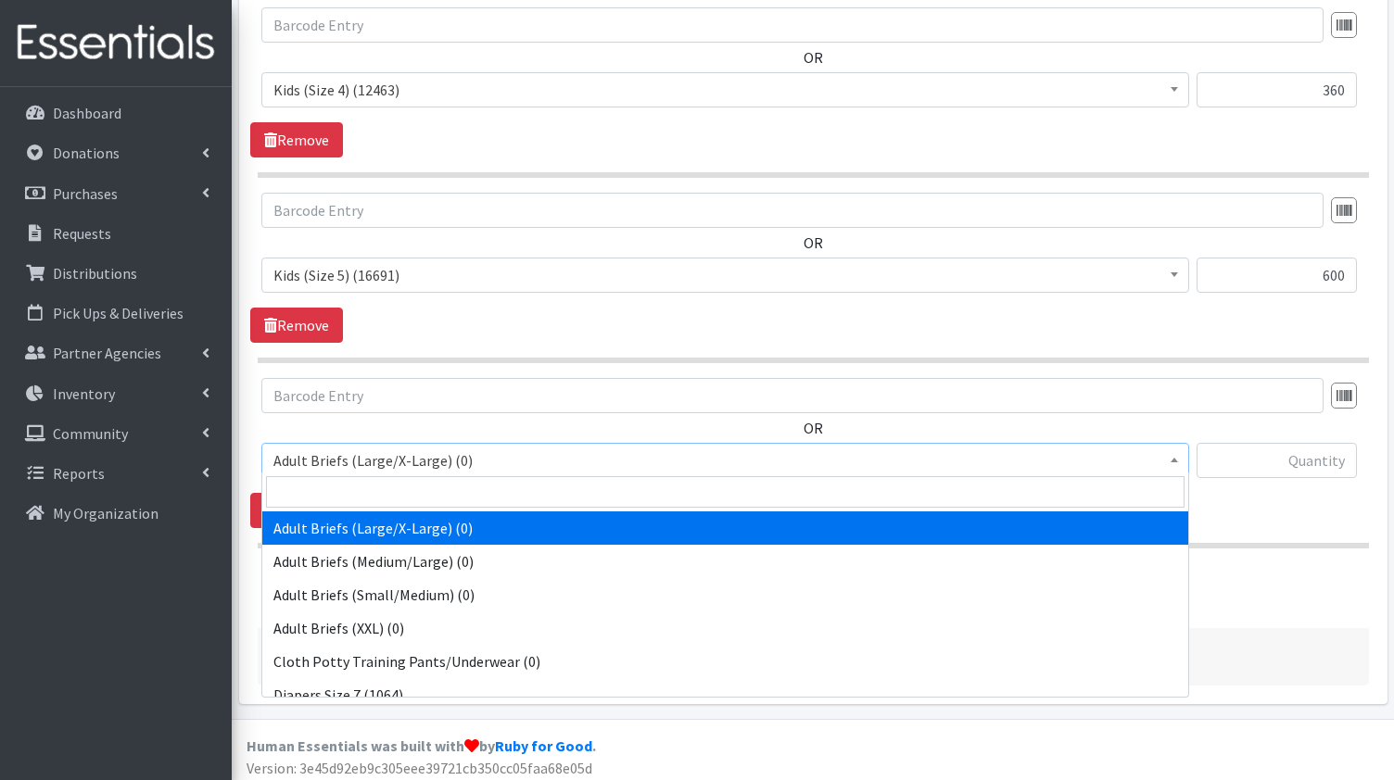
click at [475, 459] on span "Adult Briefs (Large/X-Large) (0)" at bounding box center [725, 461] width 904 height 26
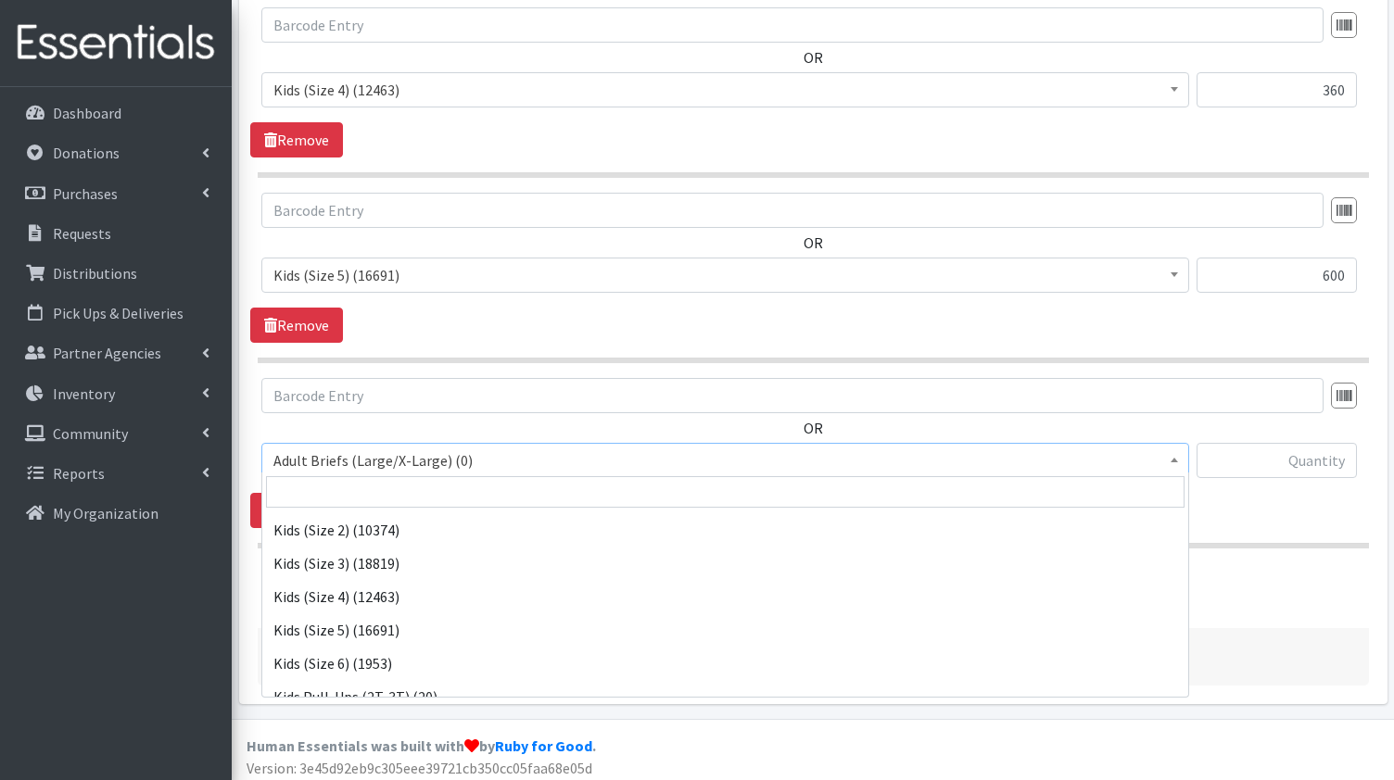
scroll to position [297, 0]
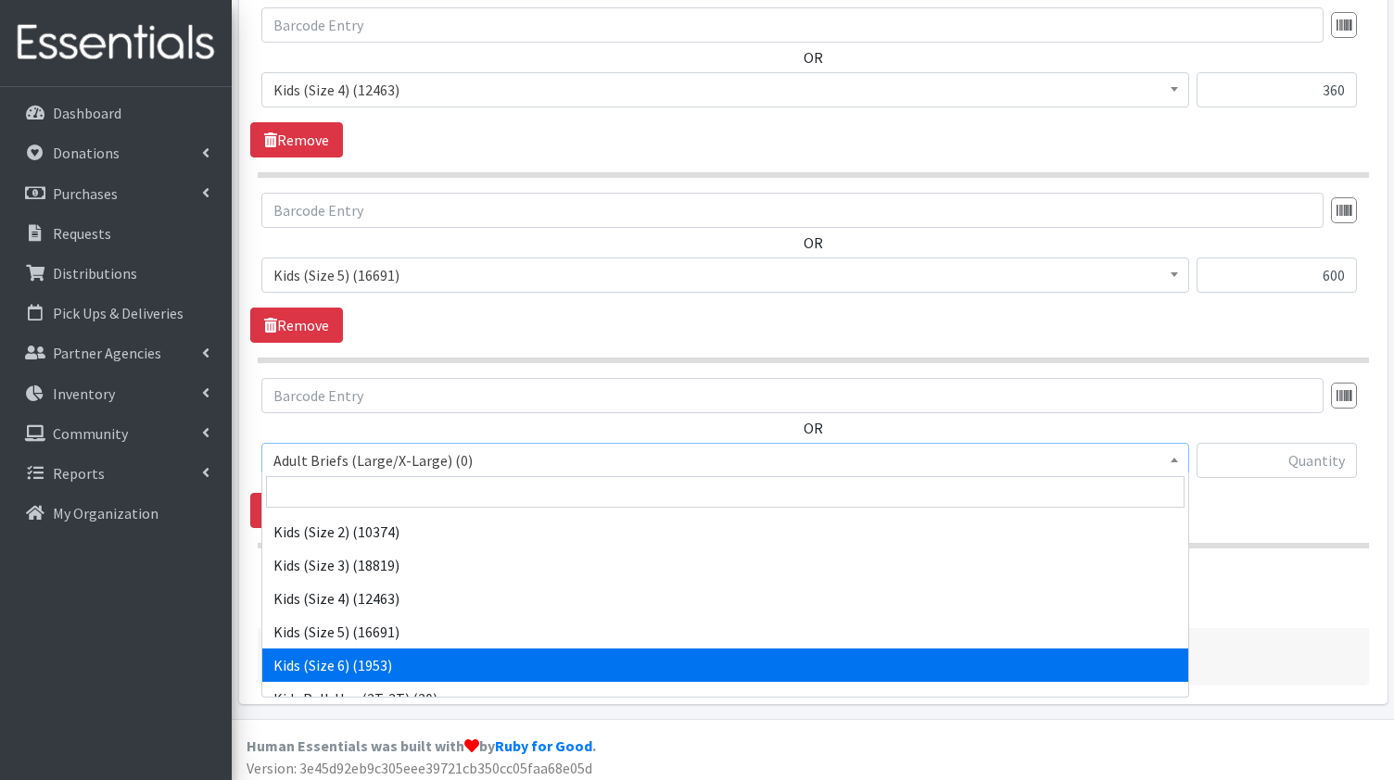
select select "1020"
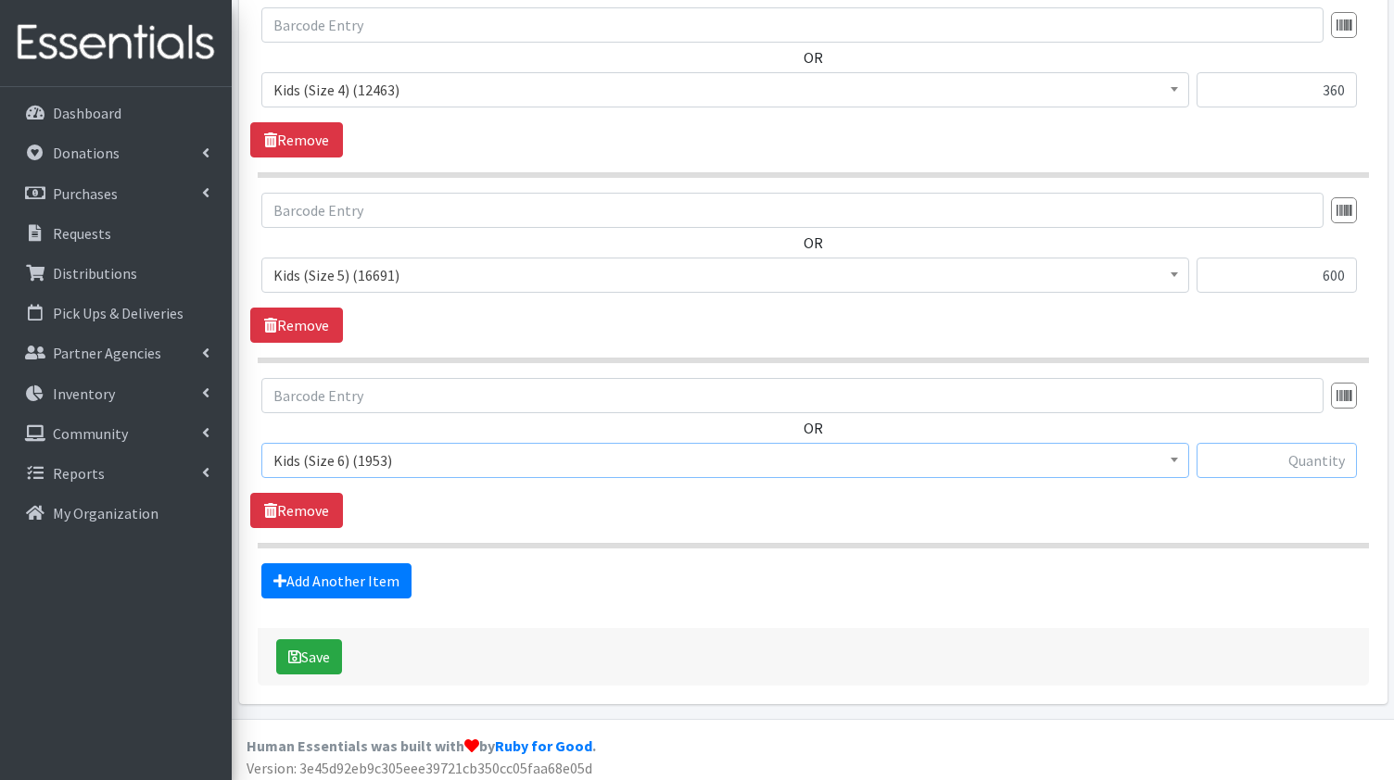
click at [1300, 459] on input "text" at bounding box center [1277, 460] width 160 height 35
type input "600"
click at [349, 571] on link "Add Another Item" at bounding box center [336, 581] width 150 height 35
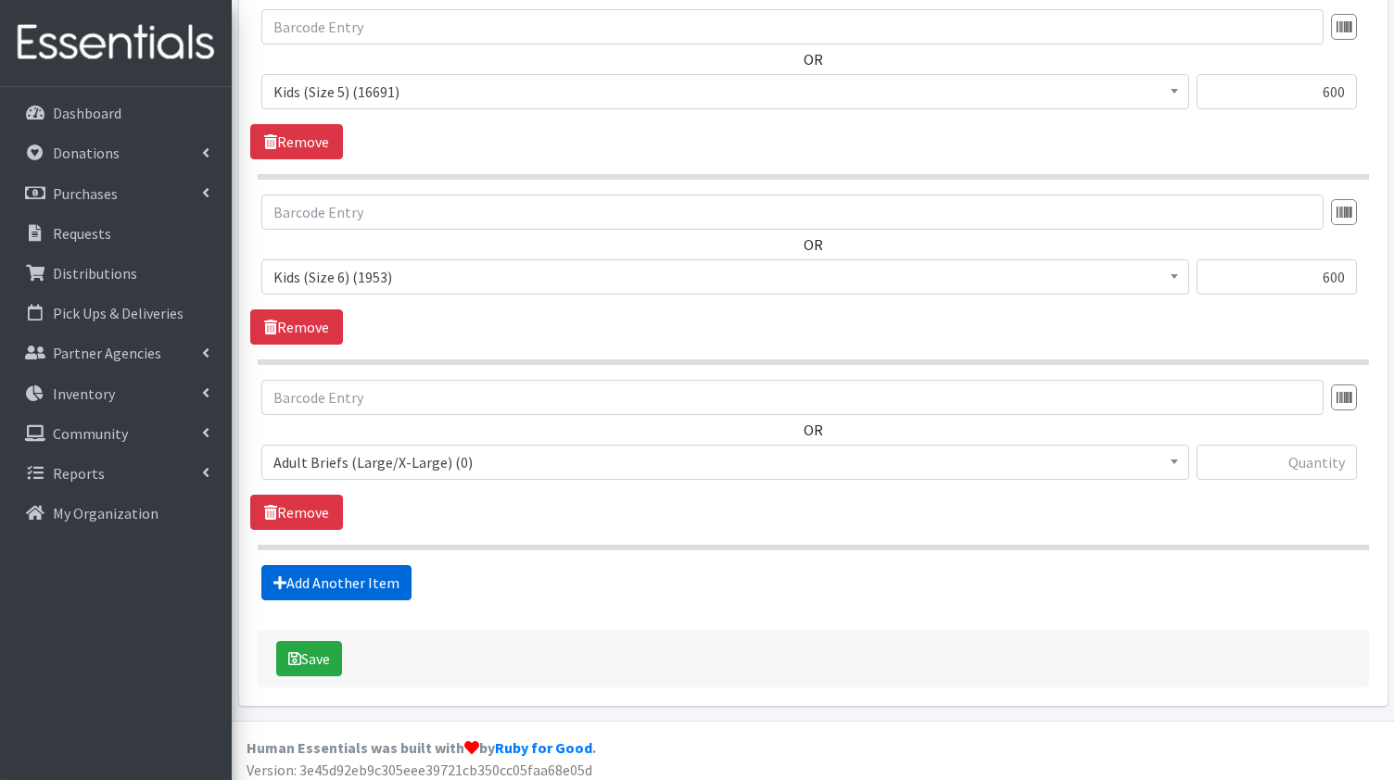
scroll to position [1496, 0]
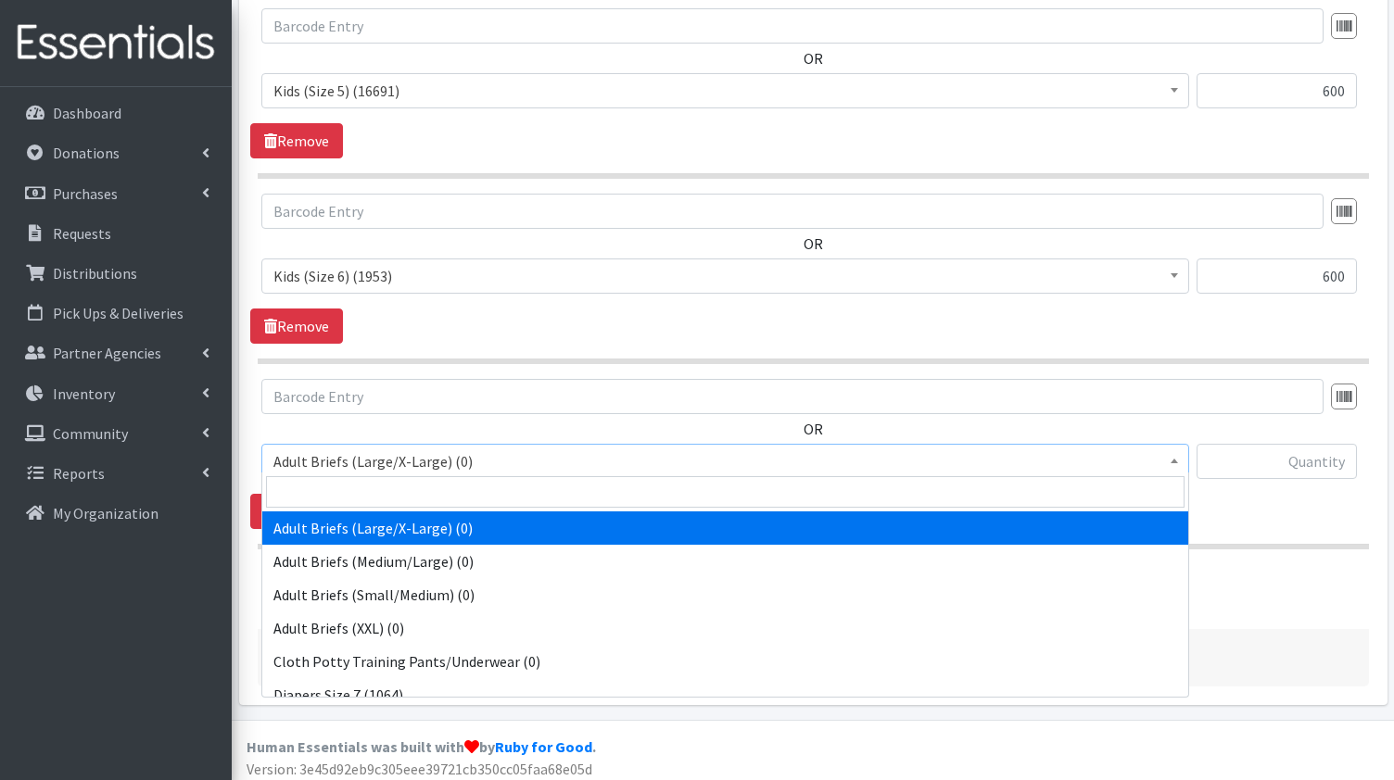
click at [454, 453] on span "Adult Briefs (Large/X-Large) (0)" at bounding box center [725, 462] width 904 height 26
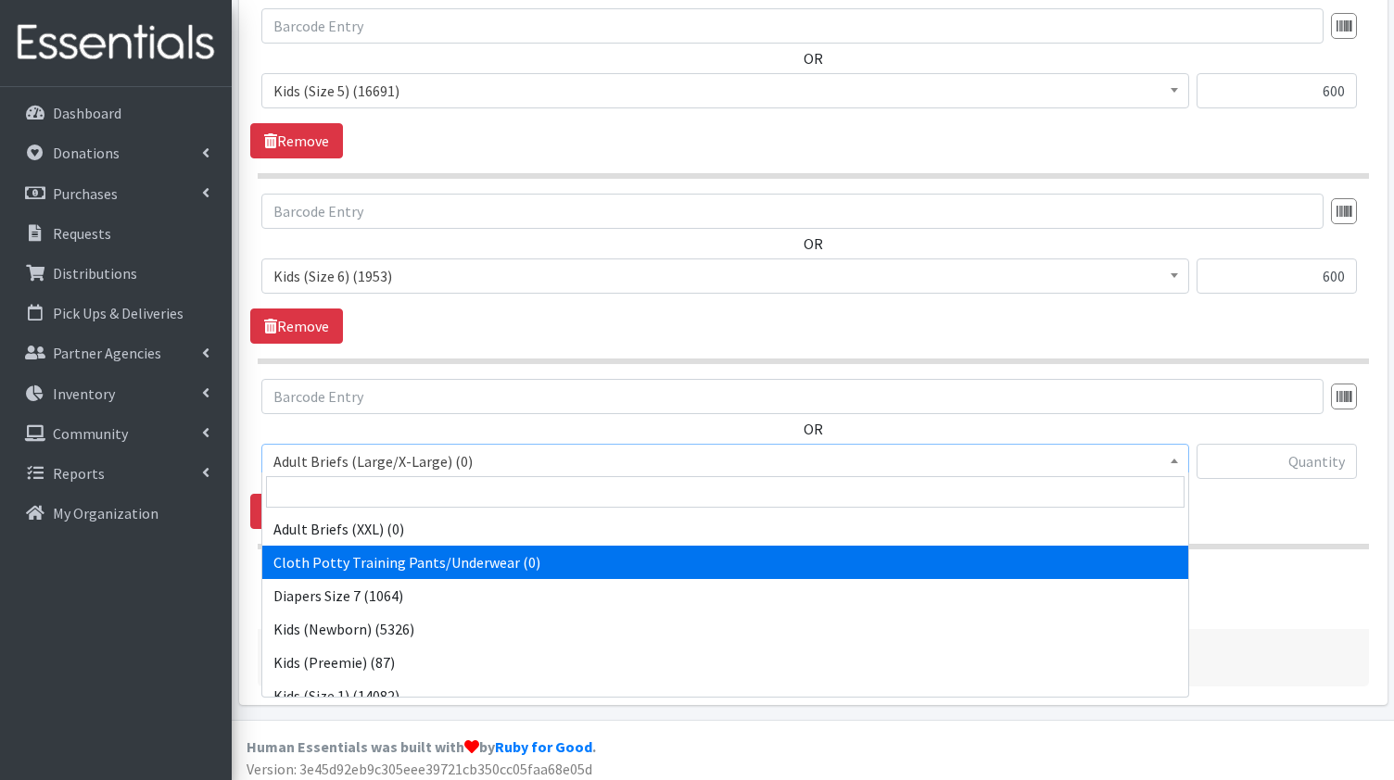
scroll to position [100, 0]
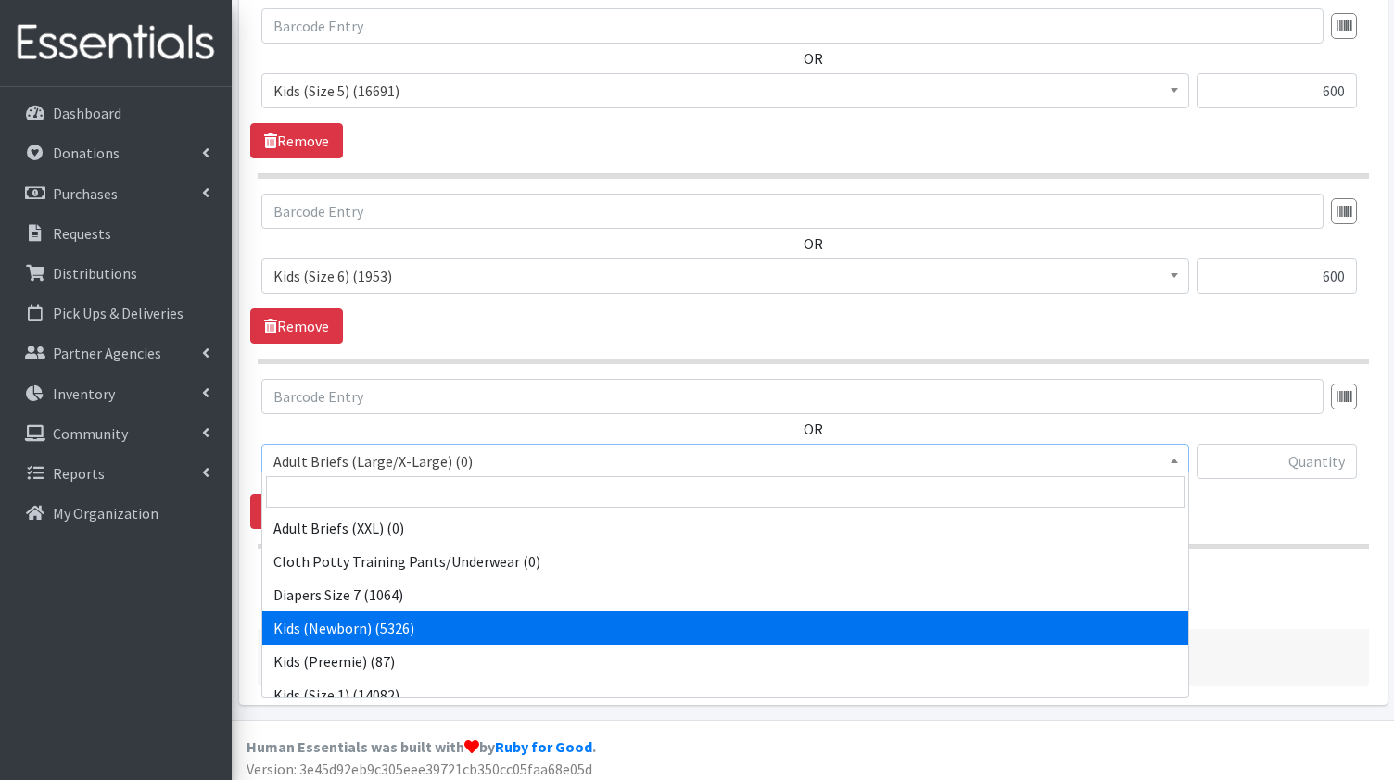
select select "1015"
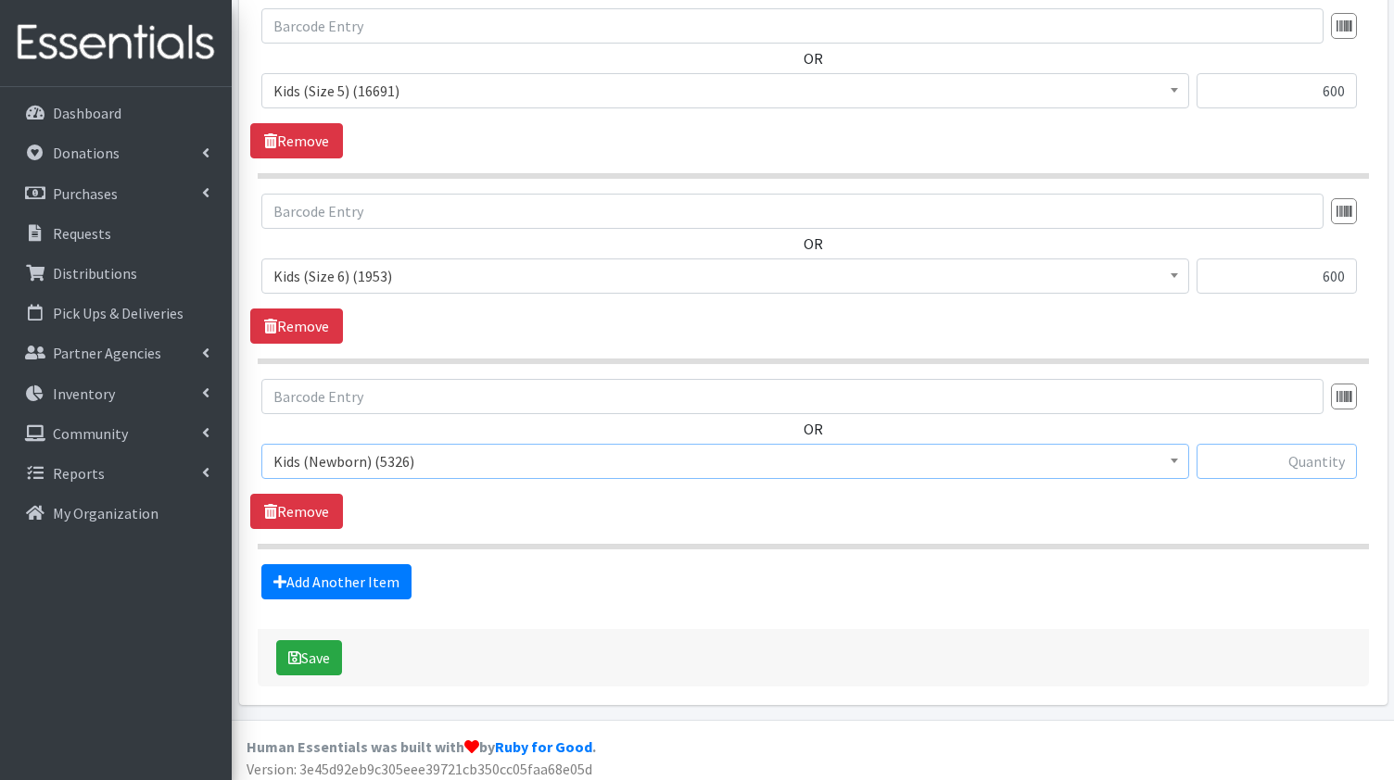
click at [1323, 455] on input "text" at bounding box center [1277, 461] width 160 height 35
type input "60"
click at [325, 574] on link "Add Another Item" at bounding box center [336, 581] width 150 height 35
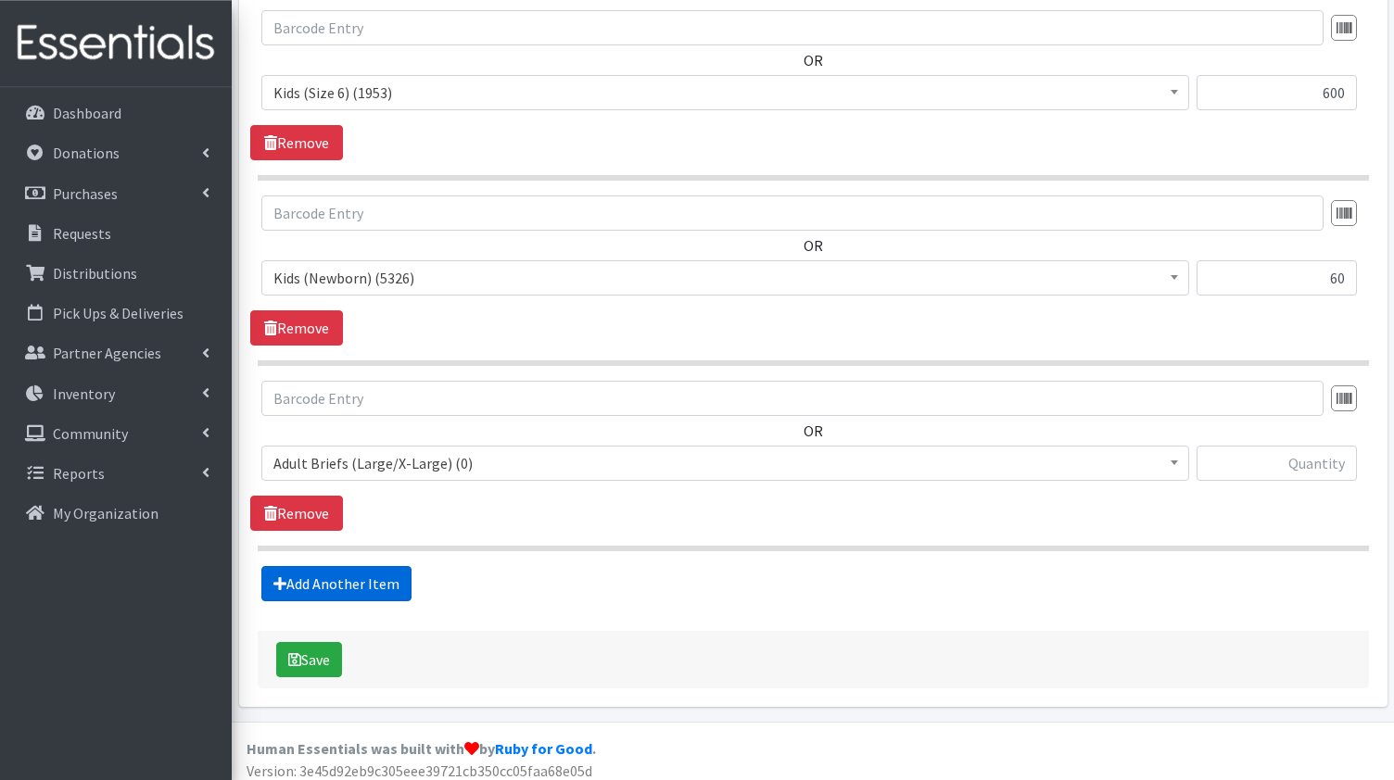
scroll to position [1680, 0]
click at [555, 455] on span "Adult Briefs (Large/X-Large) (0)" at bounding box center [725, 463] width 904 height 26
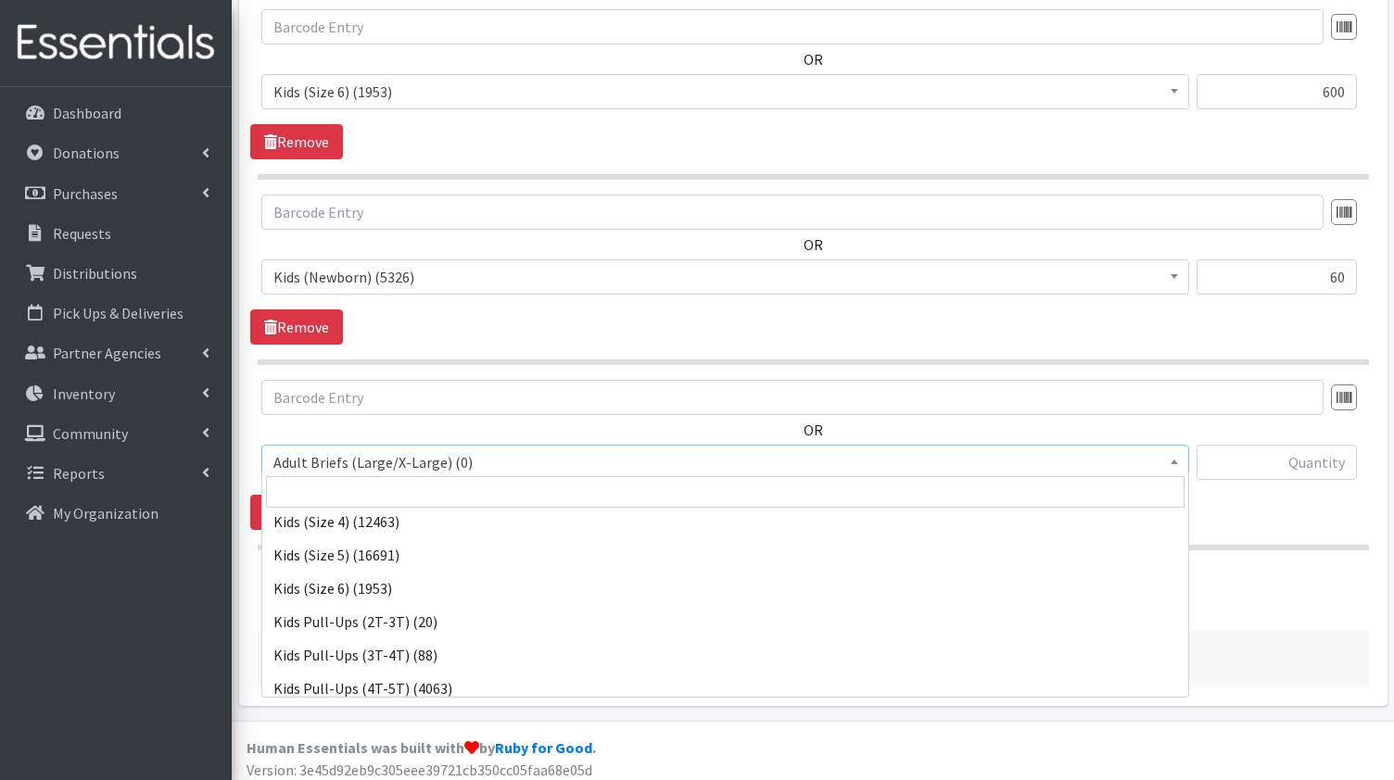
scroll to position [374, 0]
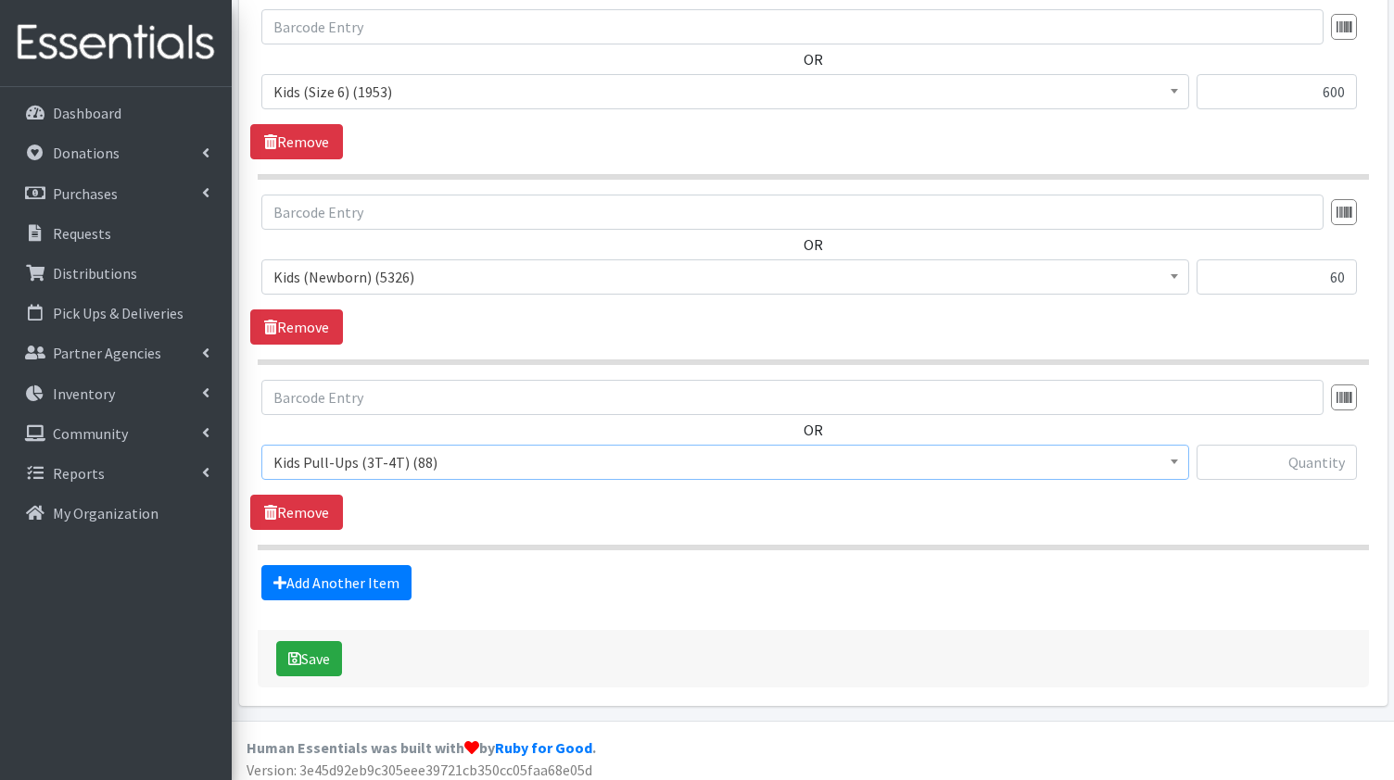
click at [428, 461] on span "Kids Pull-Ups (3T-4T) (88)" at bounding box center [725, 463] width 904 height 26
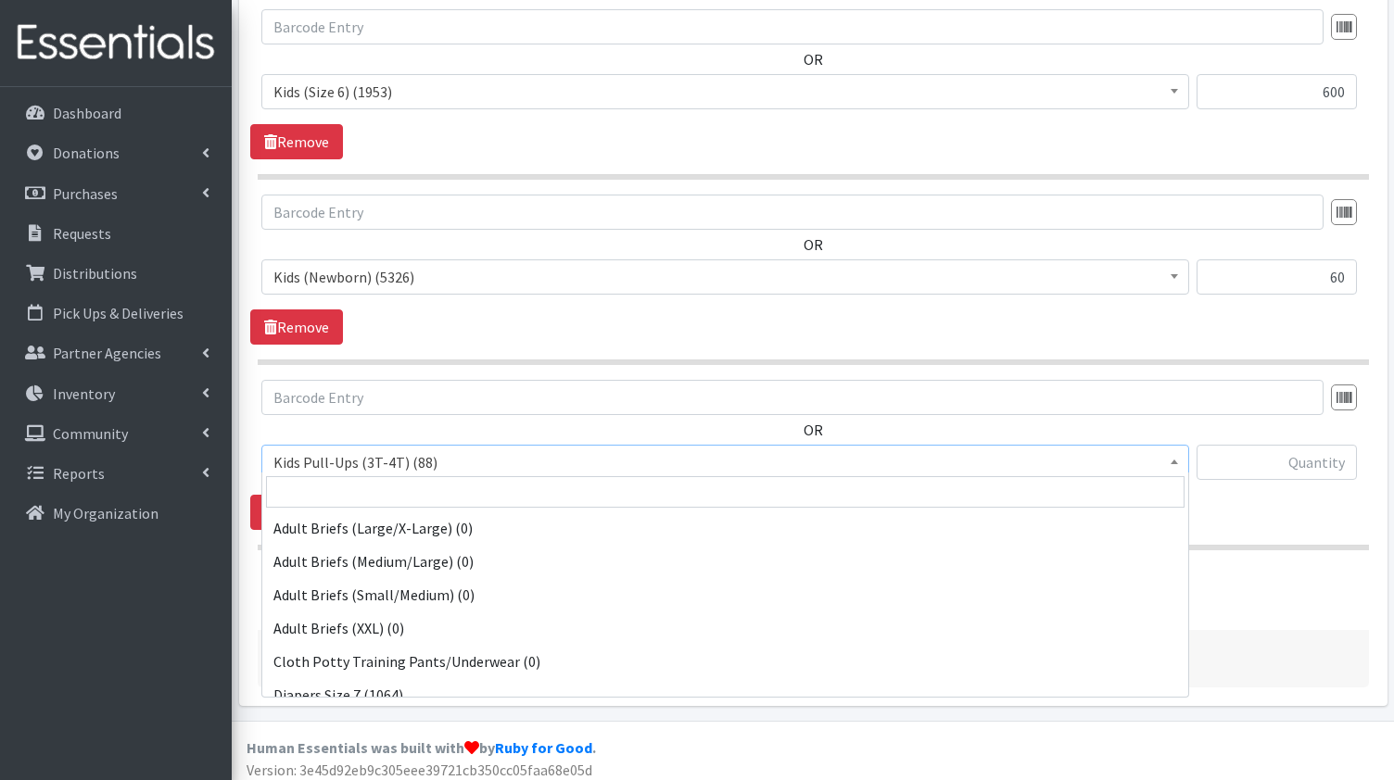
scroll to position [467, 0]
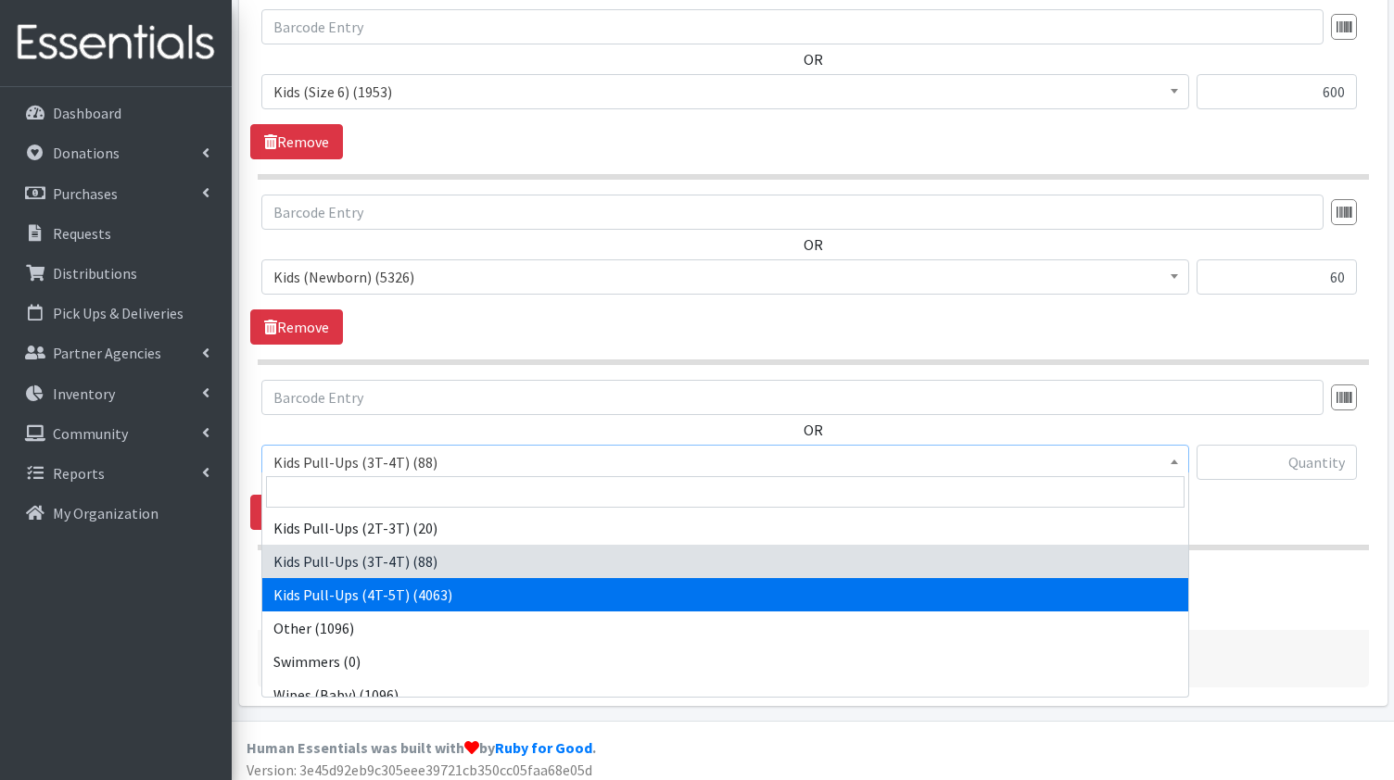
select select "1029"
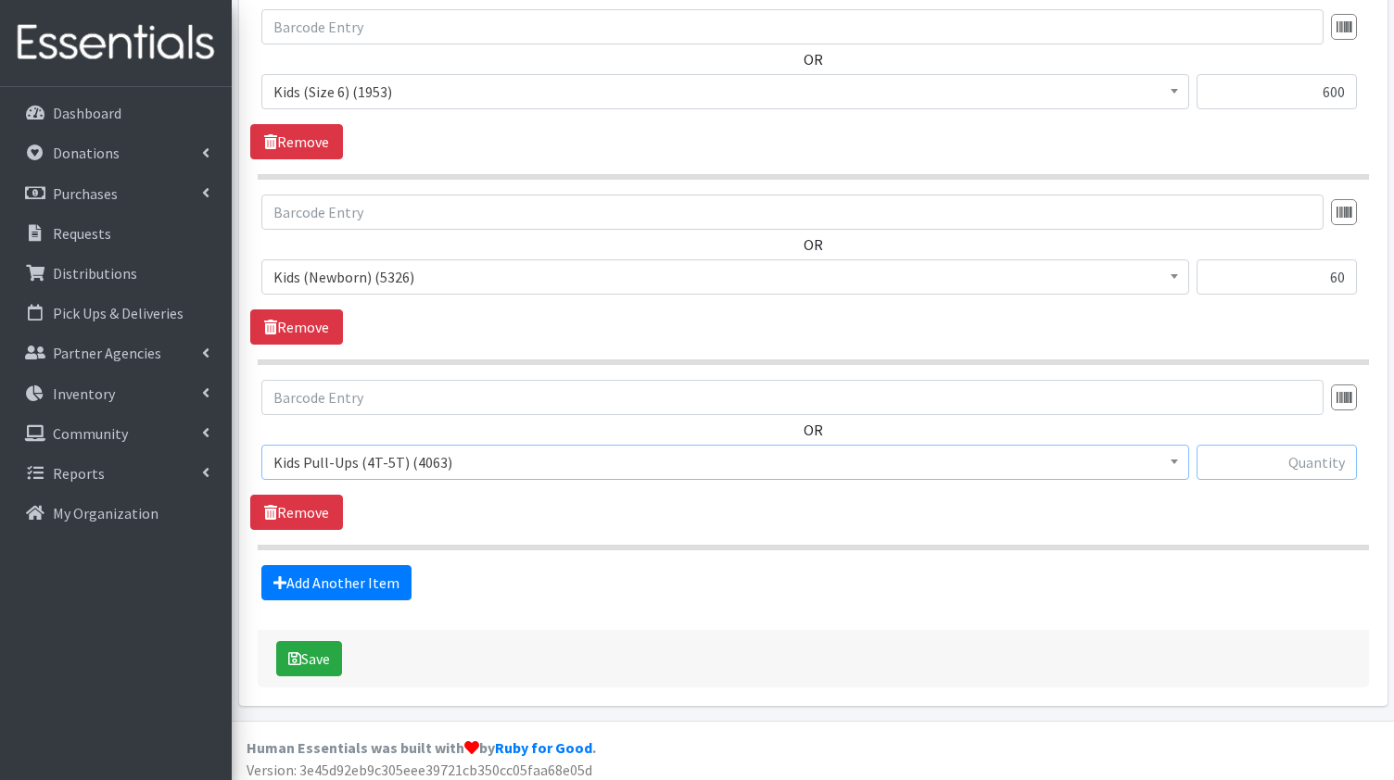
click at [1284, 453] on input "text" at bounding box center [1277, 462] width 160 height 35
type input "200"
click at [310, 646] on button "Save" at bounding box center [309, 658] width 66 height 35
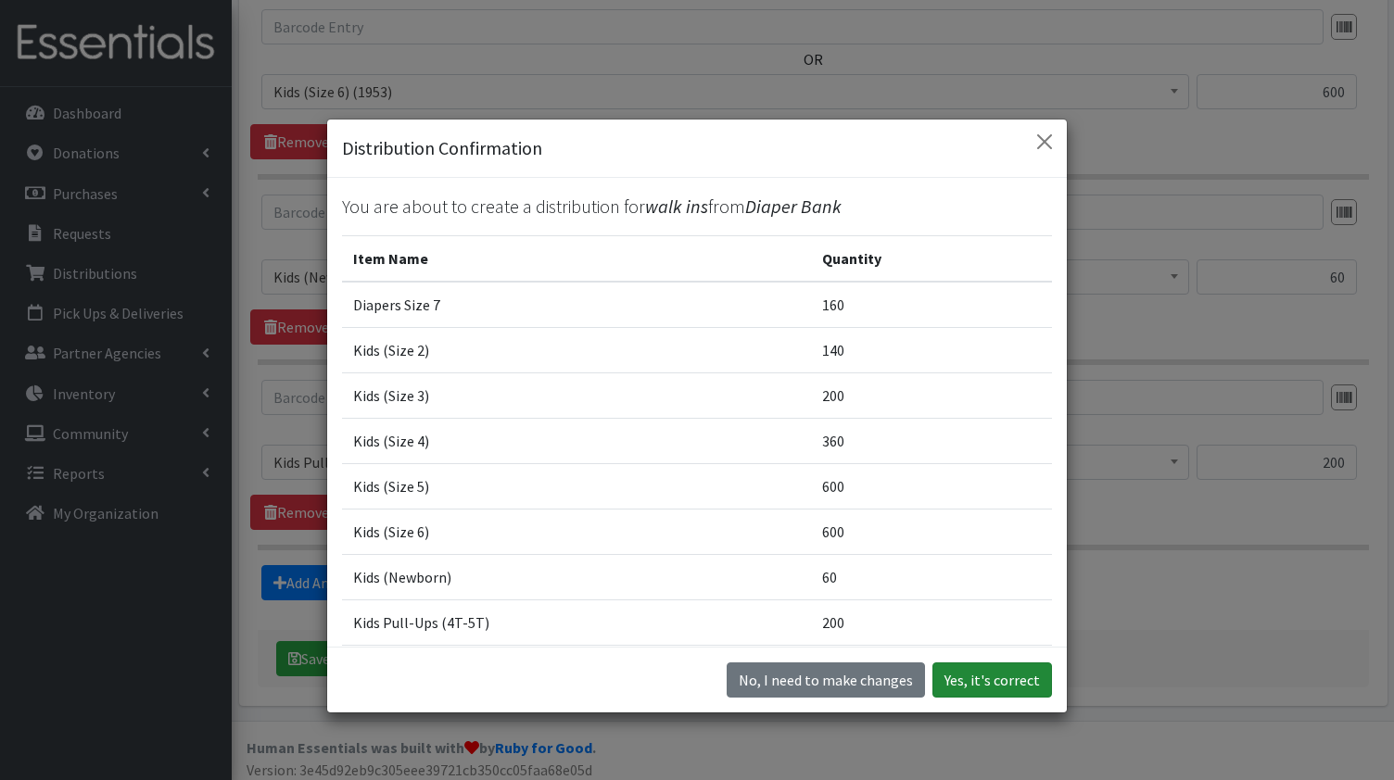
click at [984, 676] on button "Yes, it's correct" at bounding box center [992, 680] width 120 height 35
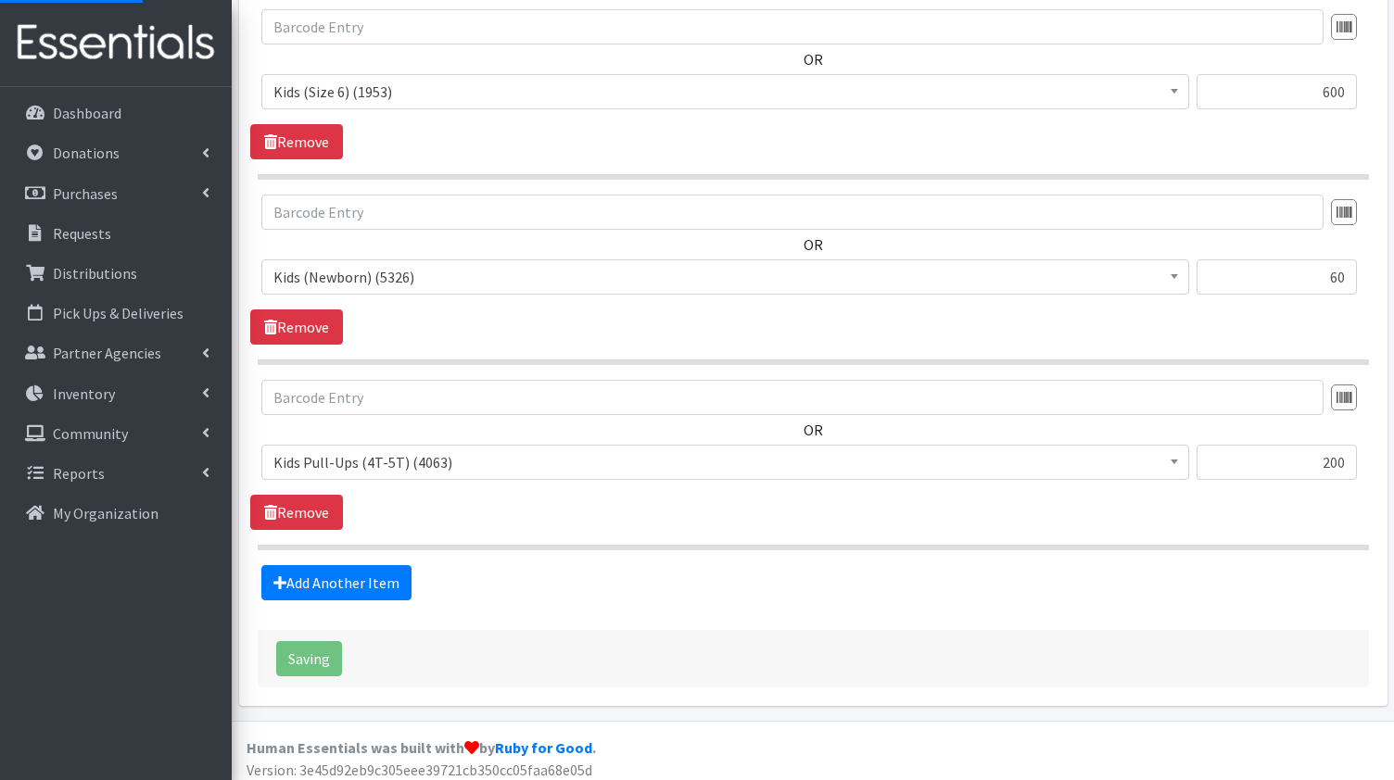
scroll to position [100, 0]
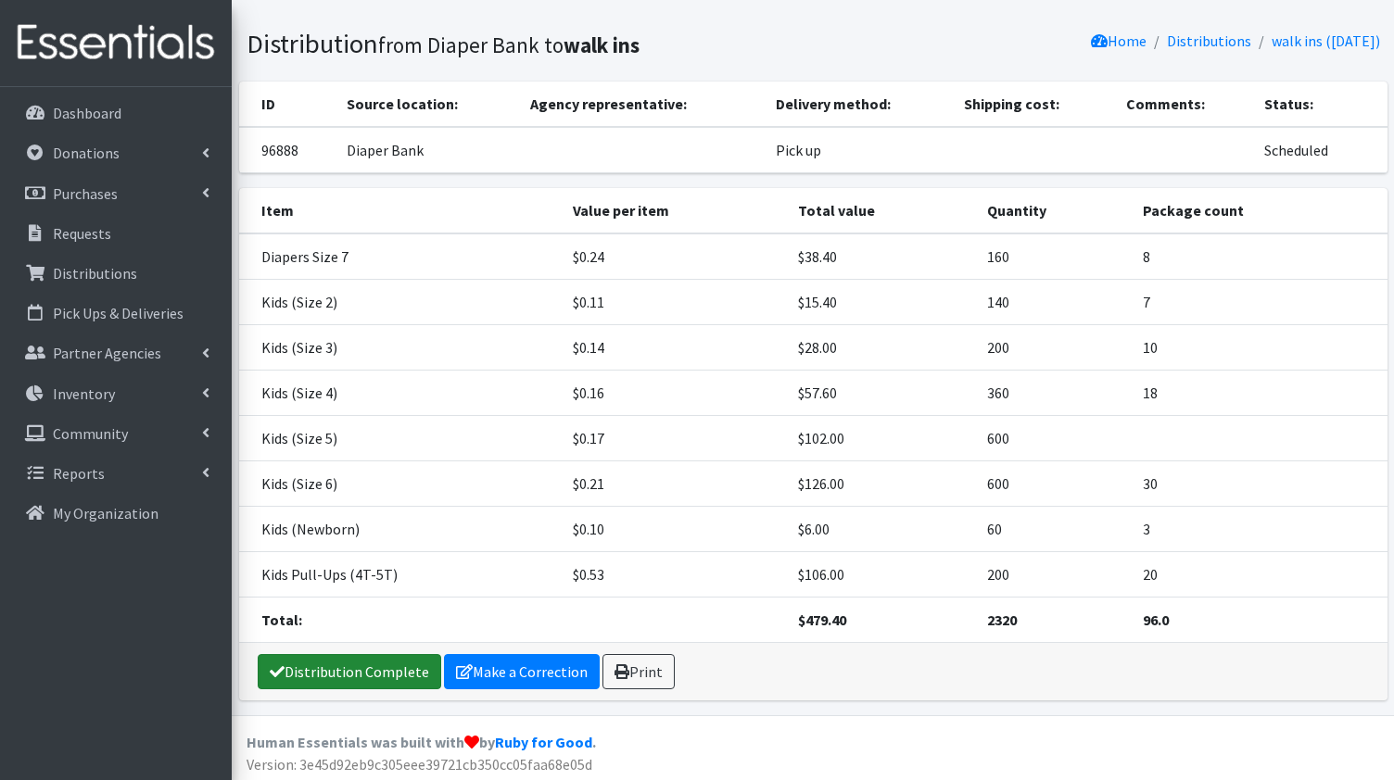
click at [368, 672] on link "Distribution Complete" at bounding box center [350, 671] width 184 height 35
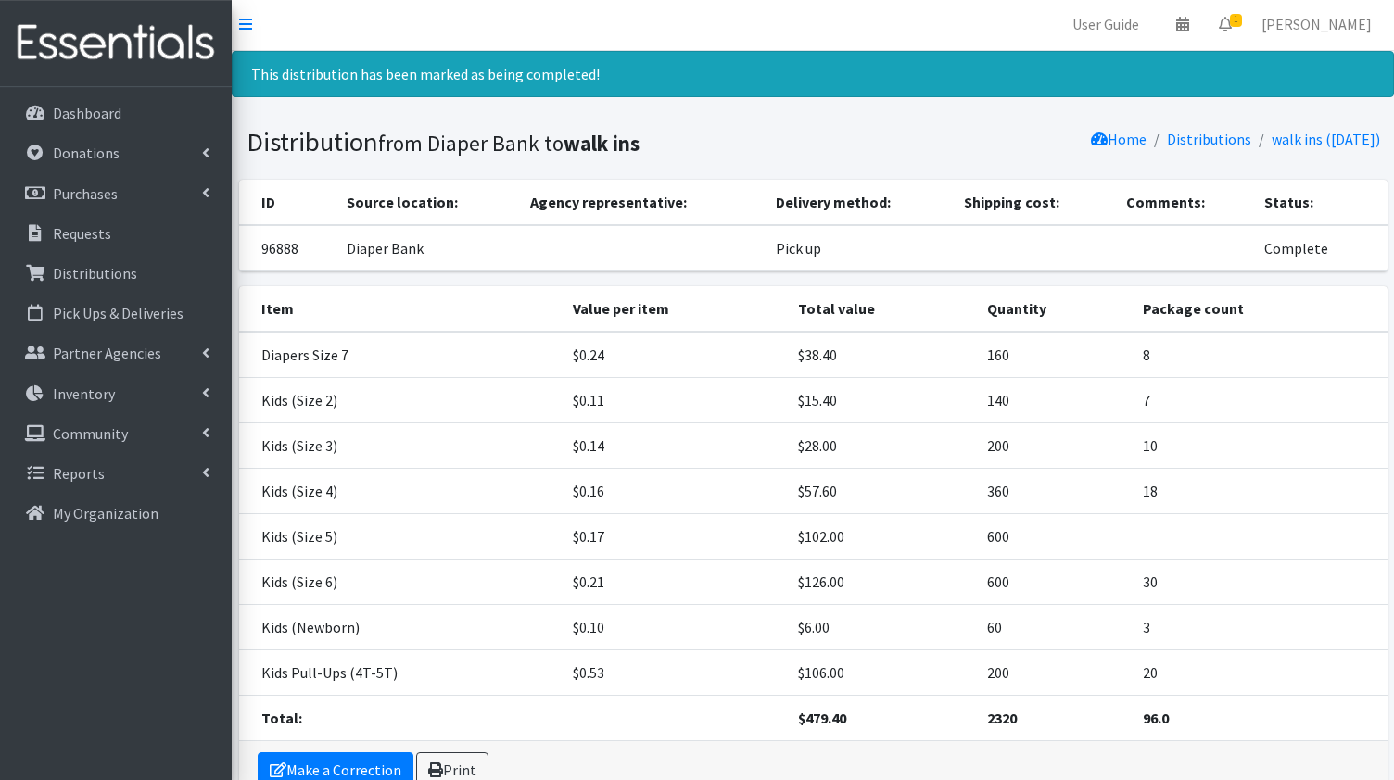
scroll to position [0, 0]
